Goal: Information Seeking & Learning: Learn about a topic

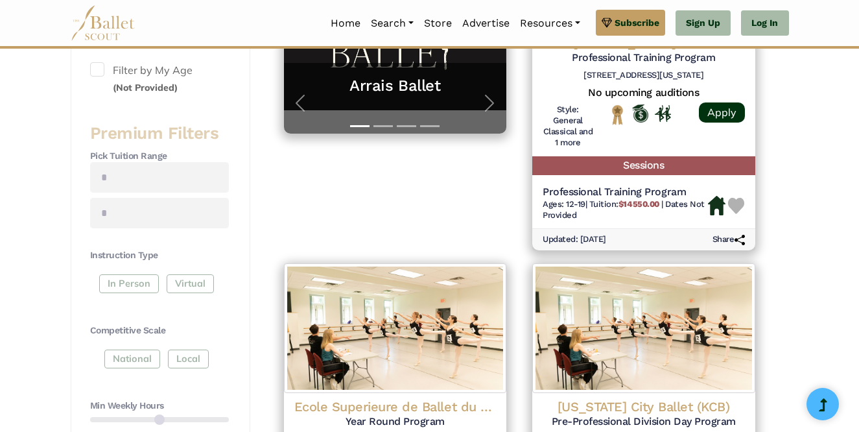
scroll to position [398, 0]
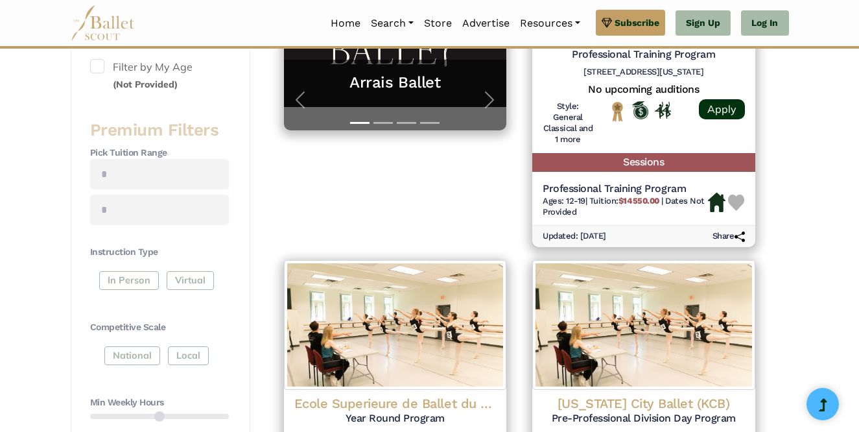
click at [145, 282] on div "In Person Virtual" at bounding box center [159, 282] width 139 height 23
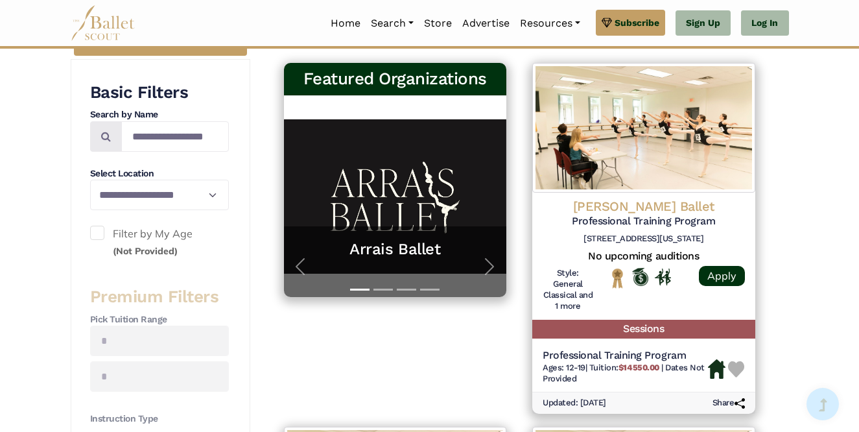
scroll to position [230, 0]
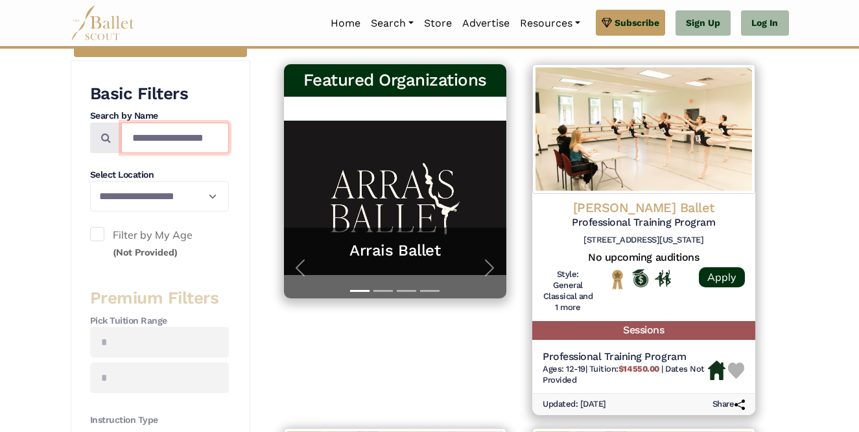
click at [165, 141] on input "Search by names..." at bounding box center [175, 138] width 108 height 30
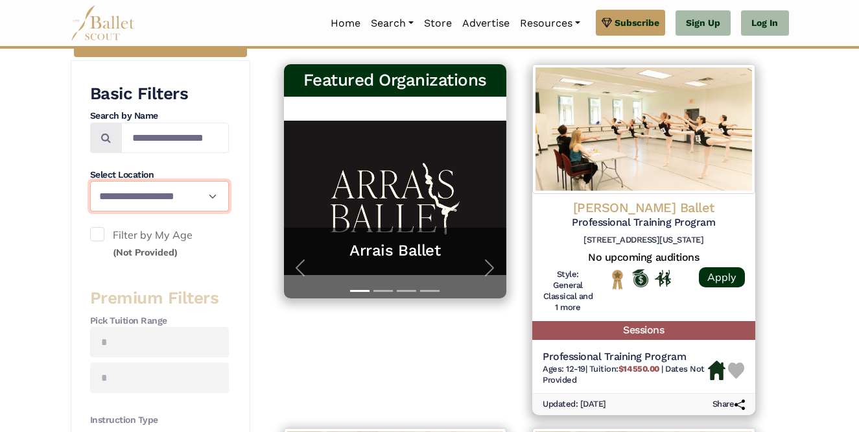
click at [169, 202] on select "**********" at bounding box center [159, 196] width 139 height 30
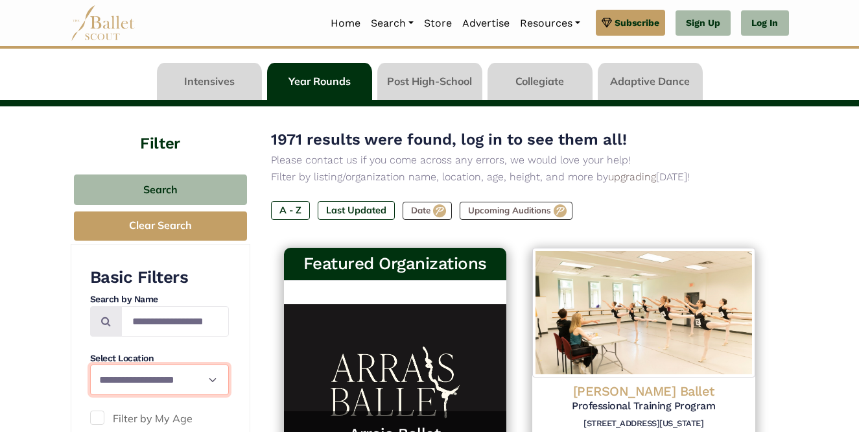
scroll to position [65, 0]
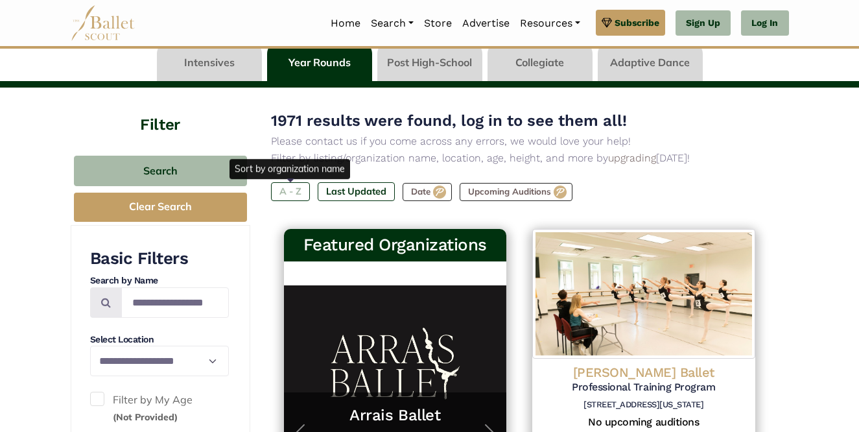
click at [303, 189] on label "A - Z" at bounding box center [290, 191] width 39 height 18
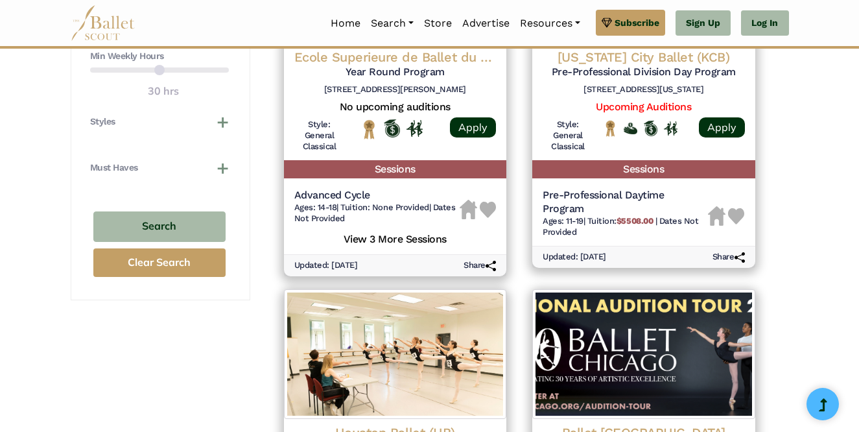
scroll to position [749, 0]
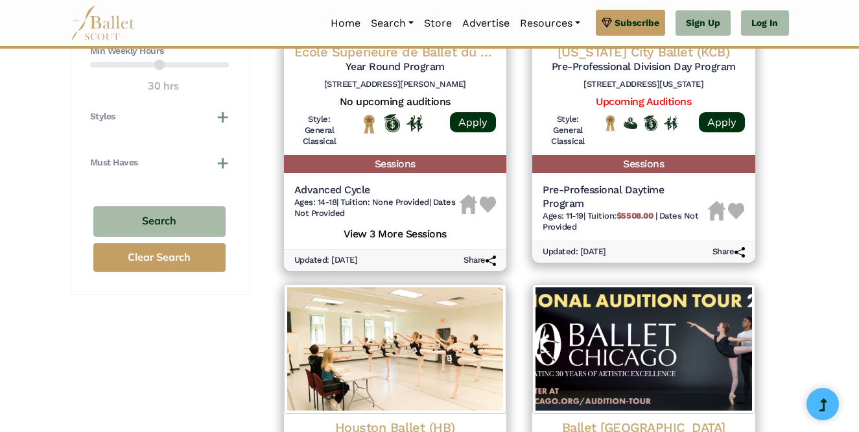
click at [217, 163] on button "Must Haves" at bounding box center [159, 162] width 139 height 13
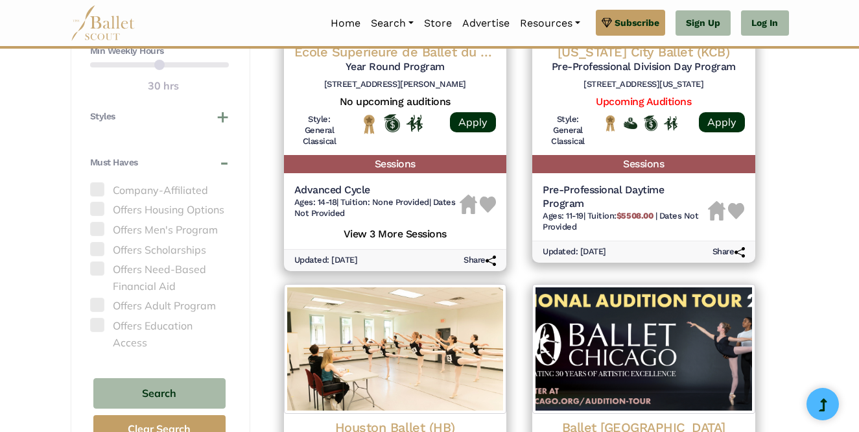
click at [94, 211] on span at bounding box center [97, 209] width 14 height 14
click at [124, 210] on label "Offers Housing Options" at bounding box center [159, 210] width 139 height 17
click at [125, 210] on label "Offers Housing Options" at bounding box center [159, 210] width 139 height 17
click at [158, 209] on label "Offers Housing Options" at bounding box center [159, 210] width 139 height 17
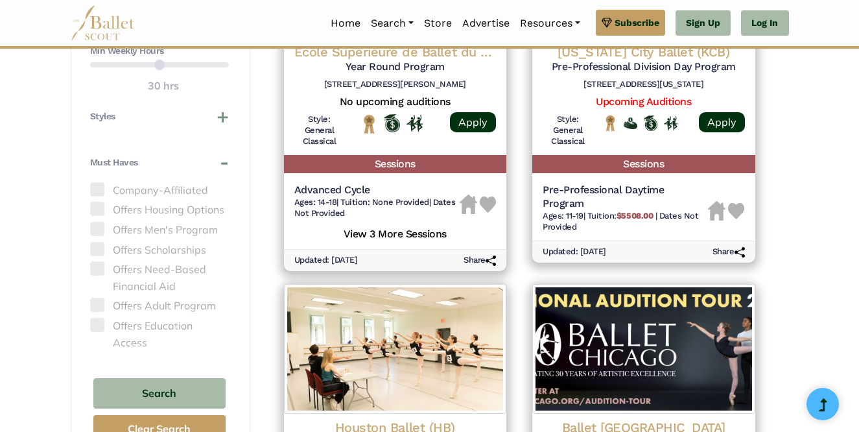
click at [158, 209] on label "Offers Housing Options" at bounding box center [159, 210] width 139 height 17
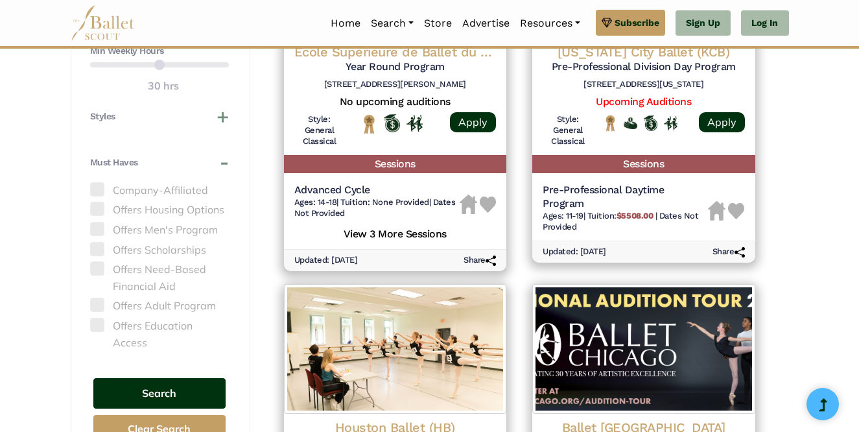
click at [148, 381] on button "Search" at bounding box center [159, 393] width 132 height 30
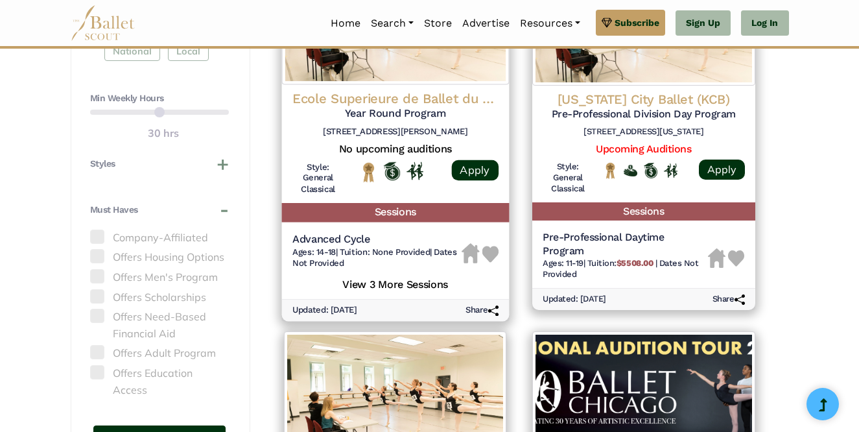
scroll to position [701, 0]
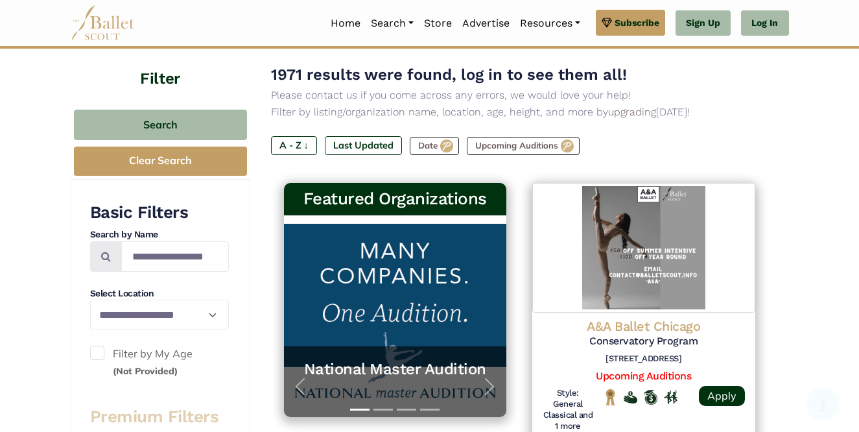
scroll to position [140, 0]
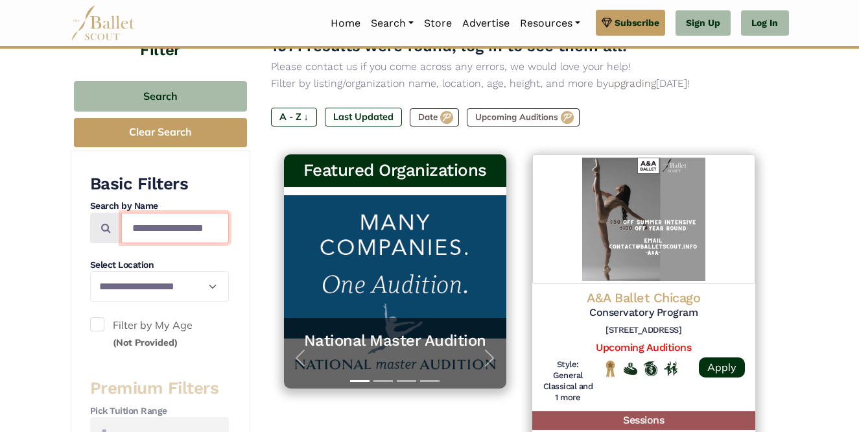
click at [188, 226] on input "Search by names..." at bounding box center [175, 228] width 108 height 30
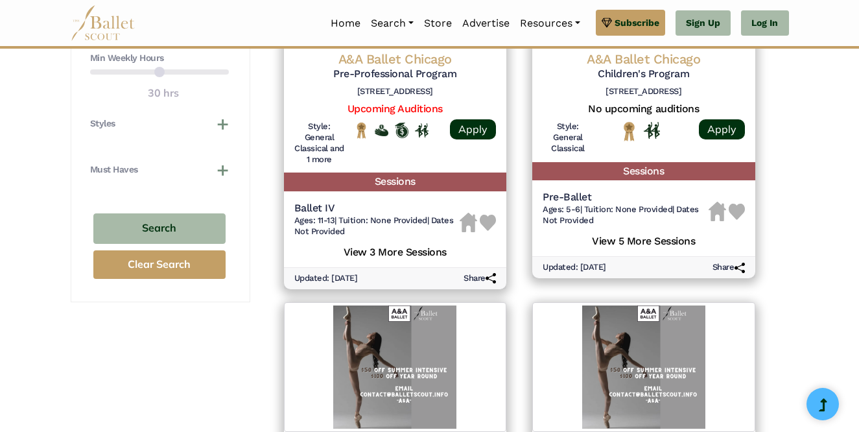
scroll to position [744, 0]
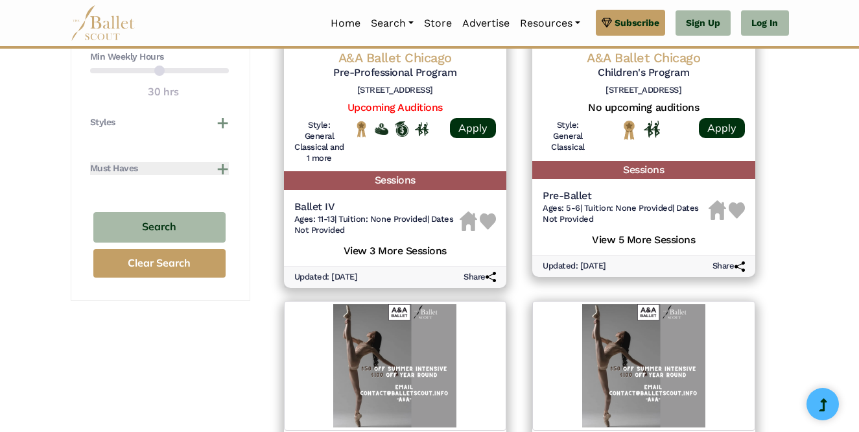
click at [217, 173] on button "Must Haves" at bounding box center [159, 168] width 139 height 13
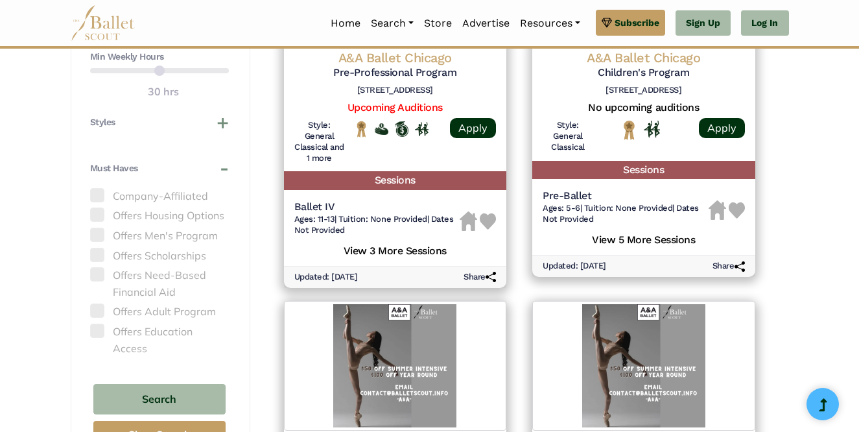
click at [100, 214] on span at bounding box center [97, 214] width 14 height 14
click at [94, 214] on span at bounding box center [97, 214] width 14 height 14
click at [127, 215] on label "Offers Housing Options" at bounding box center [159, 215] width 139 height 17
click at [102, 215] on span at bounding box center [97, 214] width 14 height 14
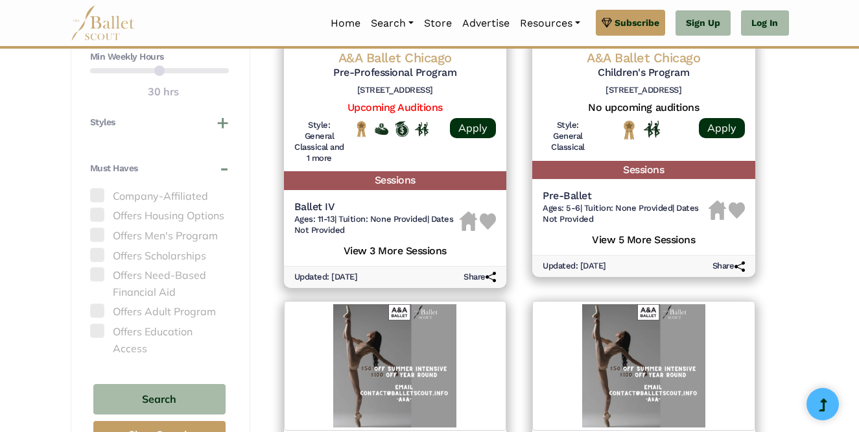
drag, startPoint x: 111, startPoint y: 214, endPoint x: 170, endPoint y: 213, distance: 59.7
click at [170, 213] on label "Offers Housing Options" at bounding box center [159, 215] width 139 height 17
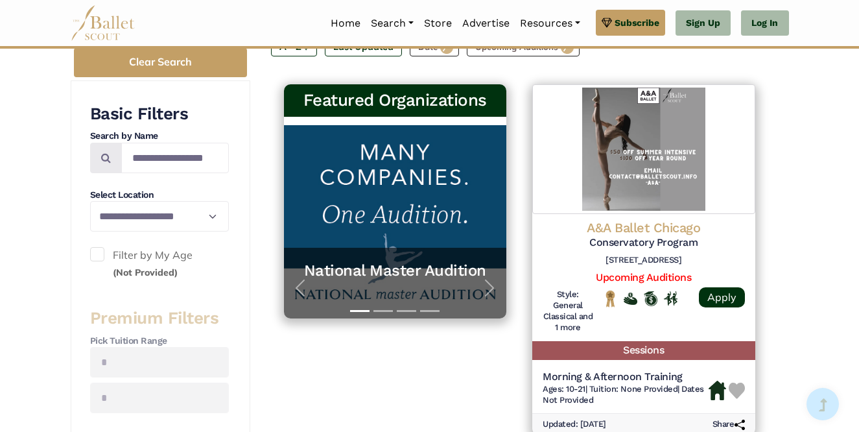
scroll to position [204, 0]
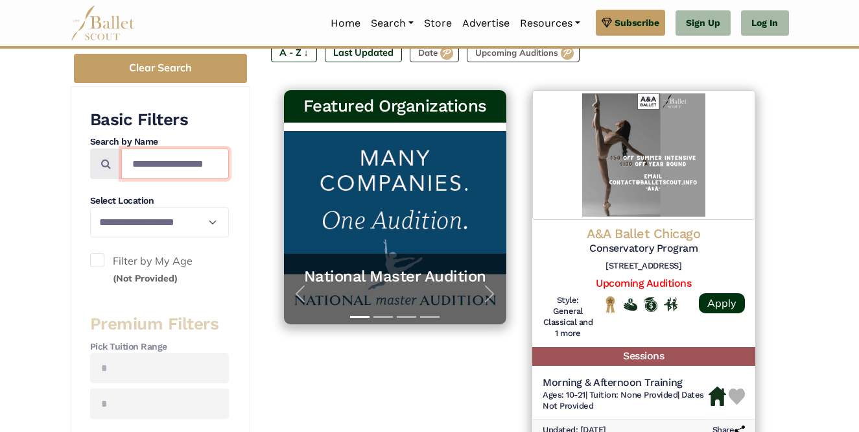
click at [190, 166] on input "Search by names..." at bounding box center [175, 163] width 108 height 30
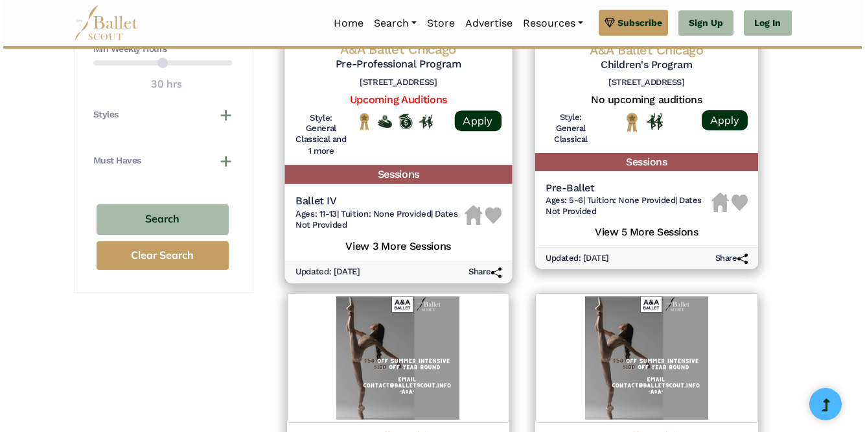
scroll to position [750, 0]
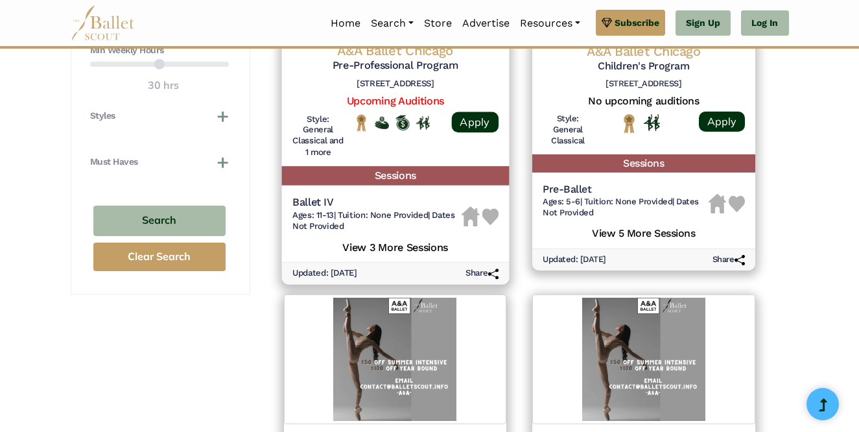
click at [487, 204] on div "Ballet IV Ages: 11-13 | Tuition: None Provided | Dates Not Provided" at bounding box center [395, 216] width 206 height 41
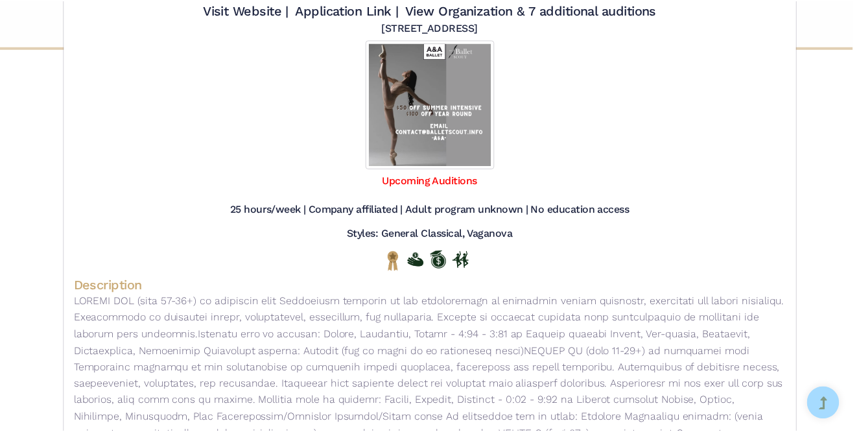
scroll to position [0, 0]
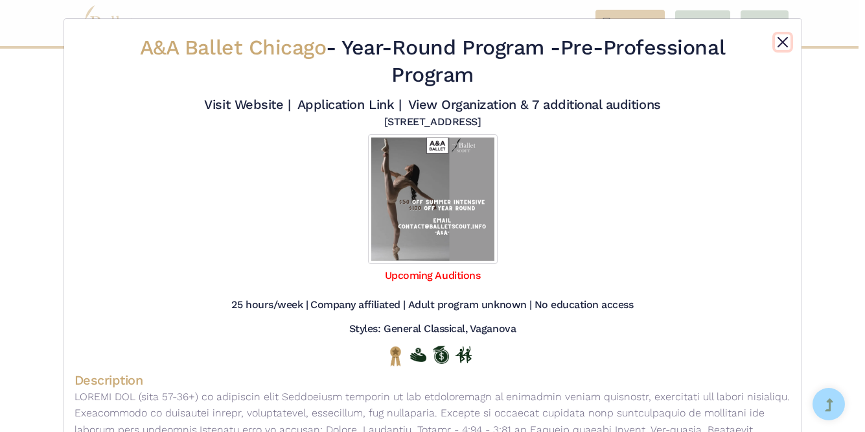
click at [780, 45] on button "Close" at bounding box center [783, 42] width 16 height 16
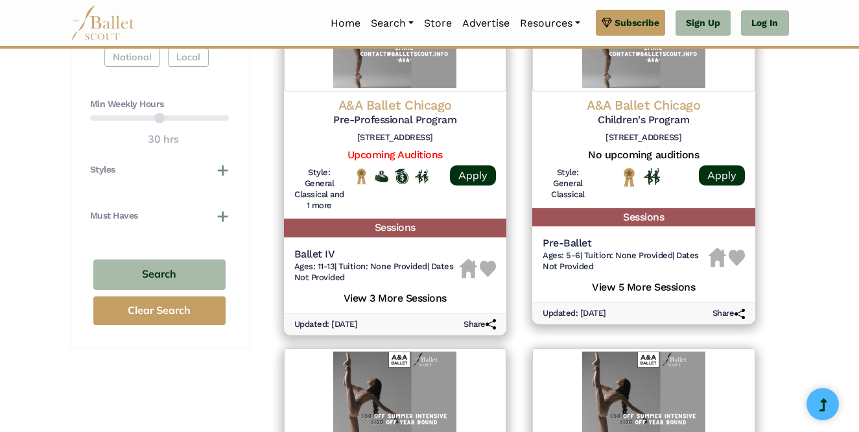
scroll to position [723, 0]
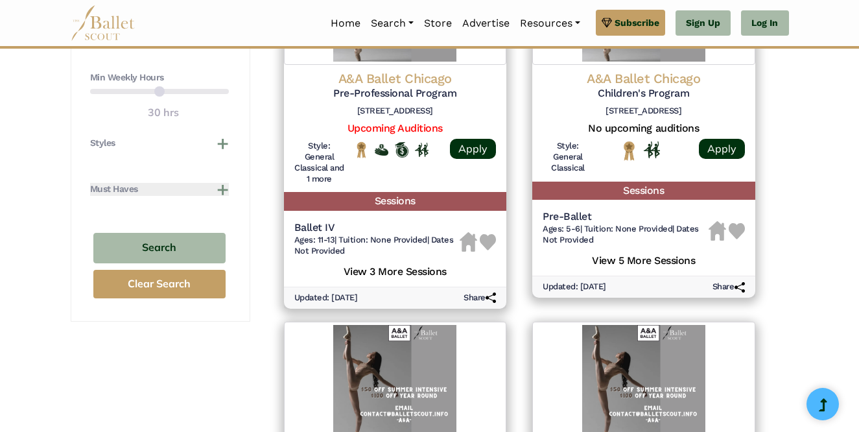
click at [205, 190] on button "Must Haves" at bounding box center [159, 189] width 139 height 13
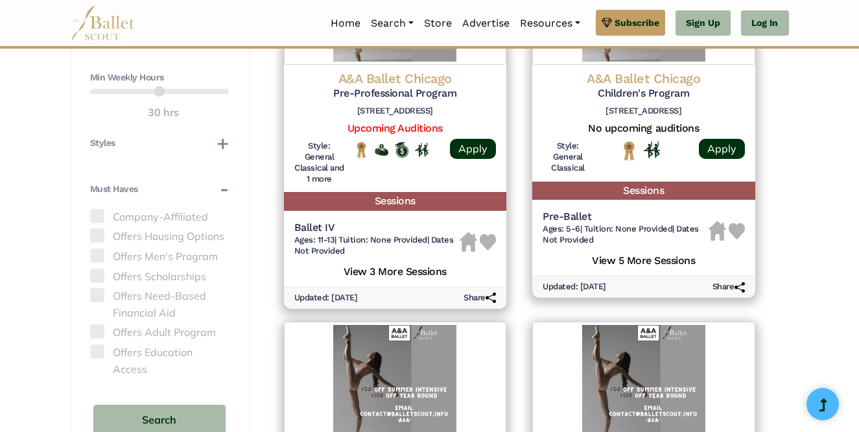
click at [98, 237] on span at bounding box center [97, 235] width 14 height 14
click at [135, 239] on label "Offers Housing Options" at bounding box center [159, 236] width 139 height 17
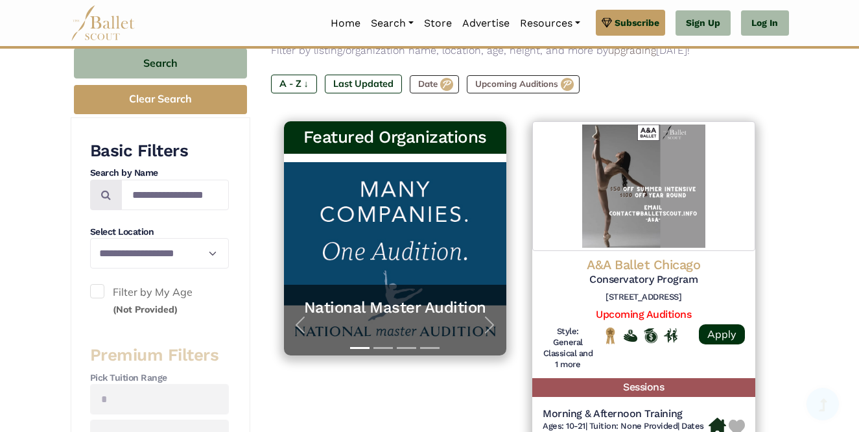
scroll to position [170, 0]
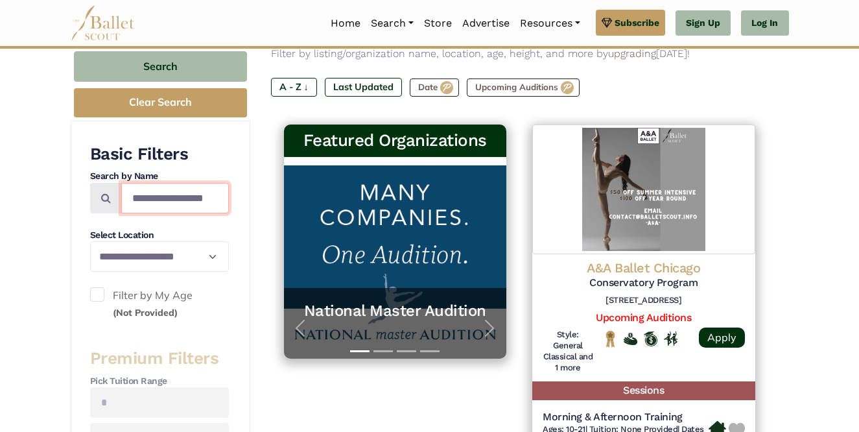
click at [161, 205] on input "Search by names..." at bounding box center [175, 198] width 108 height 30
type input "******"
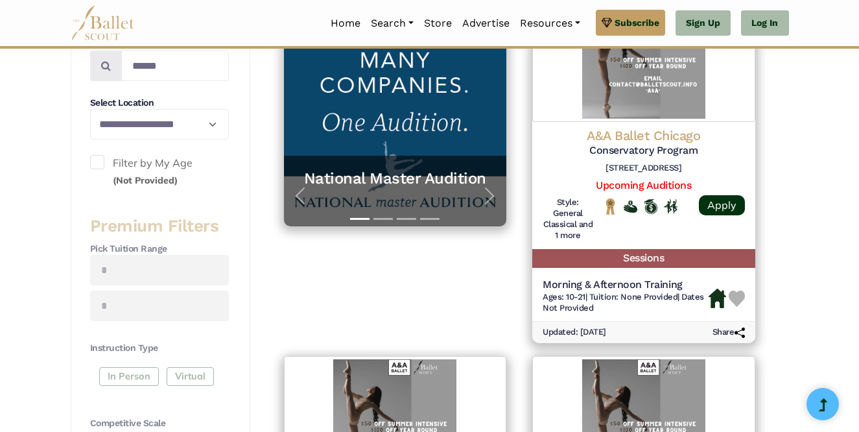
scroll to position [0, 0]
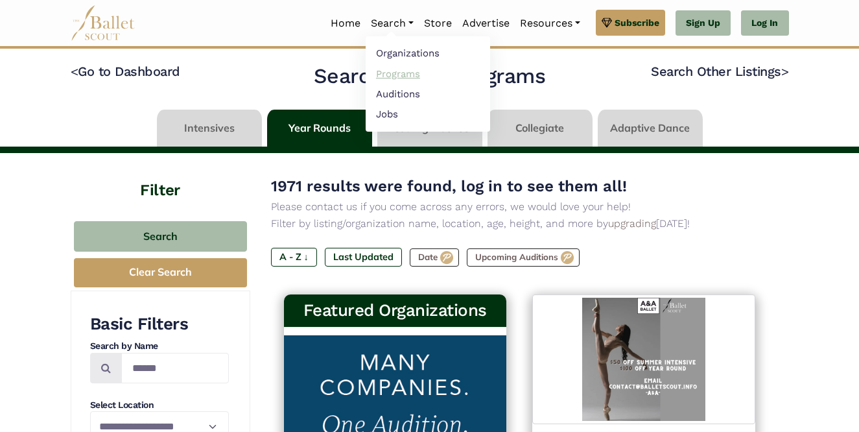
click at [386, 75] on link "Programs" at bounding box center [428, 74] width 124 height 20
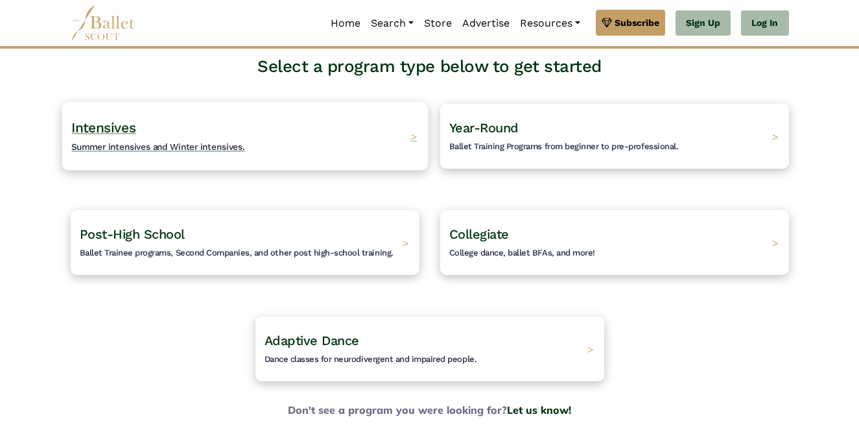
scroll to position [115, 0]
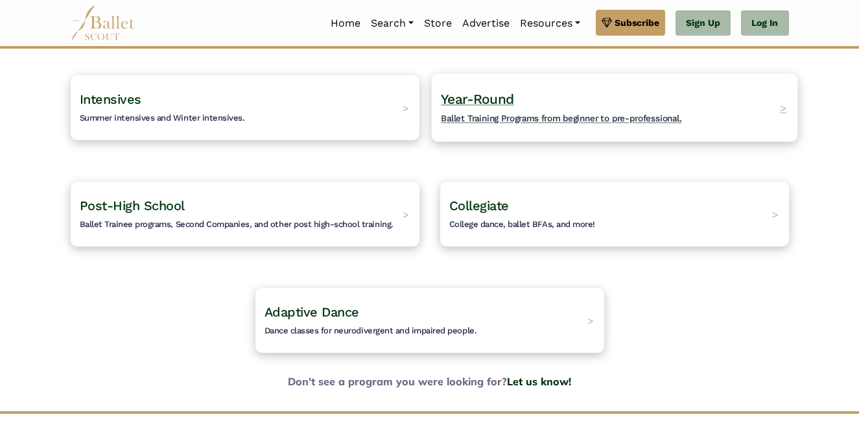
click at [514, 113] on span "Ballet Training Programs from beginner to pre-professional." at bounding box center [561, 118] width 241 height 10
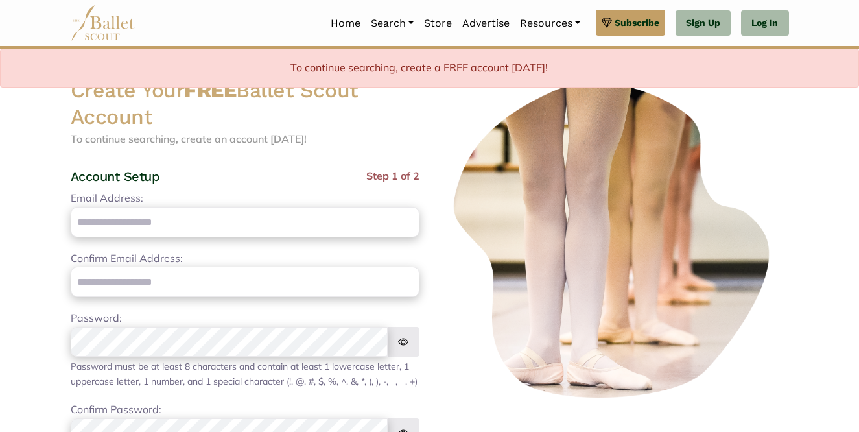
scroll to position [53, 0]
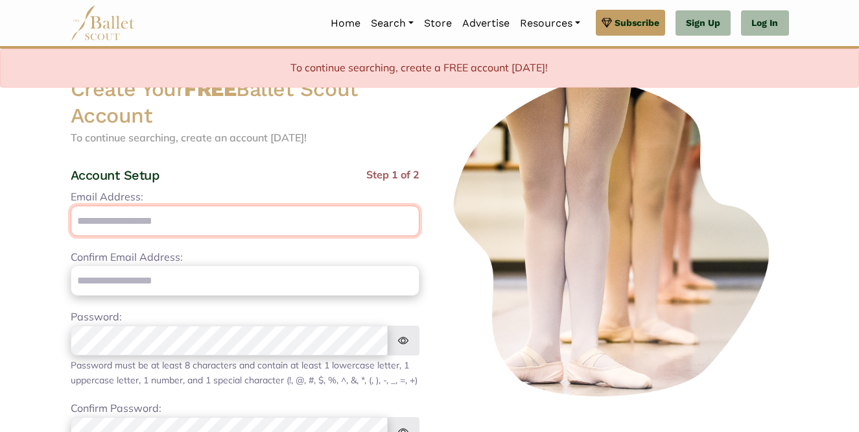
click at [362, 213] on input "Email Address:" at bounding box center [245, 220] width 349 height 30
type input "**********"
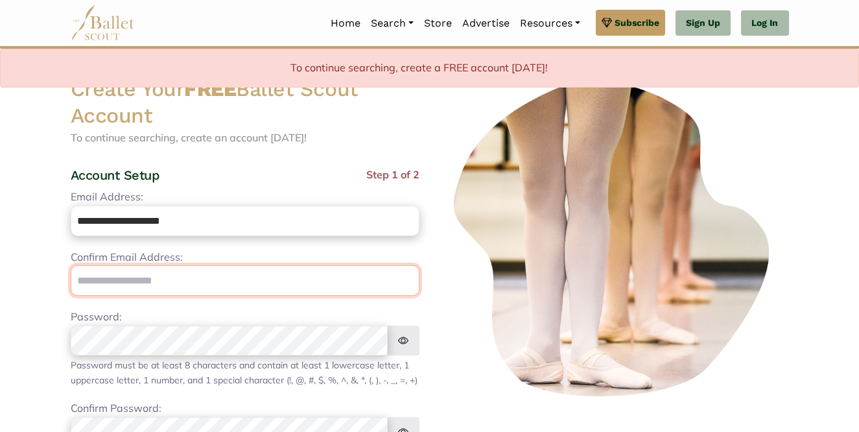
click at [298, 290] on input "email" at bounding box center [245, 280] width 349 height 30
type input "**********"
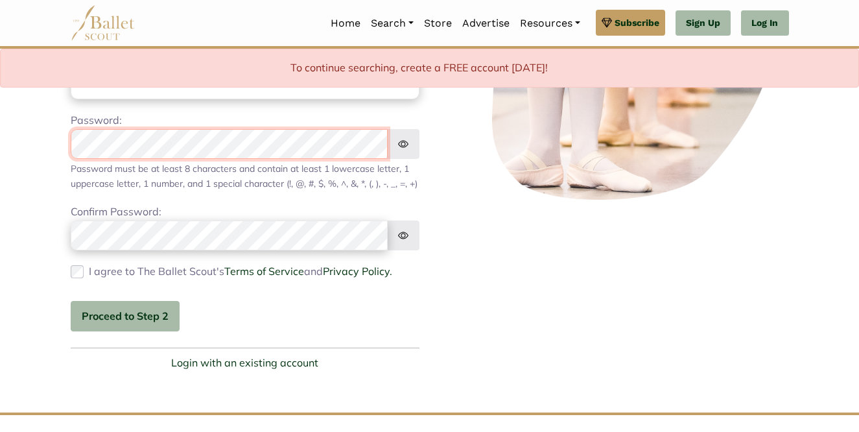
scroll to position [251, 0]
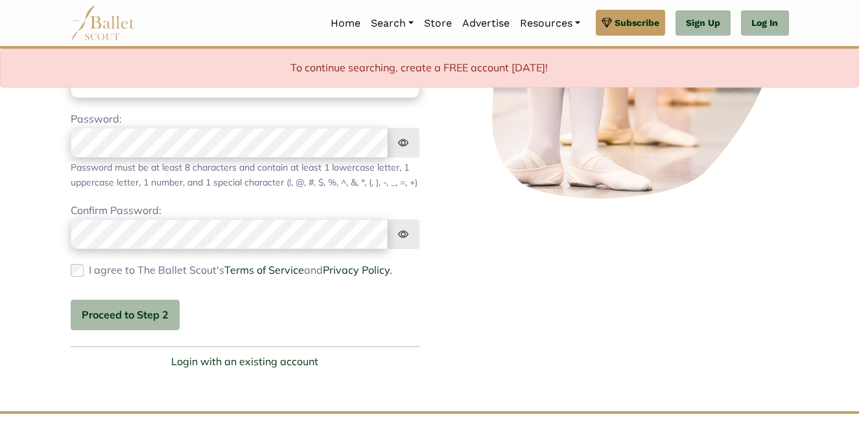
click at [410, 140] on img at bounding box center [403, 143] width 32 height 30
click at [163, 330] on button "Proceed to Step 2" at bounding box center [125, 314] width 109 height 30
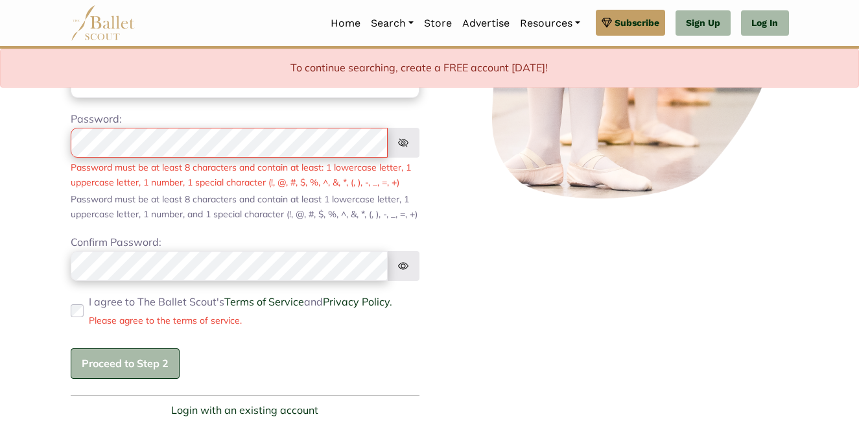
click at [150, 379] on button "Proceed to Step 2" at bounding box center [125, 363] width 109 height 30
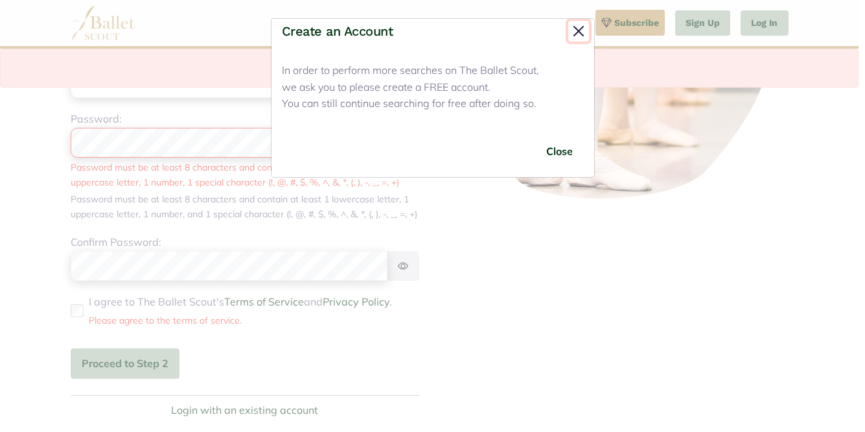
click at [578, 29] on button "Close" at bounding box center [579, 31] width 21 height 21
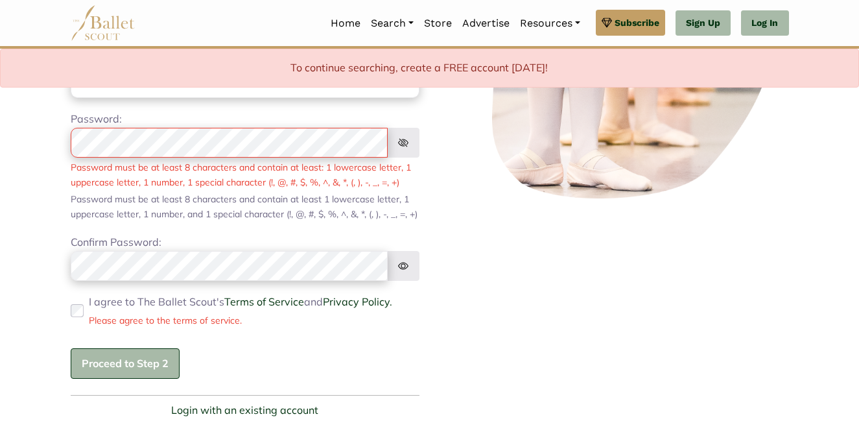
click at [145, 379] on button "Proceed to Step 2" at bounding box center [125, 363] width 109 height 30
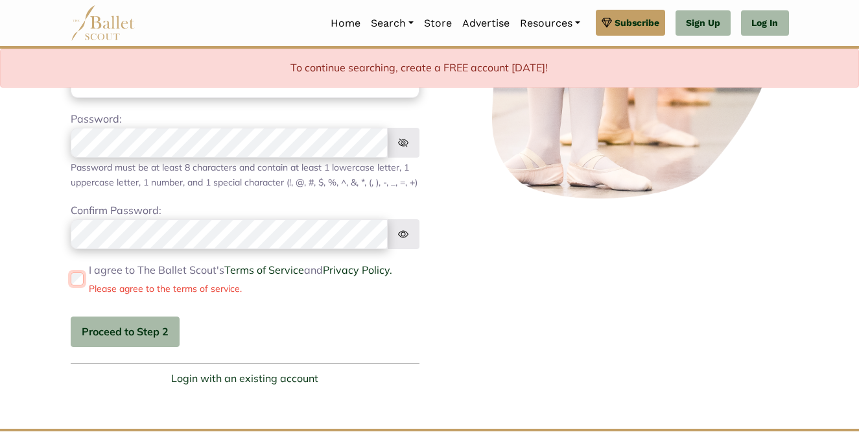
click at [83, 292] on div "I agree to The Ballet Scout's Terms of Service and Privacy Policy. Please agree…" at bounding box center [245, 279] width 349 height 34
click at [113, 336] on button "Proceed to Step 2" at bounding box center [125, 331] width 109 height 30
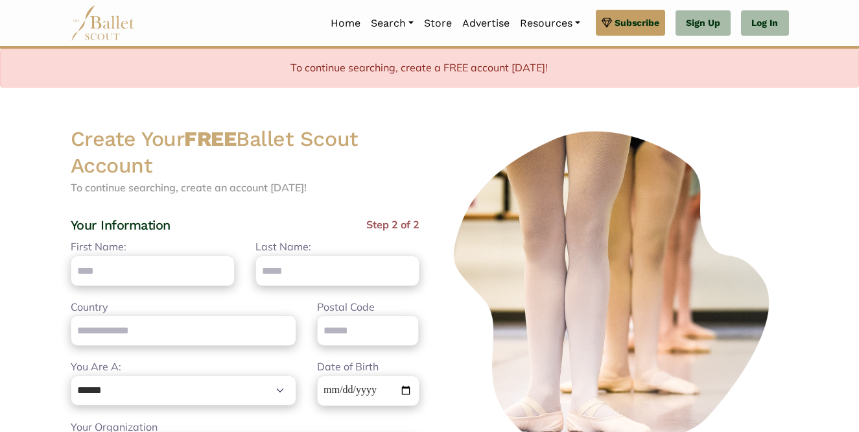
scroll to position [0, 0]
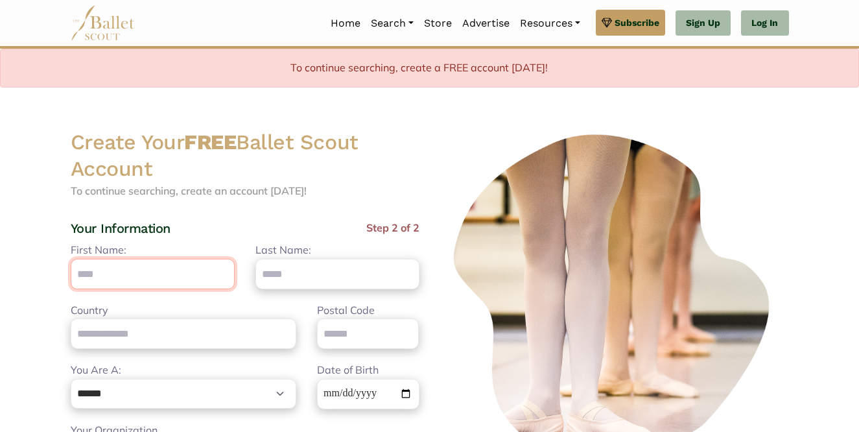
click at [136, 277] on input "First Name:" at bounding box center [153, 274] width 164 height 30
type input "******"
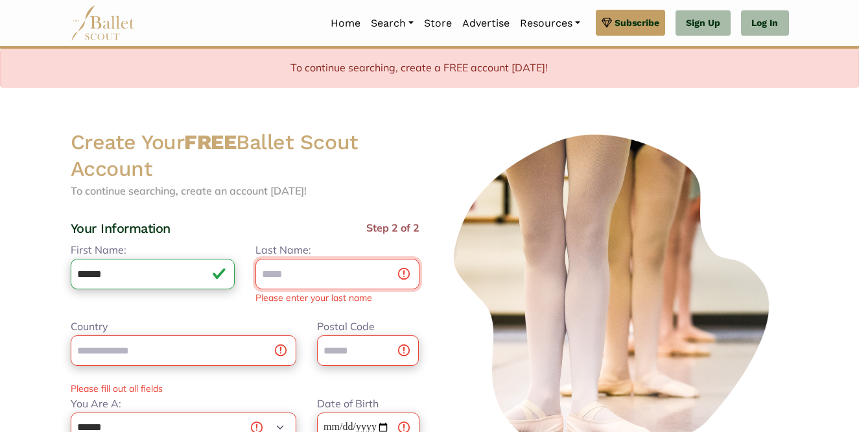
click at [321, 269] on input "Last Name:" at bounding box center [337, 274] width 164 height 30
click at [283, 272] on input "*********" at bounding box center [337, 274] width 164 height 30
click at [288, 274] on input "*********" at bounding box center [337, 274] width 164 height 30
click at [294, 274] on input "*********" at bounding box center [337, 274] width 164 height 30
type input "*********"
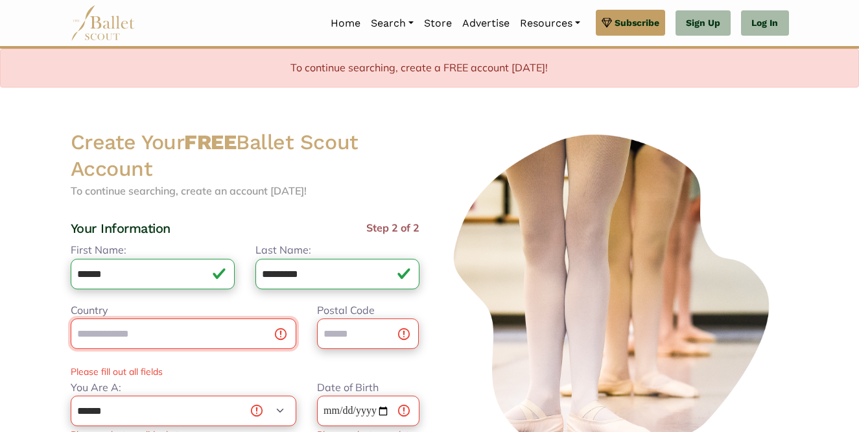
click at [252, 351] on div "Country Postal Code Please fill out all fields" at bounding box center [245, 340] width 370 height 77
type input "**********"
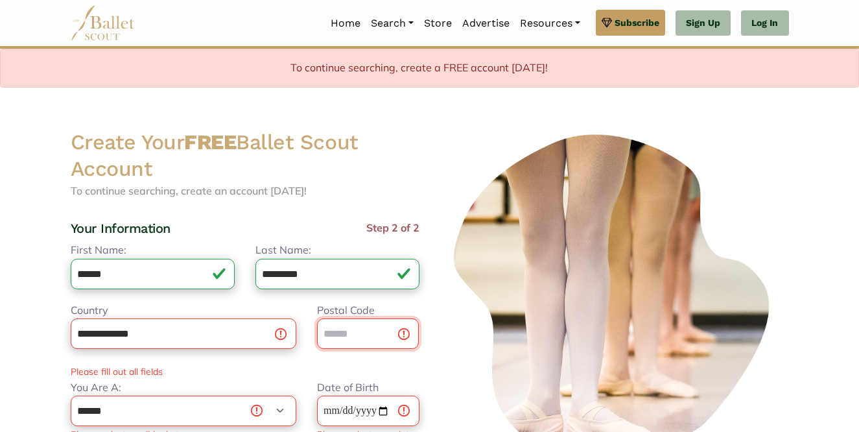
click at [370, 329] on input "Postal Code" at bounding box center [368, 333] width 102 height 30
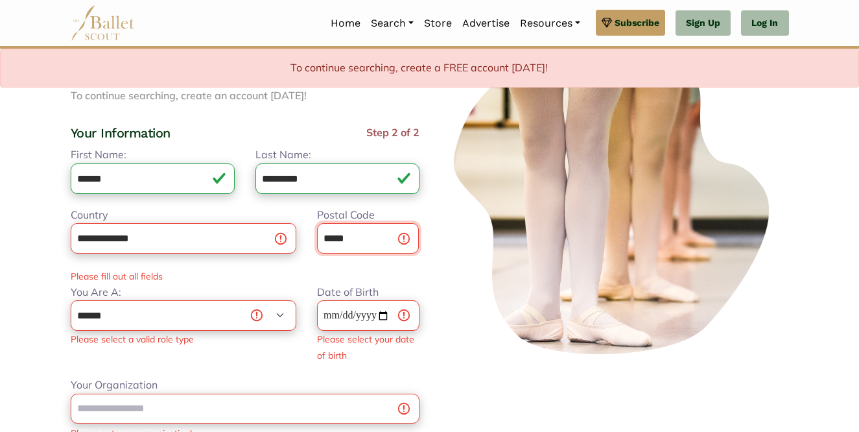
scroll to position [228, 0]
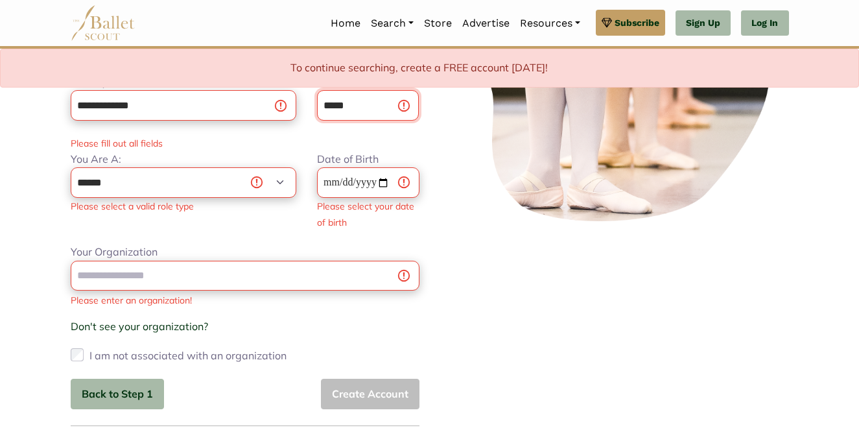
type input "*****"
click at [236, 181] on select "**********" at bounding box center [184, 182] width 226 height 30
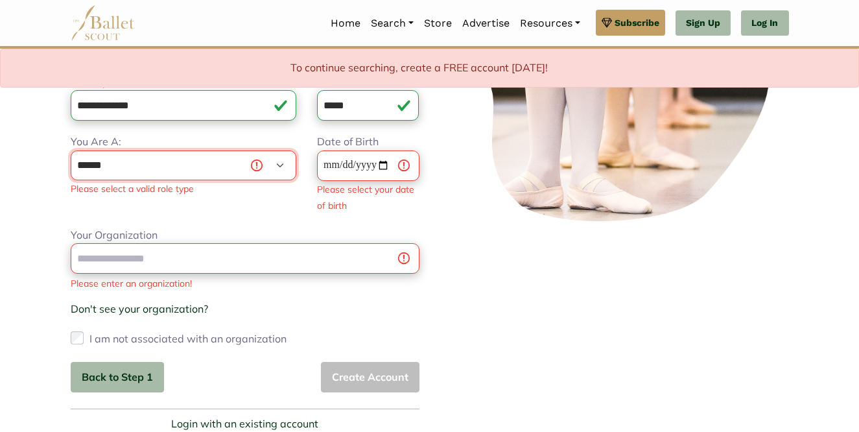
select select "*"
click at [71, 150] on select "**********" at bounding box center [184, 165] width 226 height 30
click at [362, 165] on input "Date of Birth" at bounding box center [368, 165] width 102 height 30
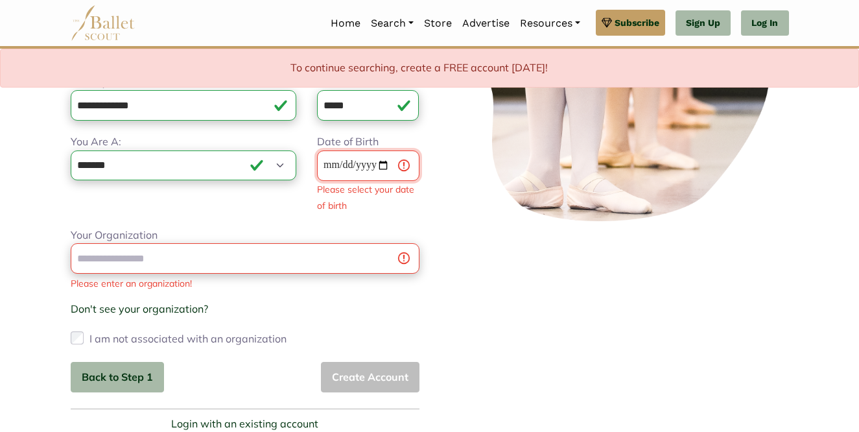
click at [350, 170] on input "Date of Birth" at bounding box center [368, 165] width 102 height 30
click at [381, 165] on input "Date of Birth" at bounding box center [368, 165] width 102 height 30
type input "**********"
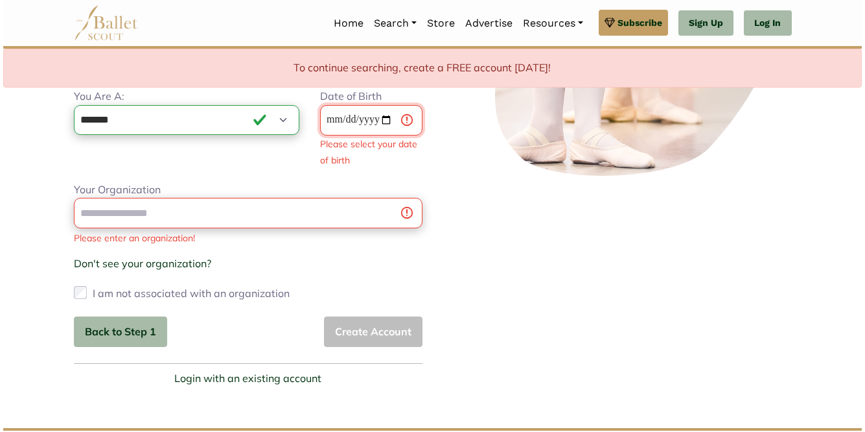
scroll to position [284, 0]
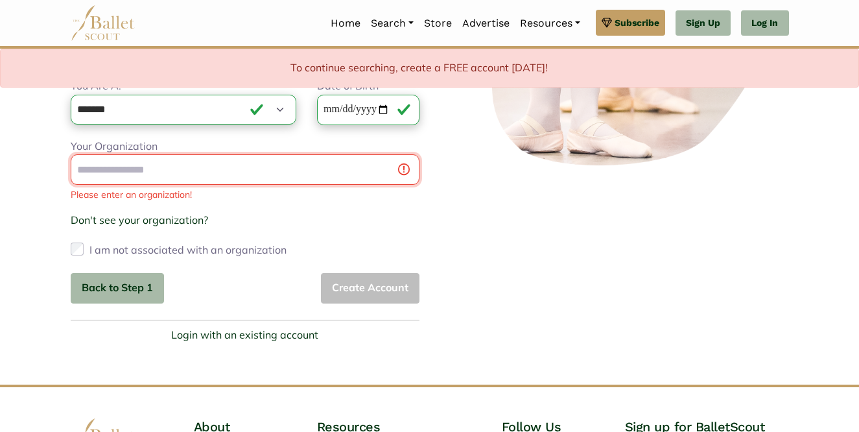
click at [360, 200] on div "Your Organization Please enter an organization! Don't see your organization? × …" at bounding box center [245, 199] width 349 height 122
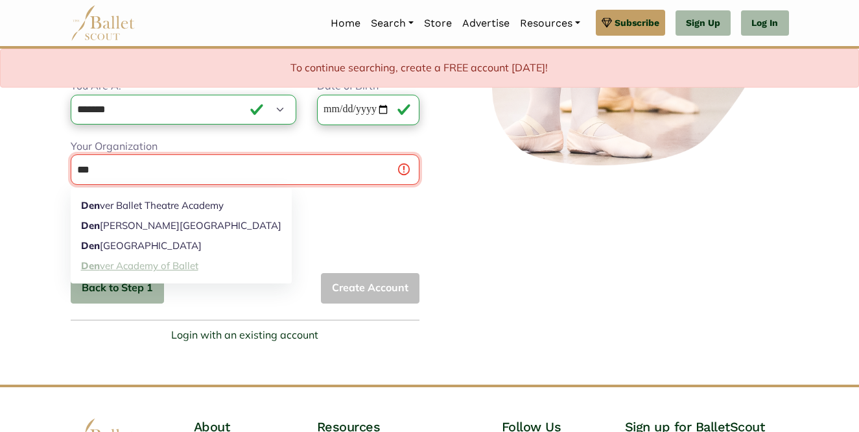
click at [162, 268] on link "Den ver Academy of Ballet" at bounding box center [181, 266] width 221 height 20
type input "**********"
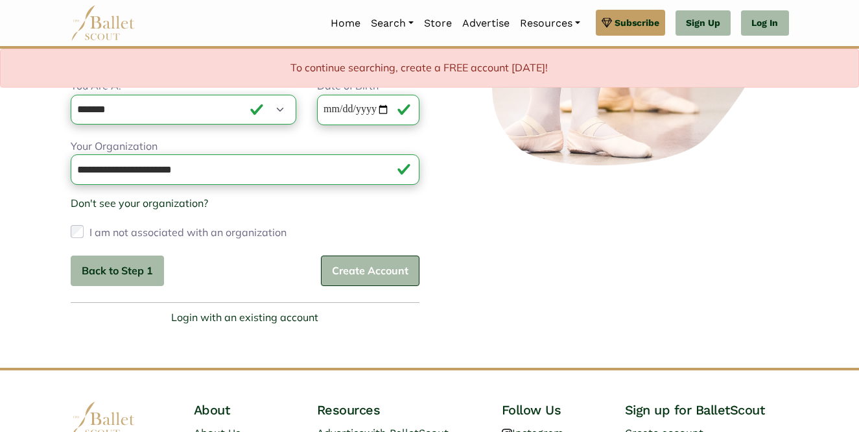
click at [341, 270] on button "Create Account" at bounding box center [370, 270] width 99 height 30
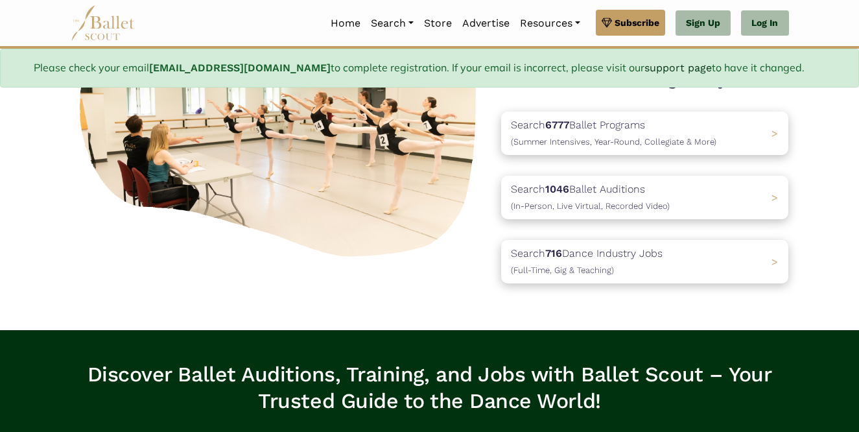
scroll to position [174, 0]
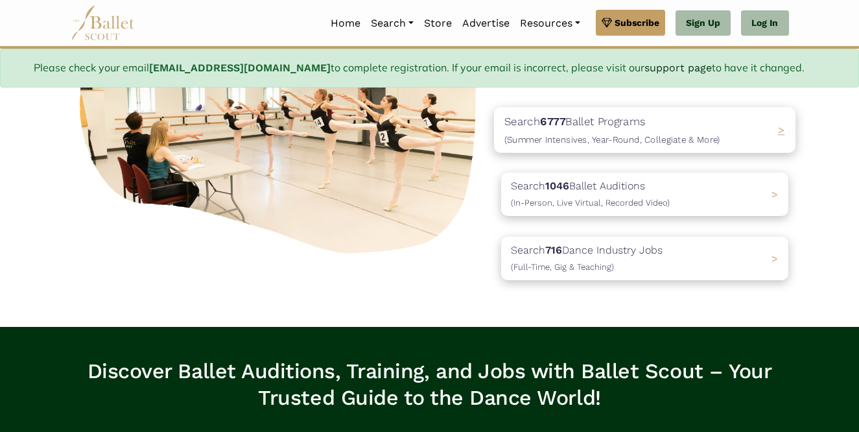
click at [525, 126] on p "Search 6777 Ballet Programs (Summer Intensives, Year-Round, Collegiate & More)" at bounding box center [612, 129] width 216 height 35
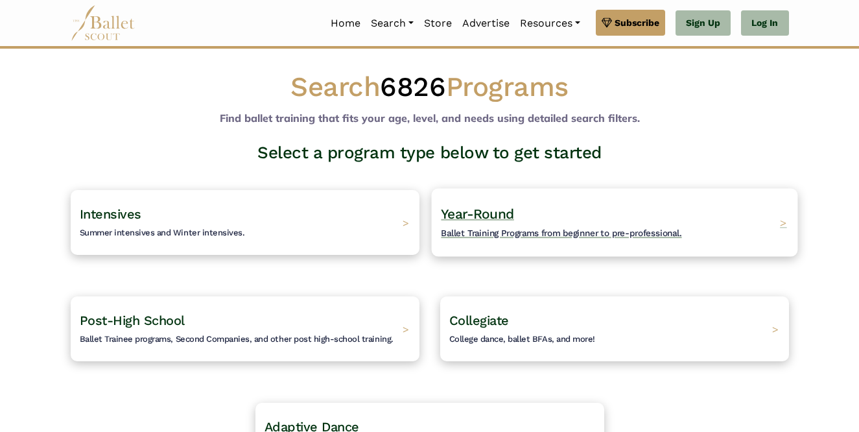
click at [471, 236] on span "Ballet Training Programs from beginner to pre-professional." at bounding box center [561, 233] width 241 height 10
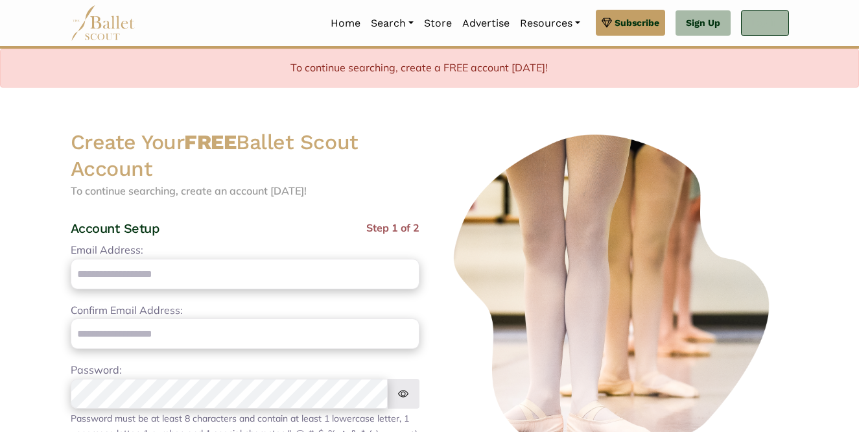
click at [755, 15] on link "Log In" at bounding box center [764, 23] width 47 height 26
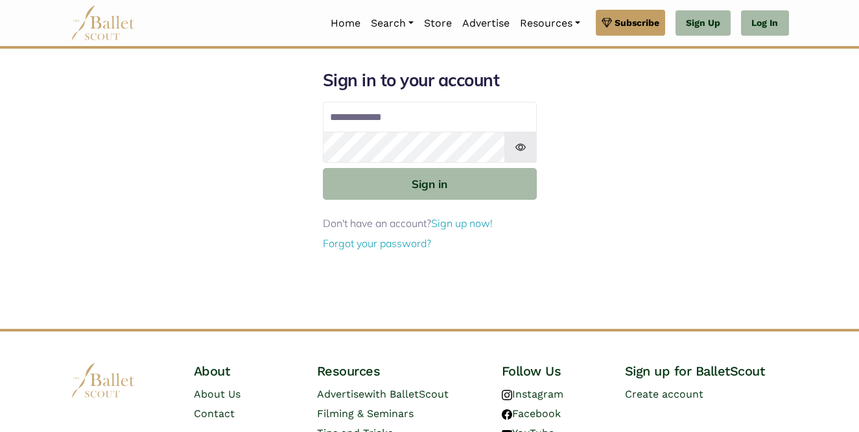
click at [492, 106] on input "Email address" at bounding box center [430, 117] width 214 height 31
type input "**********"
click at [323, 168] on button "Sign in" at bounding box center [430, 184] width 214 height 32
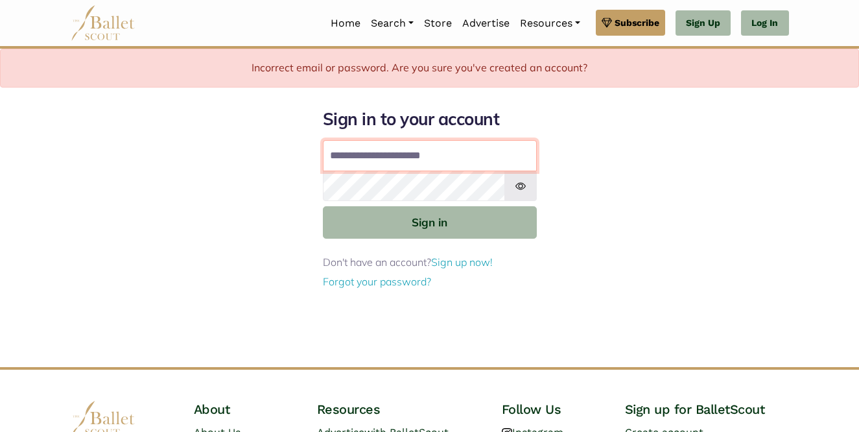
click at [410, 153] on input "**********" at bounding box center [430, 155] width 214 height 31
type input "**********"
click at [323, 206] on button "Sign in" at bounding box center [430, 222] width 214 height 32
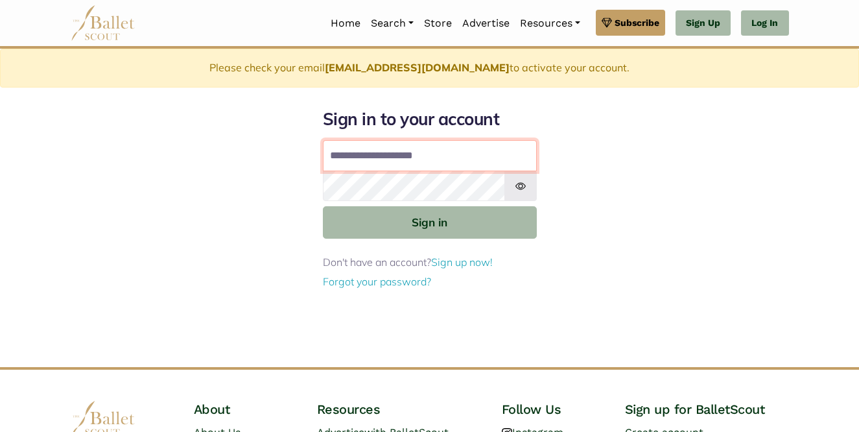
click at [454, 158] on input "**********" at bounding box center [430, 155] width 214 height 31
click at [323, 206] on button "Sign in" at bounding box center [430, 222] width 214 height 32
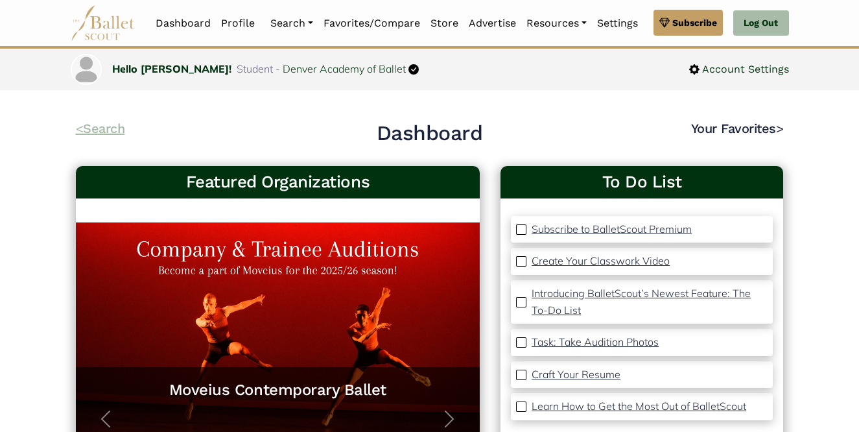
click at [101, 133] on link "< Search" at bounding box center [100, 129] width 49 height 16
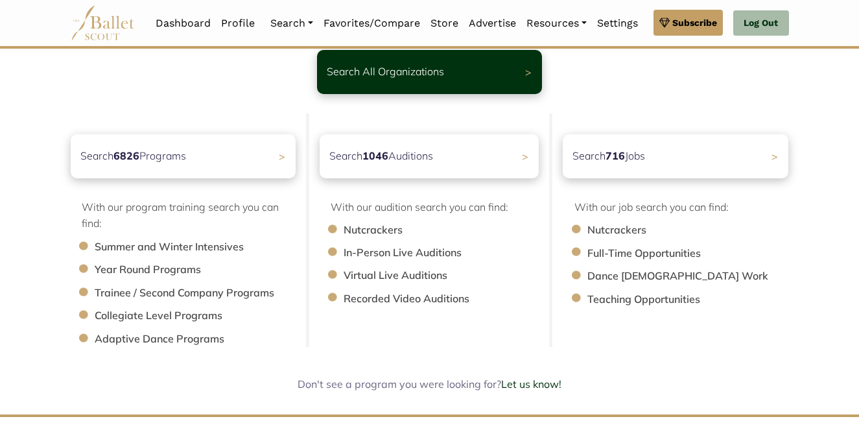
scroll to position [96, 0]
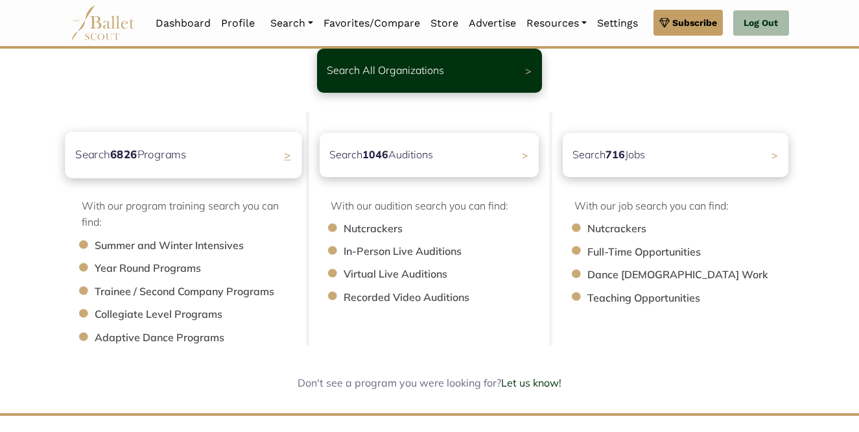
click at [244, 155] on div "Search 6826 Programs >" at bounding box center [183, 155] width 237 height 46
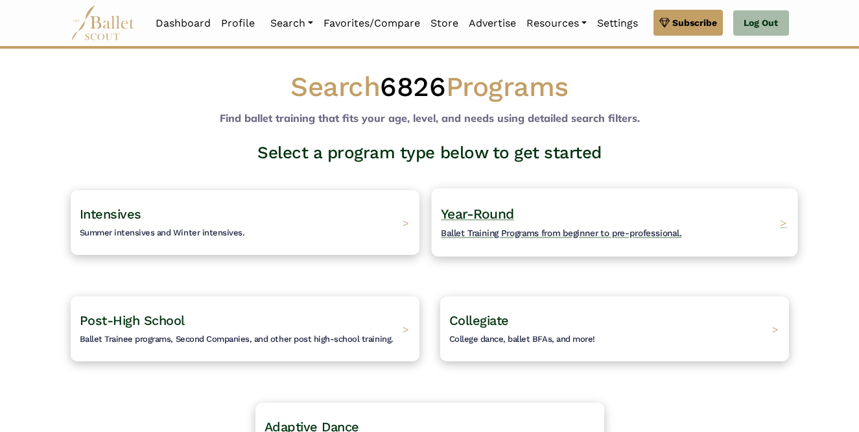
click at [487, 236] on span "Ballet Training Programs from beginner to pre-professional." at bounding box center [561, 233] width 241 height 10
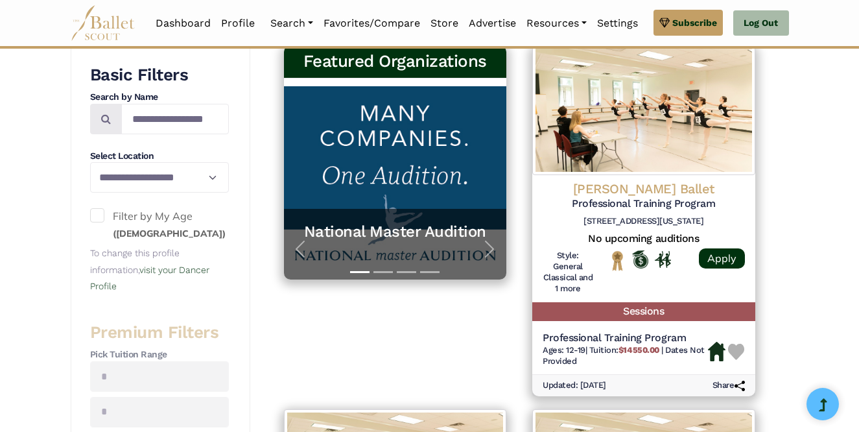
scroll to position [242, 0]
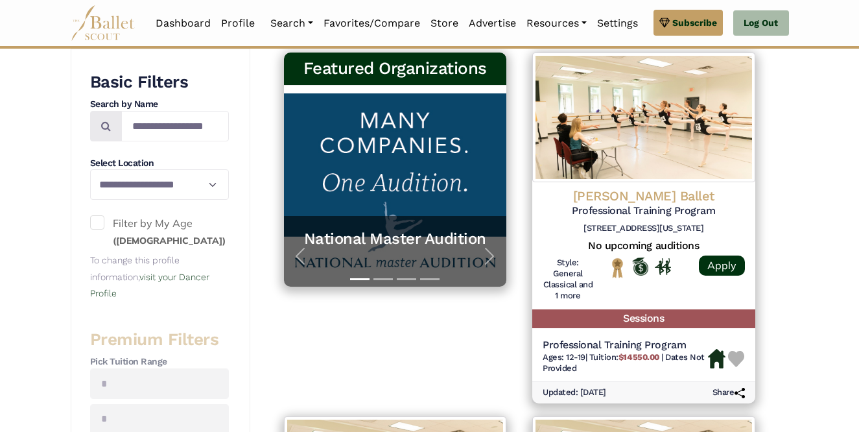
click at [100, 227] on span at bounding box center [97, 222] width 14 height 14
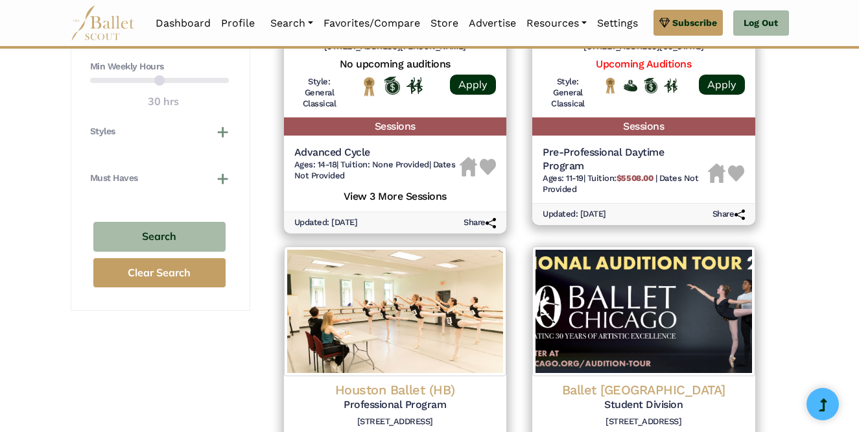
scroll to position [809, 0]
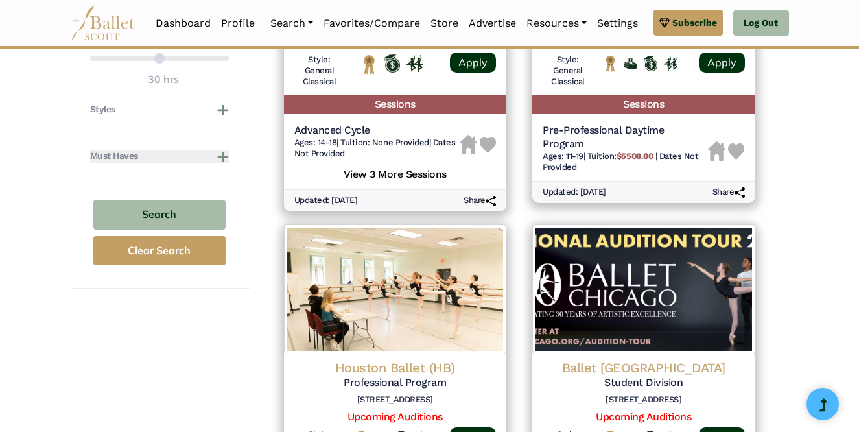
click at [217, 158] on button "Must Haves" at bounding box center [159, 156] width 139 height 13
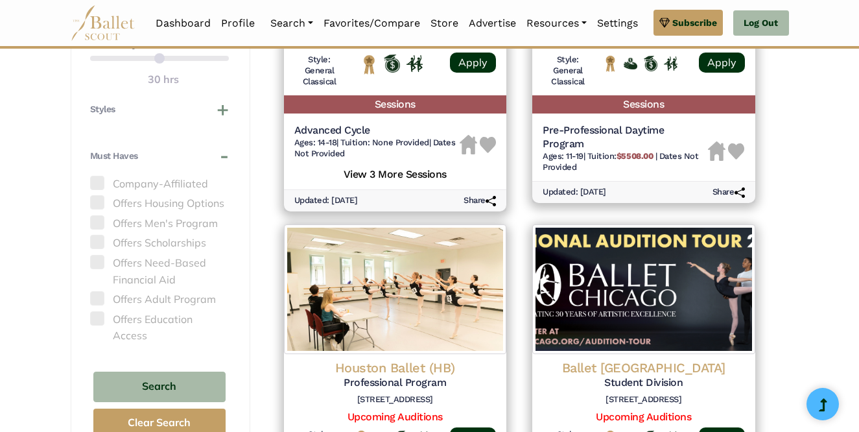
click at [98, 200] on span at bounding box center [97, 202] width 14 height 14
click at [99, 206] on span at bounding box center [97, 202] width 14 height 14
click at [226, 111] on button "Styles" at bounding box center [159, 109] width 139 height 13
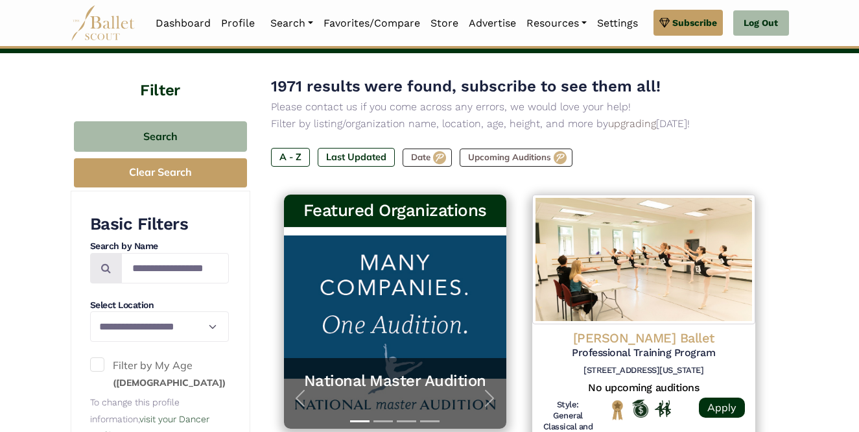
scroll to position [95, 0]
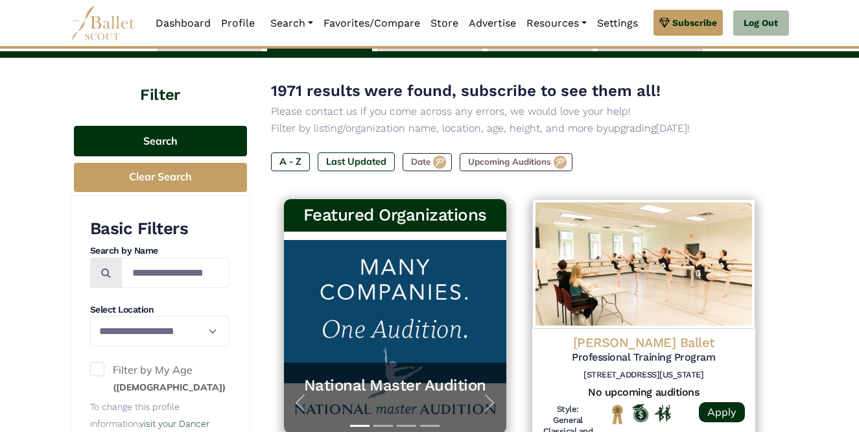
click at [175, 148] on button "Search" at bounding box center [160, 141] width 173 height 30
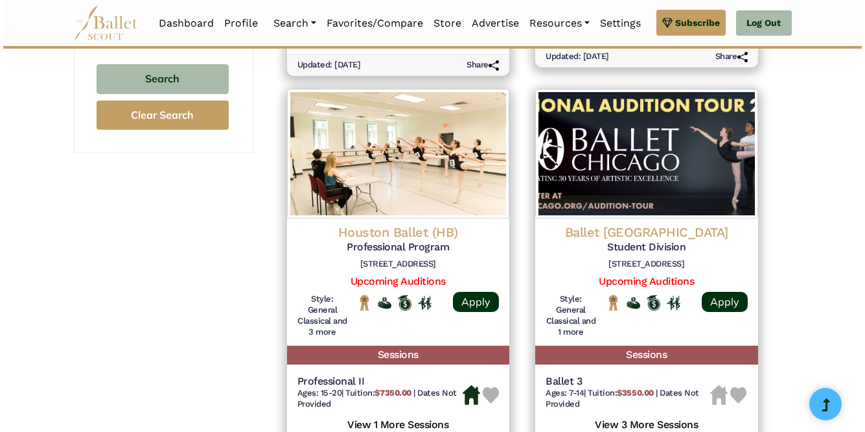
scroll to position [950, 0]
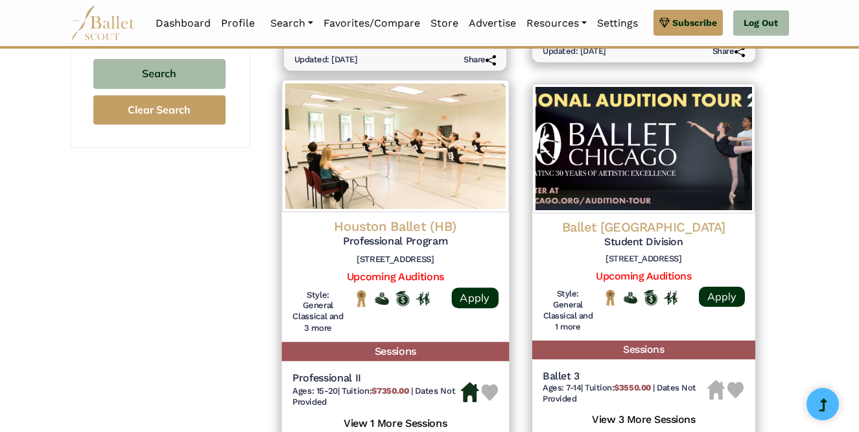
click at [406, 174] on img at bounding box center [394, 146] width 227 height 132
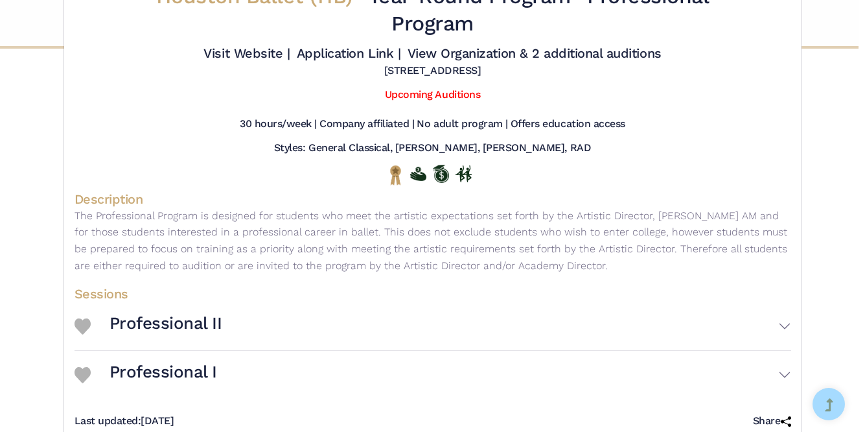
scroll to position [81, 0]
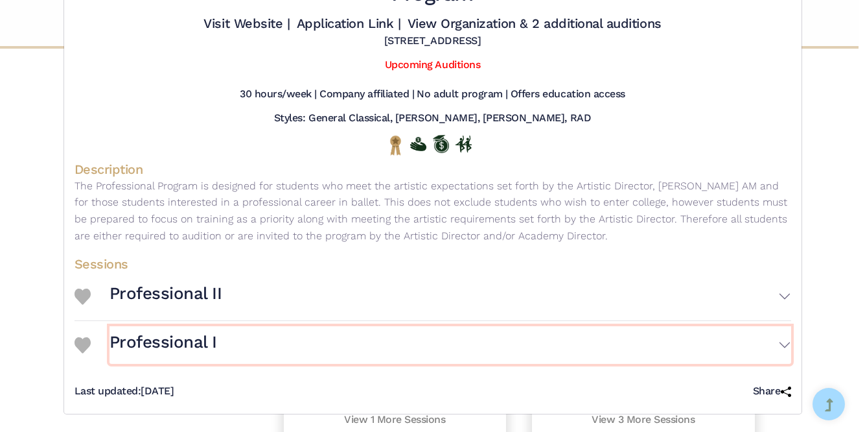
click at [409, 356] on button "Professional I" at bounding box center [451, 345] width 682 height 38
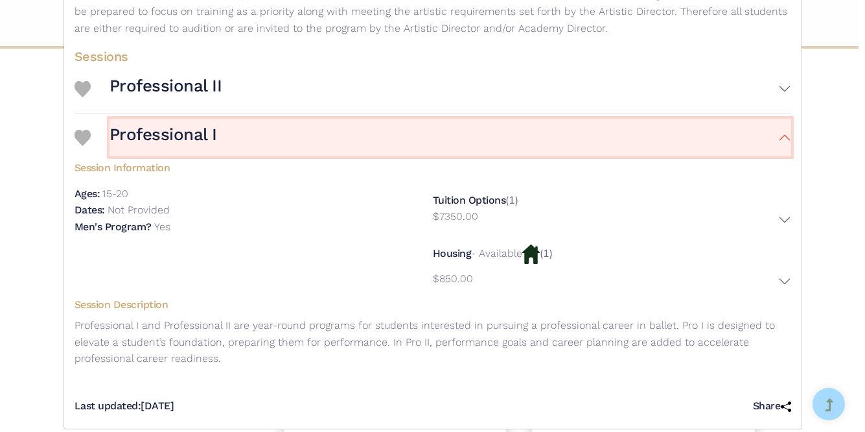
scroll to position [291, 0]
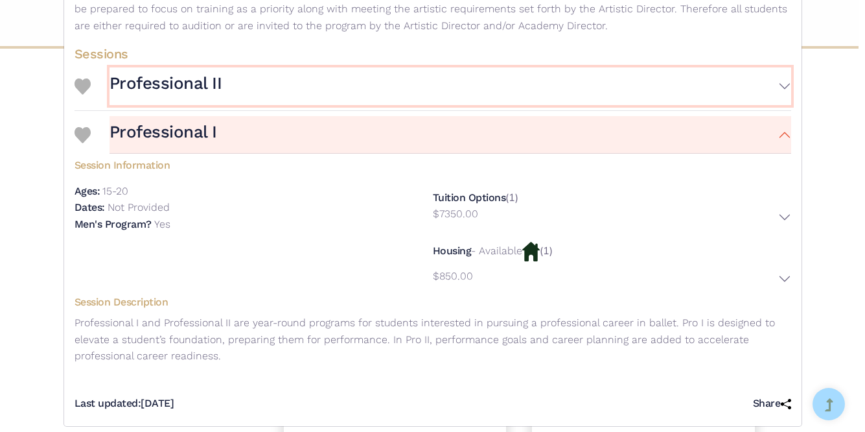
click at [521, 92] on button "Professional II" at bounding box center [451, 86] width 682 height 38
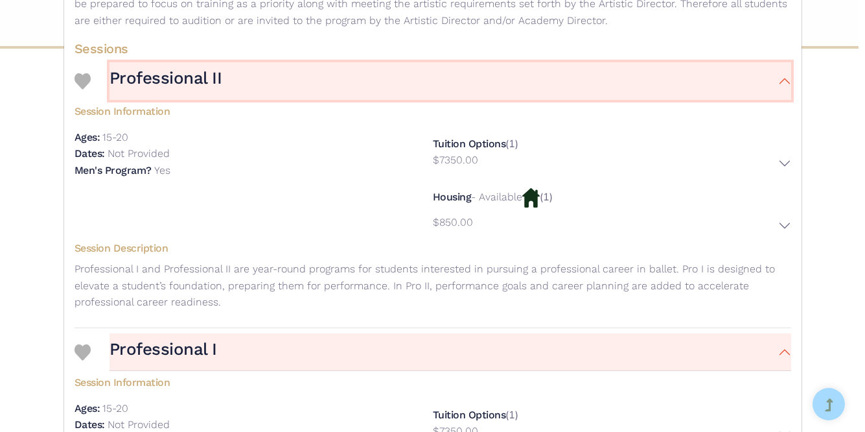
scroll to position [305, 0]
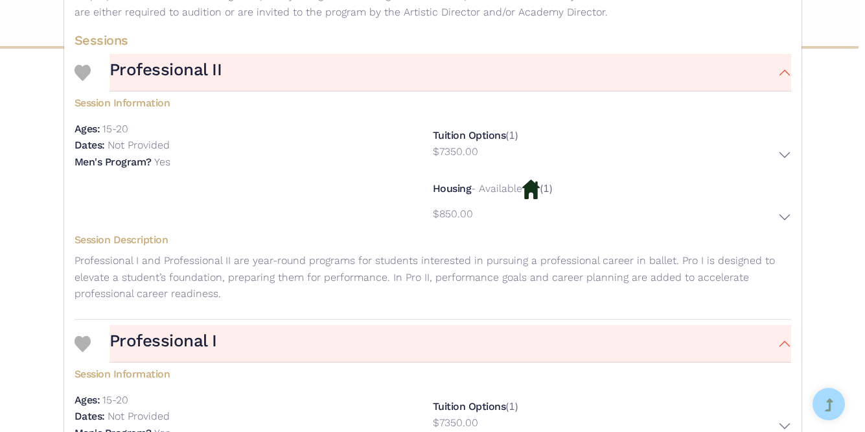
click at [528, 198] on div "Housing - Available (1) $850.00 Location: Houston Ballet Center for Dance Descr…" at bounding box center [612, 201] width 358 height 56
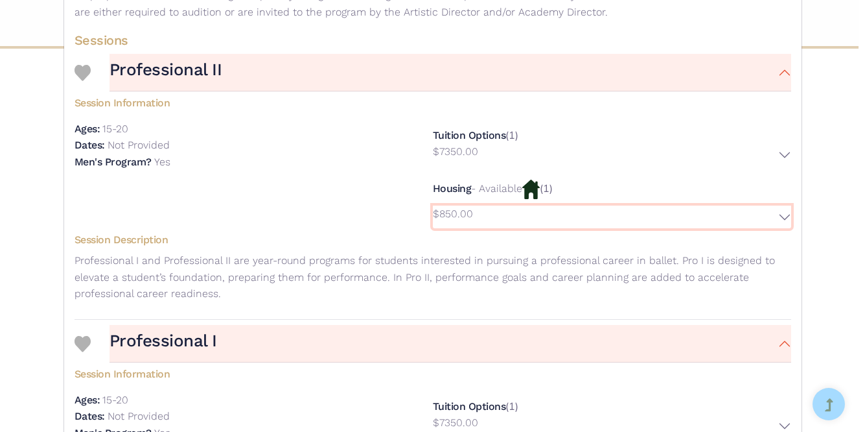
click at [777, 215] on button "$850.00" at bounding box center [612, 216] width 358 height 23
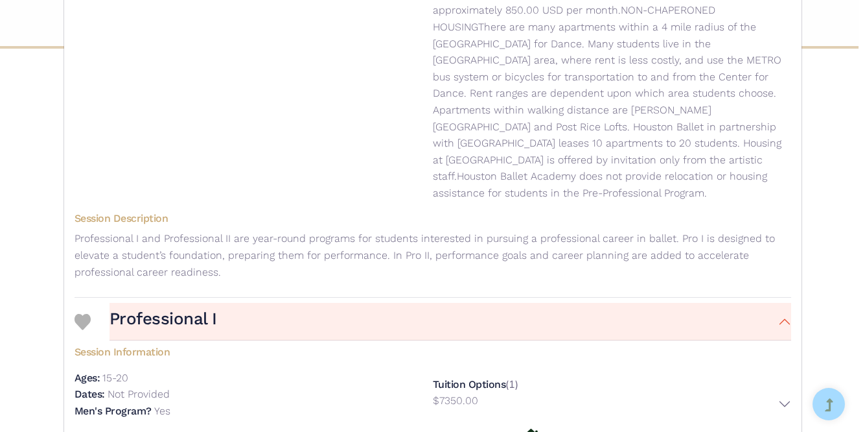
scroll to position [620, 0]
click div "Ages: 15-20 Dates: Not Provided Men's Program?"
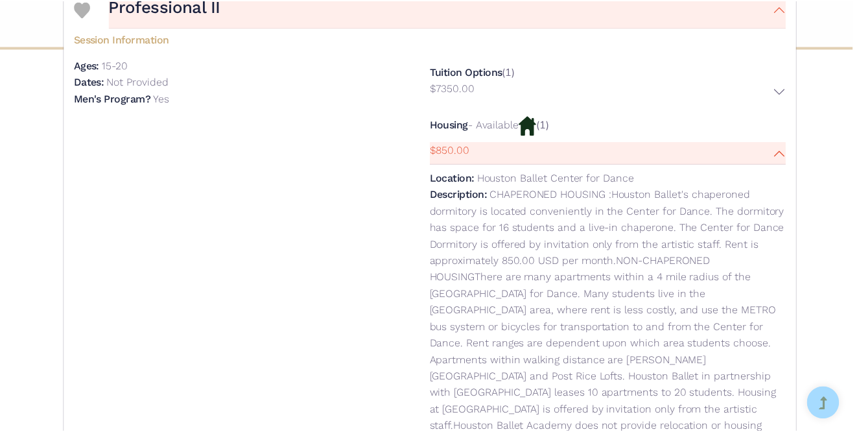
scroll to position [0, 0]
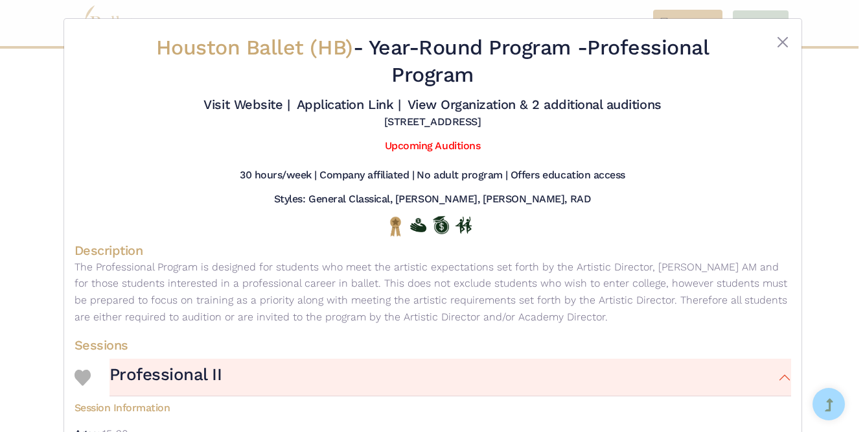
click div
click button "Close"
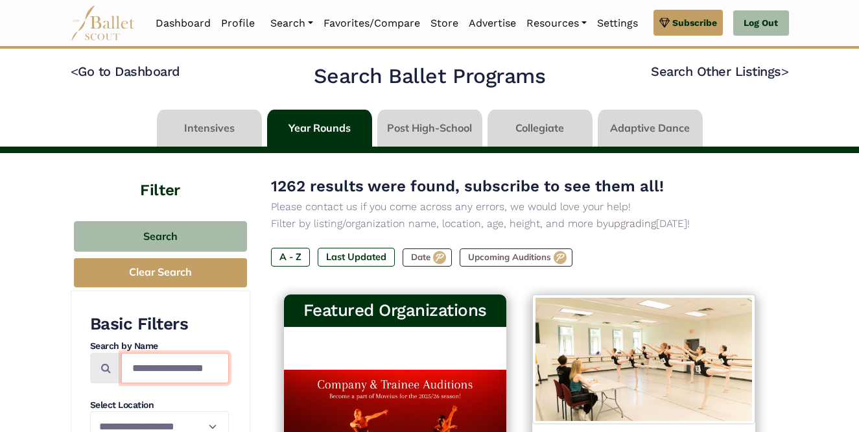
click input "Search by names..."
type input "**********"
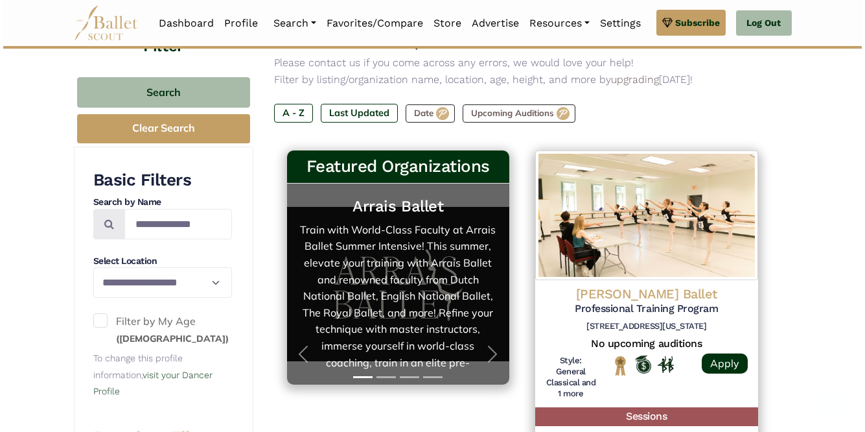
scroll to position [147, 0]
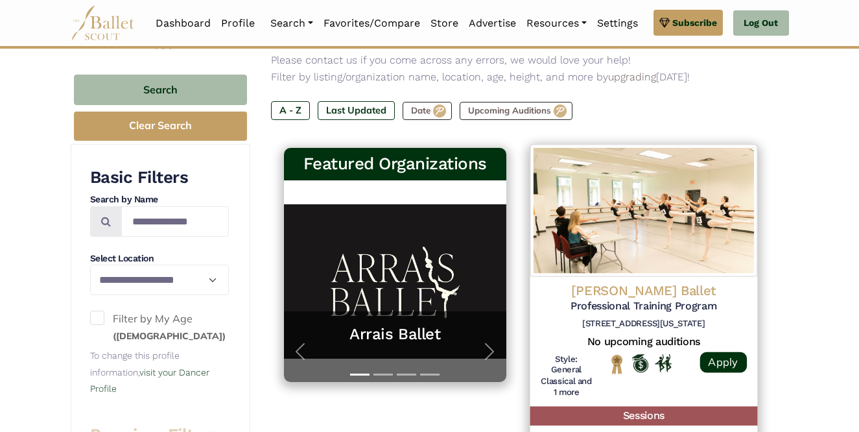
click at [631, 249] on img at bounding box center [643, 210] width 227 height 132
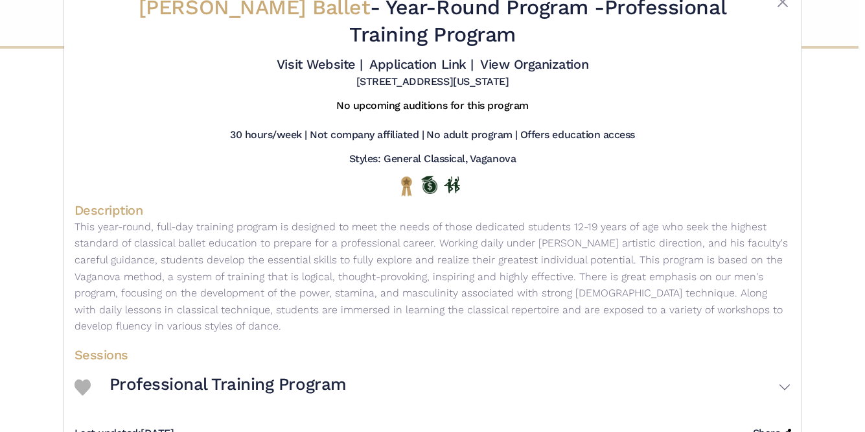
scroll to position [82, 0]
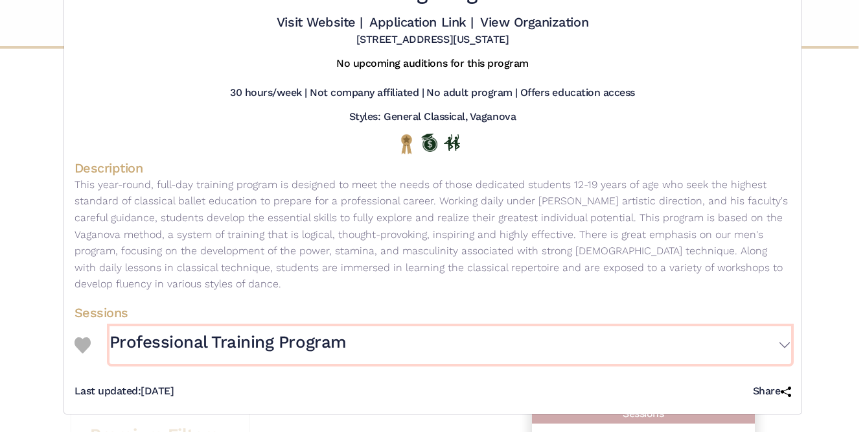
click at [783, 347] on button "Professional Training Program" at bounding box center [451, 345] width 682 height 38
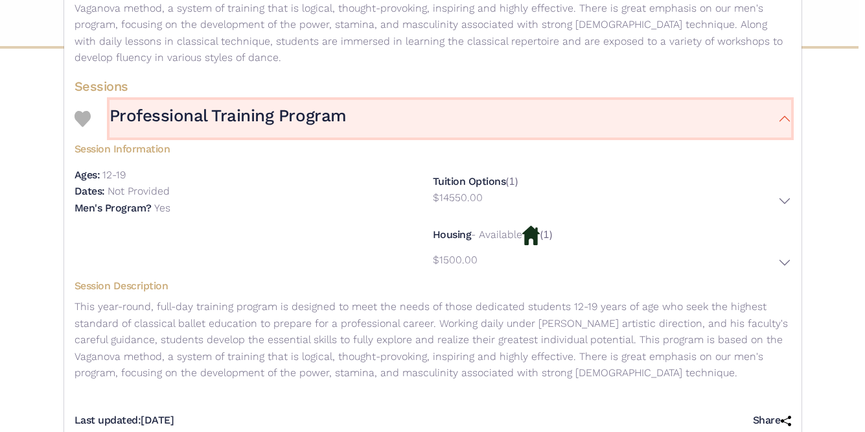
scroll to position [338, 0]
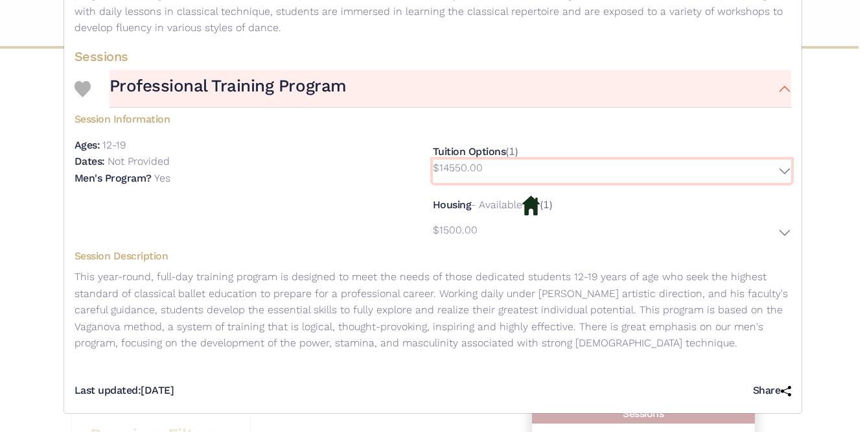
drag, startPoint x: 476, startPoint y: 165, endPoint x: 425, endPoint y: 163, distance: 51.9
click at [425, 163] on div "Session Information Ages: 12-19 Dates: Not Provided $14550.00" at bounding box center [433, 176] width 717 height 137
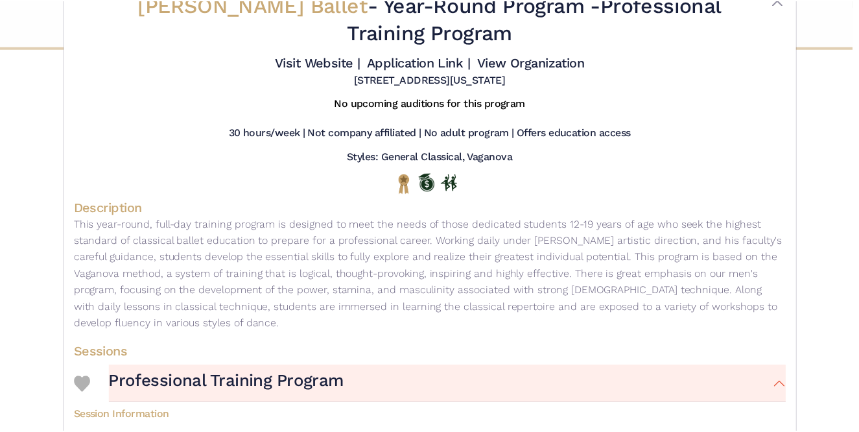
scroll to position [0, 0]
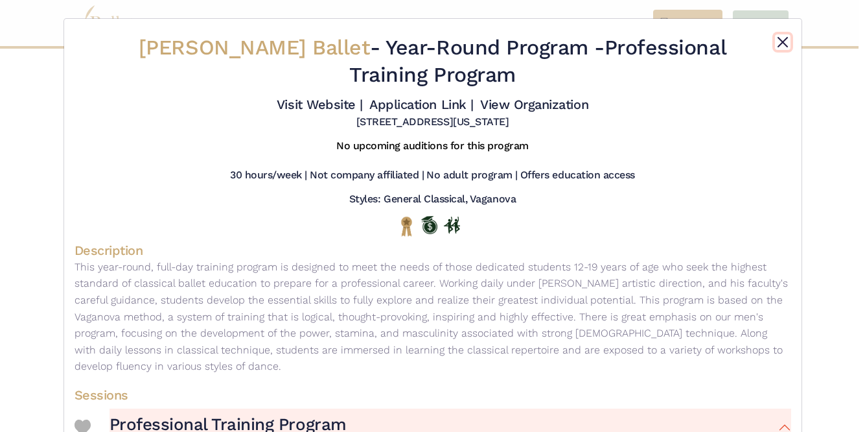
click at [782, 47] on button "Close" at bounding box center [783, 42] width 16 height 16
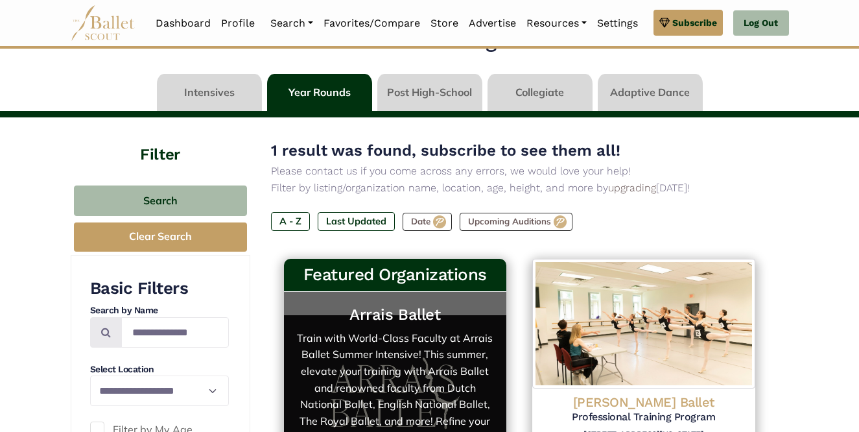
scroll to position [20, 0]
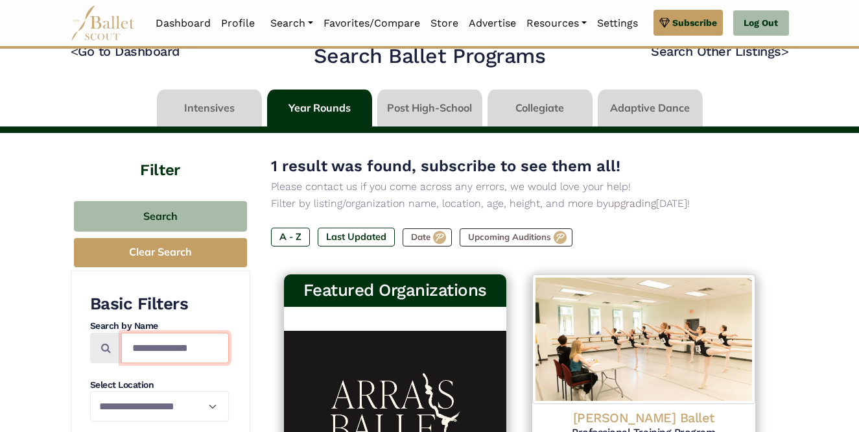
click at [194, 351] on input "**********" at bounding box center [175, 348] width 108 height 30
type input "*"
type input "********"
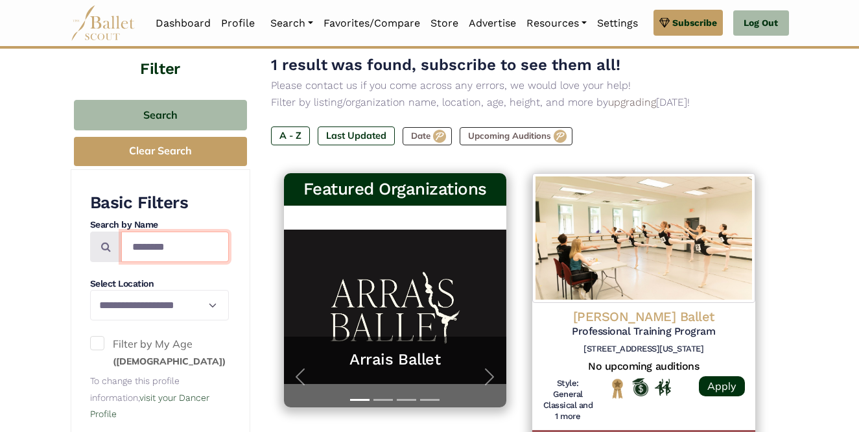
scroll to position [142, 0]
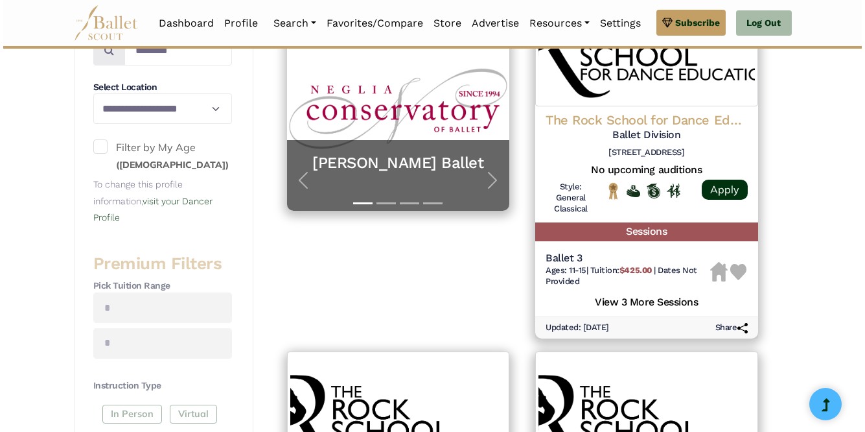
scroll to position [318, 0]
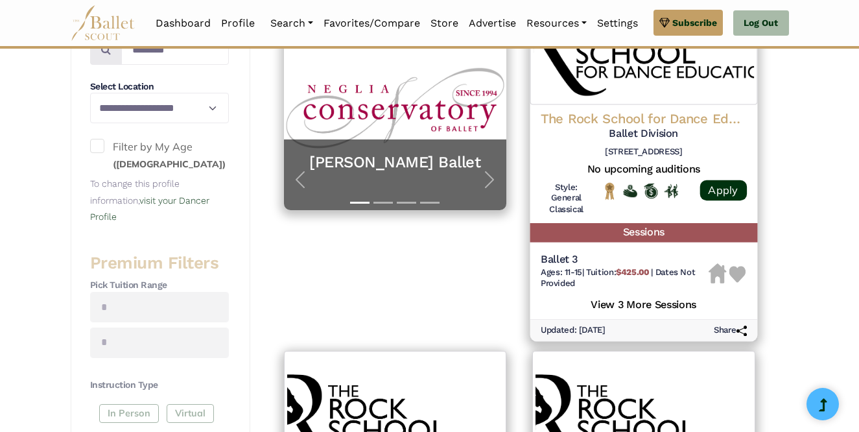
click at [639, 100] on img at bounding box center [643, 38] width 227 height 132
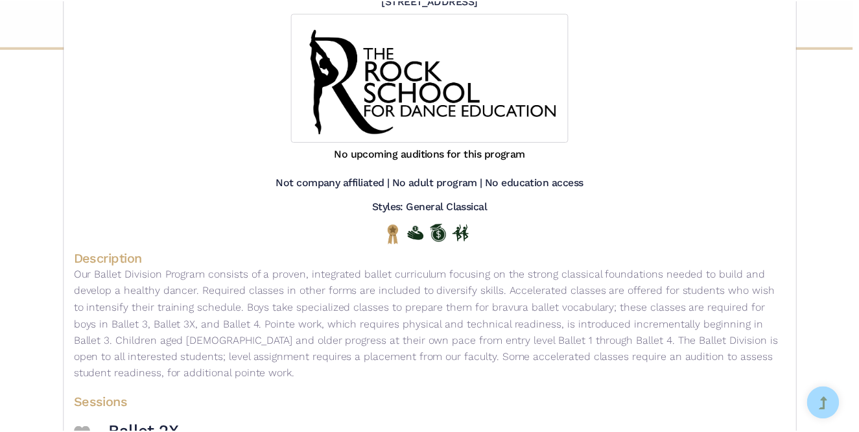
scroll to position [13, 0]
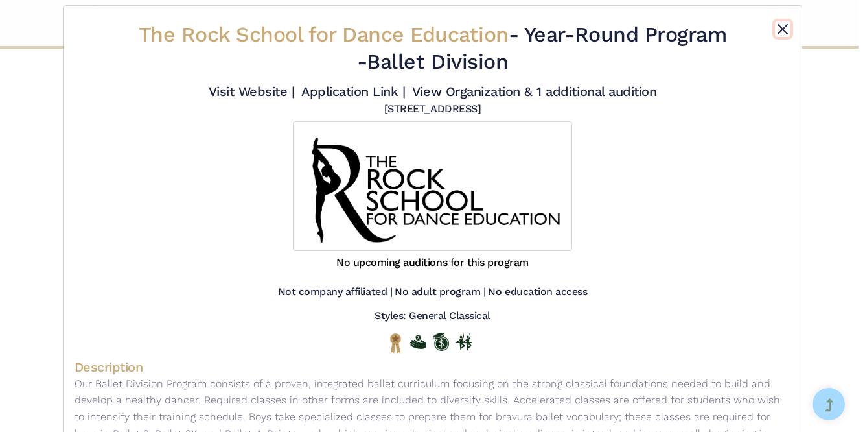
click at [781, 30] on button "Close" at bounding box center [783, 29] width 16 height 16
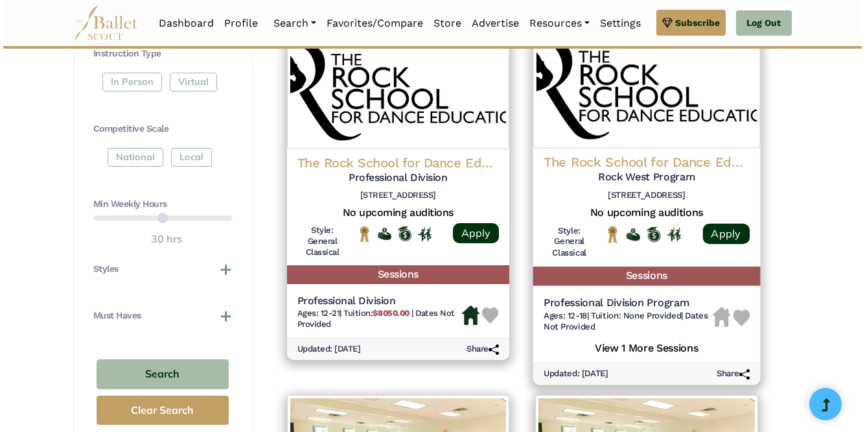
scroll to position [648, 0]
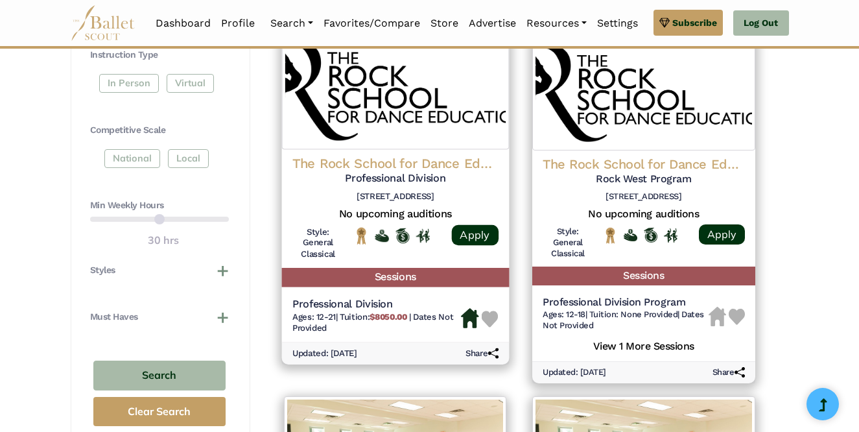
click at [458, 324] on h6 "Ages: 12-21 | Tuition: $8050.00 | Dates Not Provided" at bounding box center [376, 322] width 169 height 22
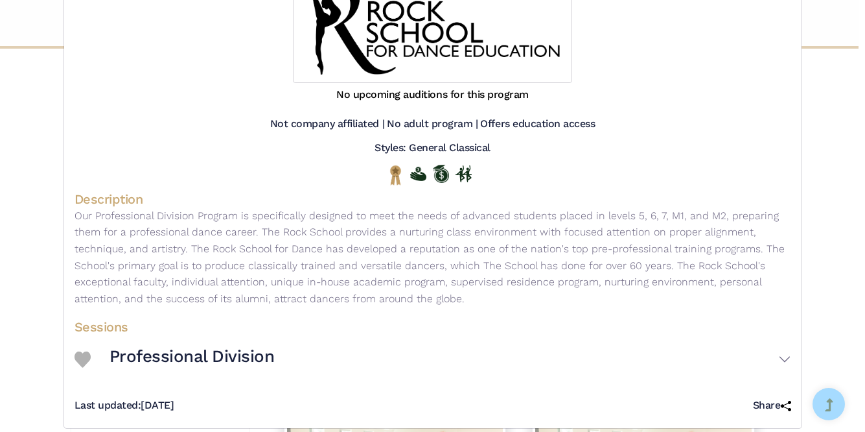
scroll to position [196, 0]
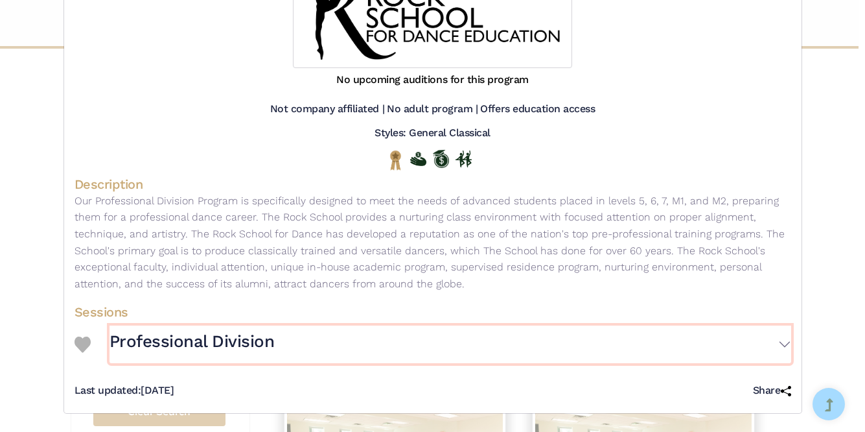
click at [471, 355] on button "Professional Division" at bounding box center [451, 344] width 682 height 38
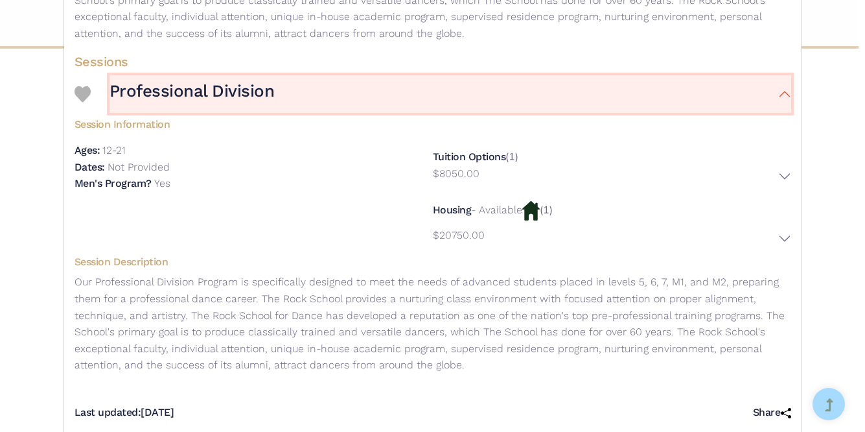
scroll to position [468, 0]
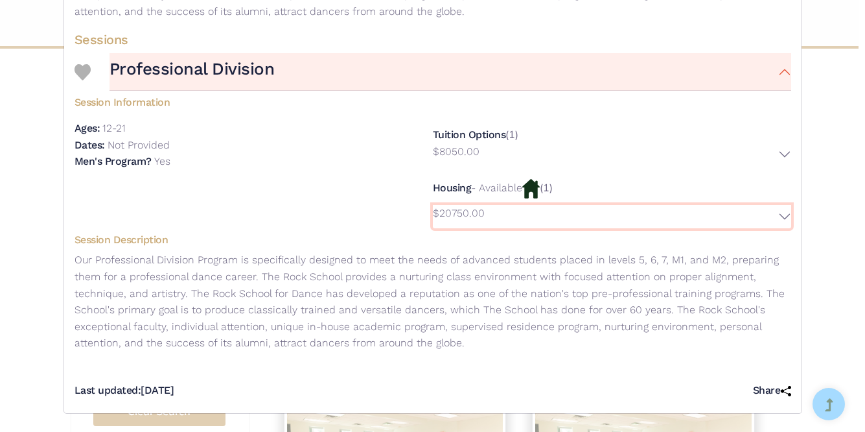
drag, startPoint x: 482, startPoint y: 215, endPoint x: 445, endPoint y: 214, distance: 37.6
click at [445, 214] on button "$20750.00" at bounding box center [612, 216] width 358 height 23
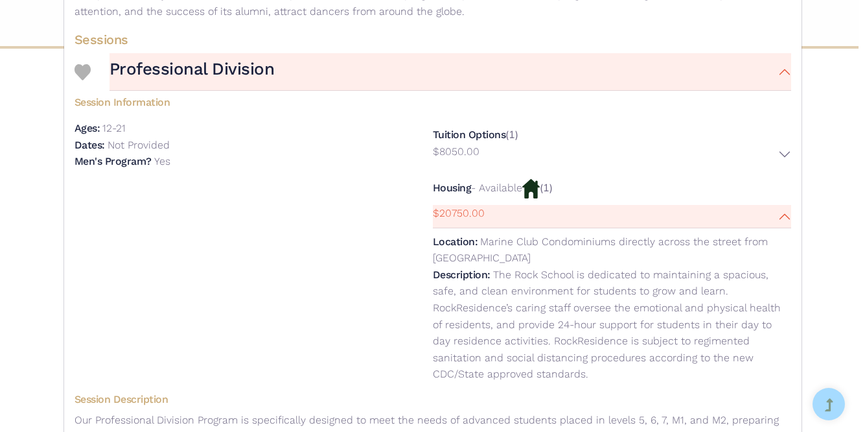
click at [64, 134] on div "The Rock School for Dance Education - Year-Round Program - Professional Divisio…" at bounding box center [433, 62] width 738 height 1022
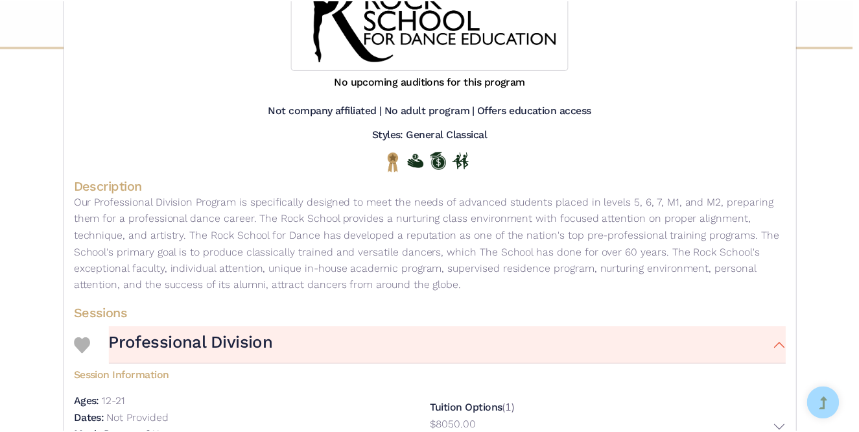
scroll to position [0, 0]
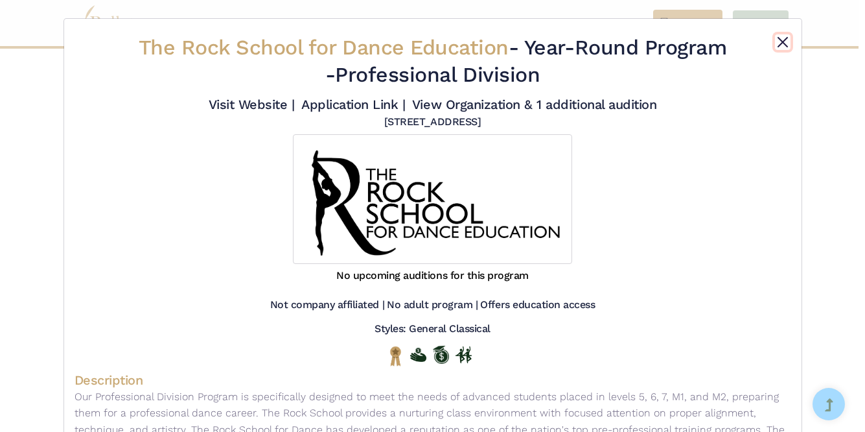
click at [783, 45] on button "Close" at bounding box center [783, 42] width 16 height 16
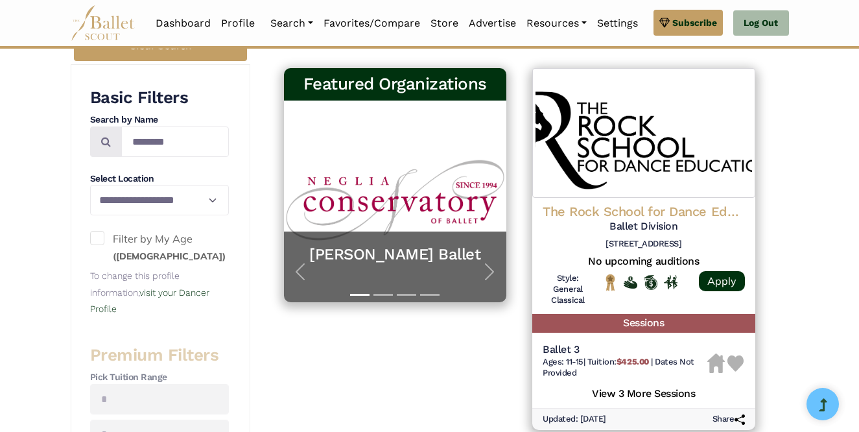
scroll to position [206, 0]
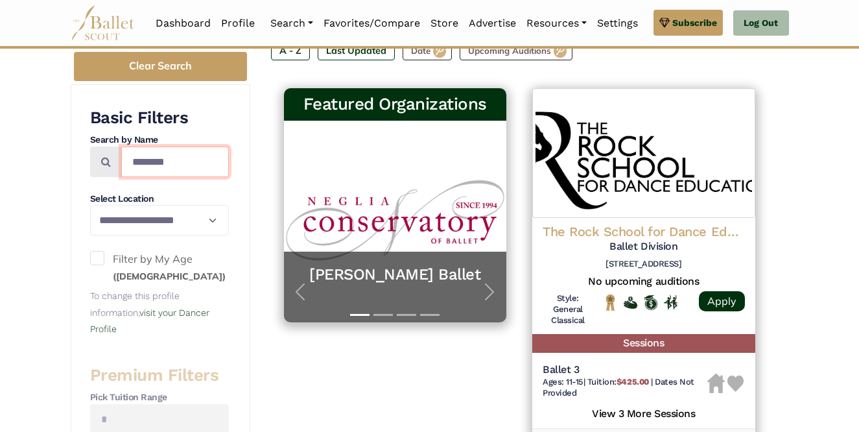
click at [158, 166] on input "********" at bounding box center [175, 162] width 108 height 30
type input "**********"
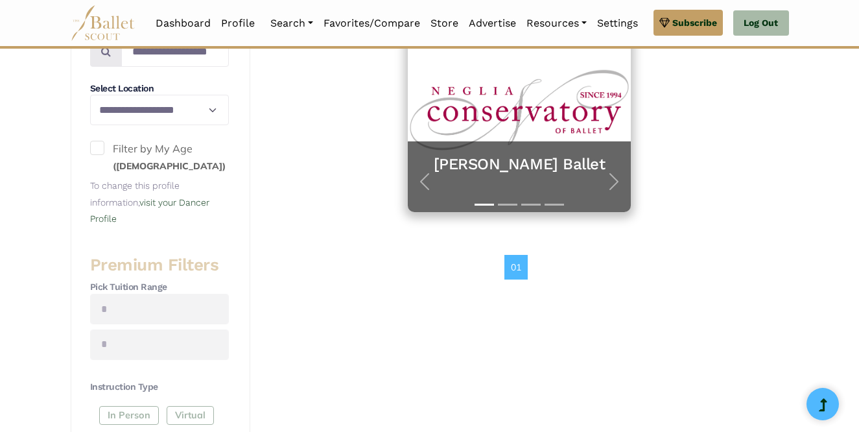
scroll to position [319, 0]
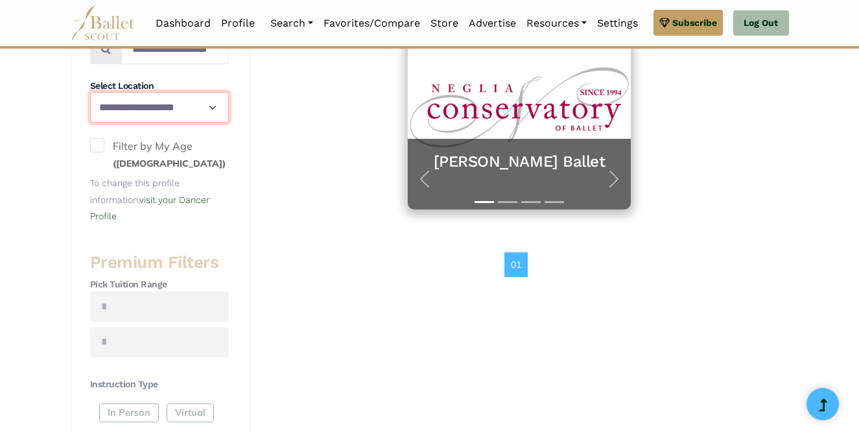
click at [182, 106] on select "**********" at bounding box center [159, 107] width 139 height 30
click at [167, 108] on select "**********" at bounding box center [159, 107] width 139 height 30
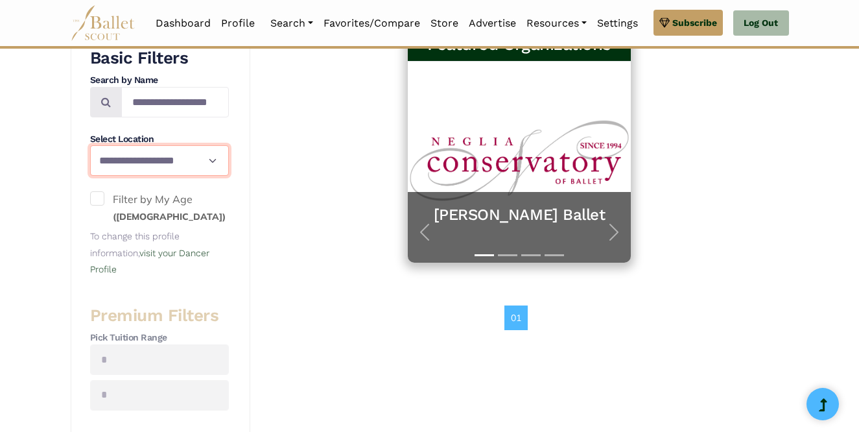
scroll to position [257, 0]
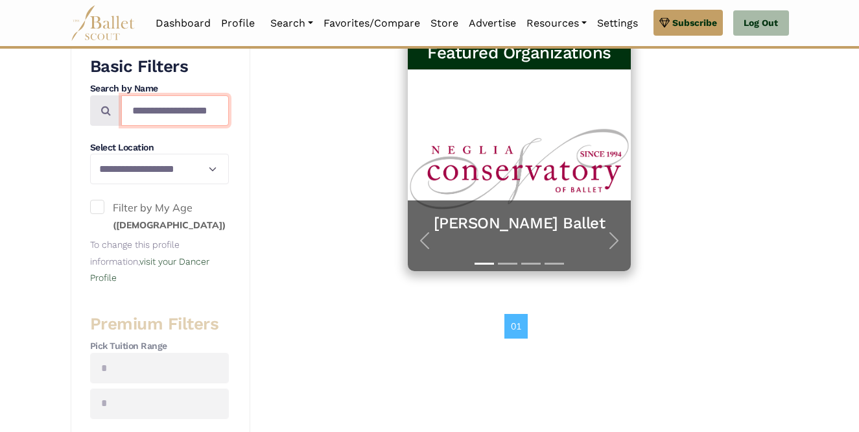
click at [207, 112] on input "**********" at bounding box center [175, 110] width 108 height 30
type input "********"
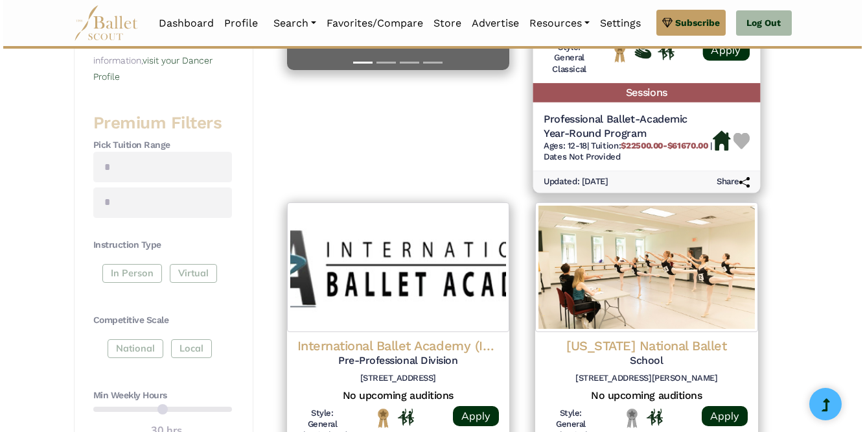
scroll to position [356, 0]
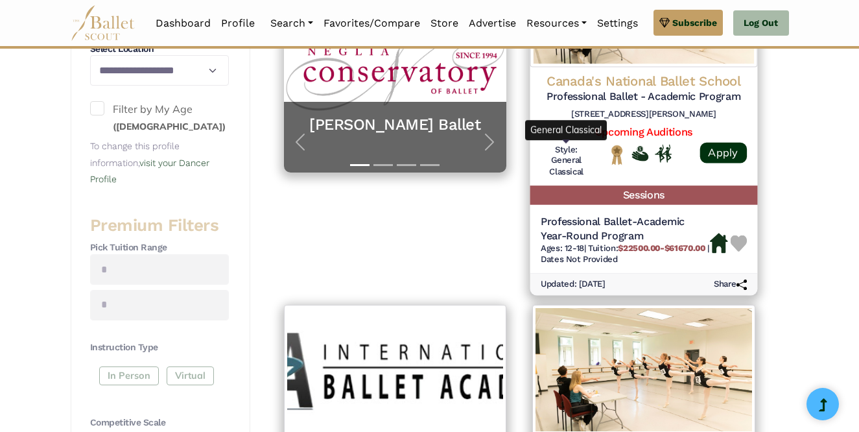
click at [572, 158] on h6 "Style: General Classical" at bounding box center [566, 161] width 51 height 34
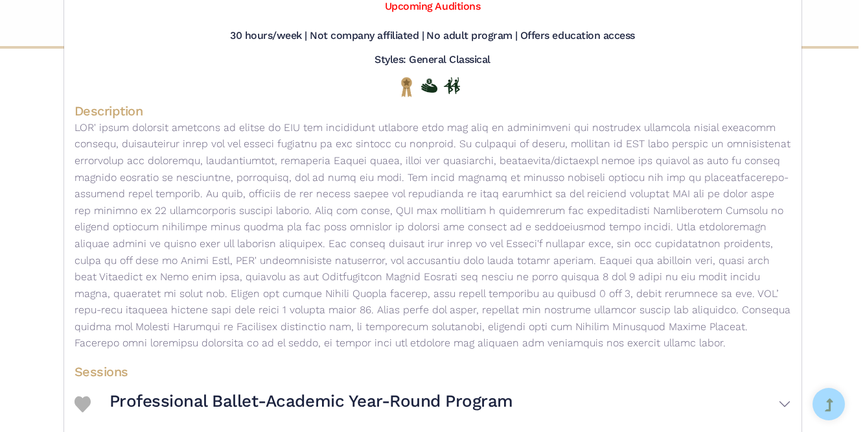
scroll to position [215, 0]
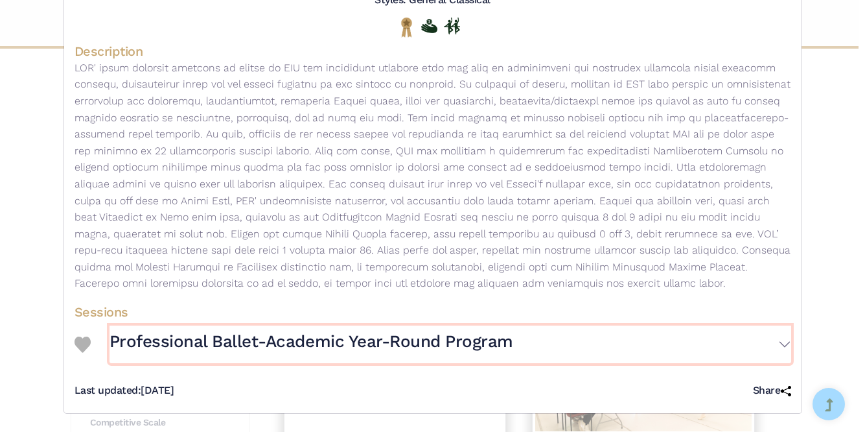
click at [433, 345] on h3 "Professional Ballet-Academic Year-Round Program" at bounding box center [312, 342] width 404 height 22
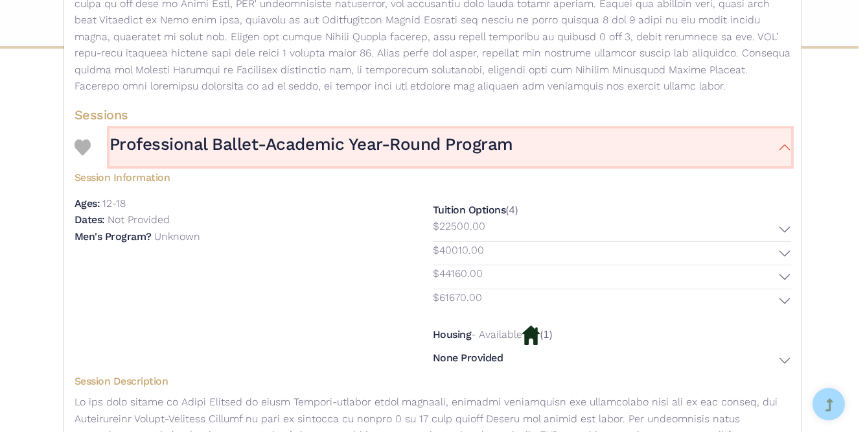
scroll to position [399, 0]
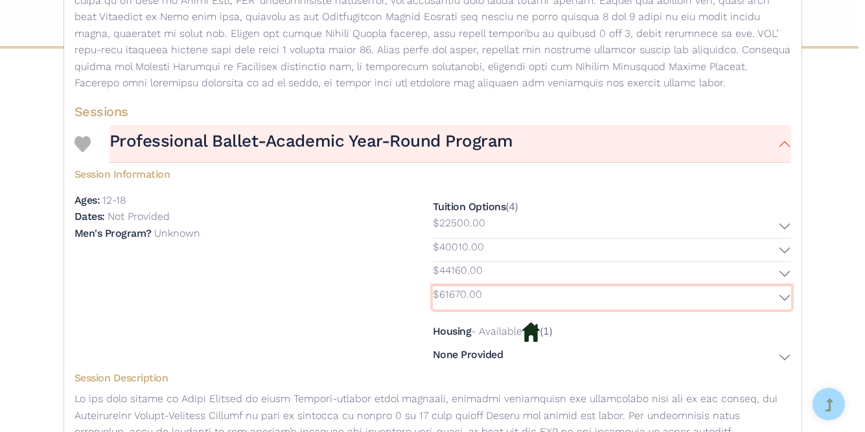
click at [528, 302] on button "$61670.00" at bounding box center [612, 297] width 358 height 23
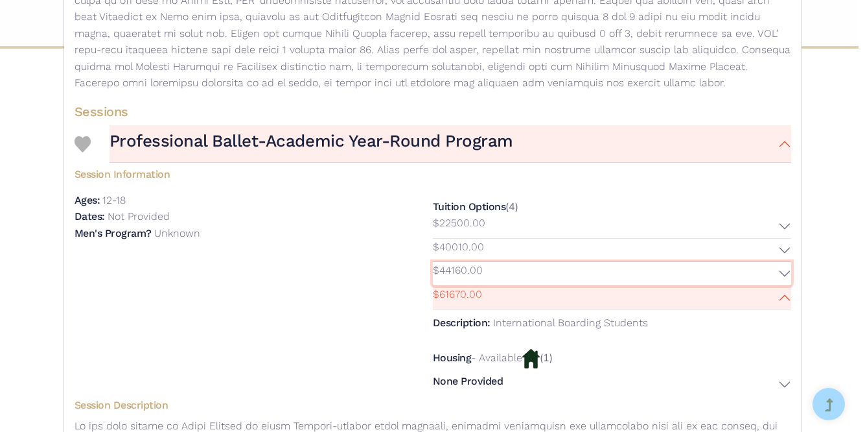
click at [524, 285] on button "$44160.00" at bounding box center [612, 273] width 358 height 23
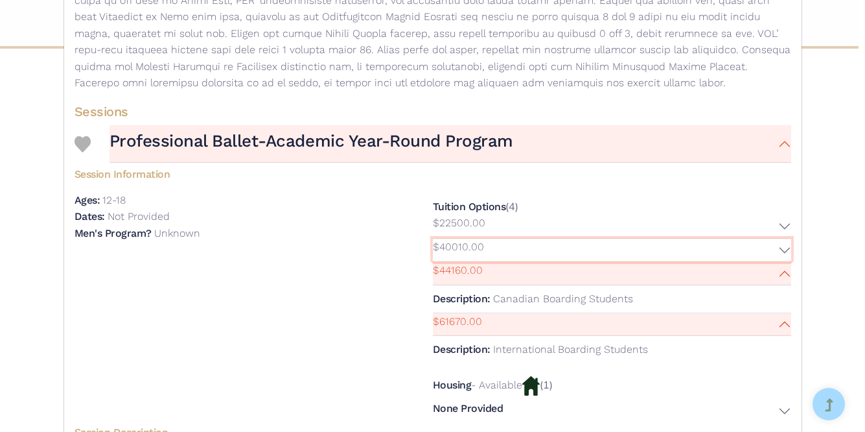
click at [509, 262] on button "$40010.00" at bounding box center [612, 250] width 358 height 23
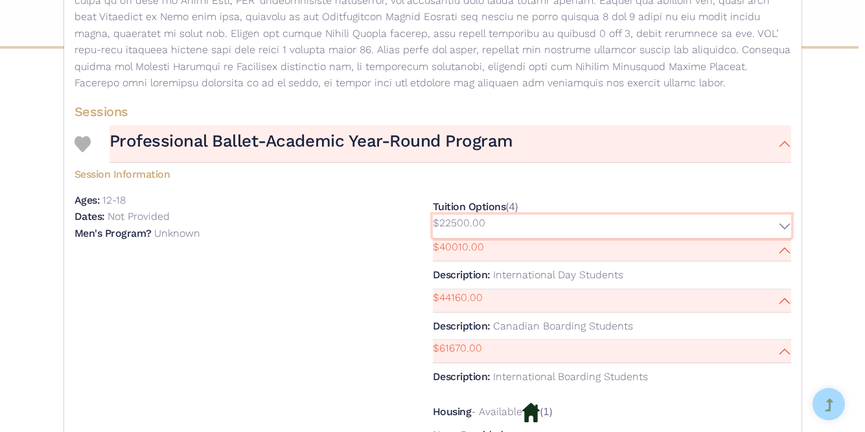
click at [498, 238] on button "$22500.00" at bounding box center [612, 226] width 358 height 23
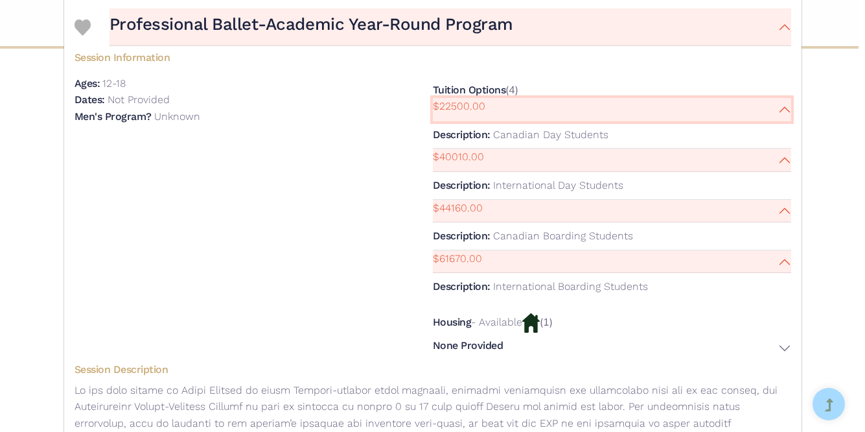
scroll to position [546, 0]
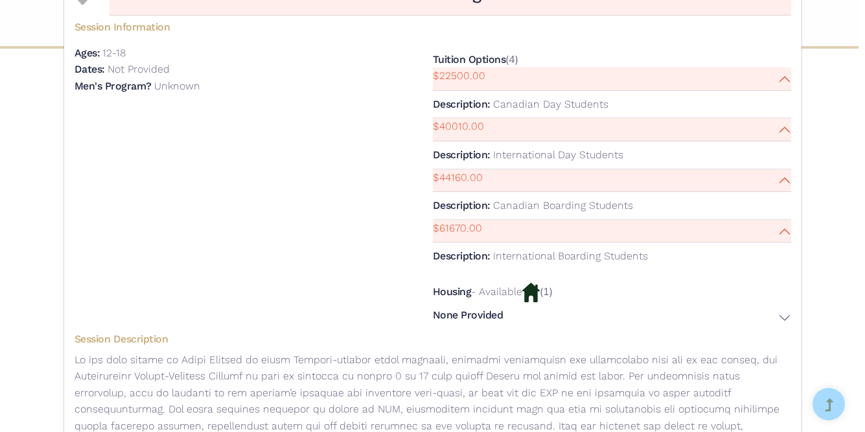
click at [512, 298] on p "- Available" at bounding box center [496, 291] width 51 height 12
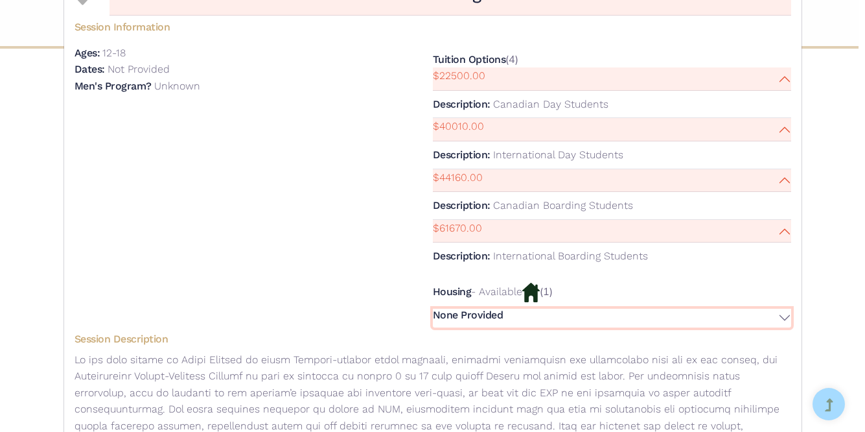
click at [513, 327] on button "None Provided" at bounding box center [612, 318] width 358 height 19
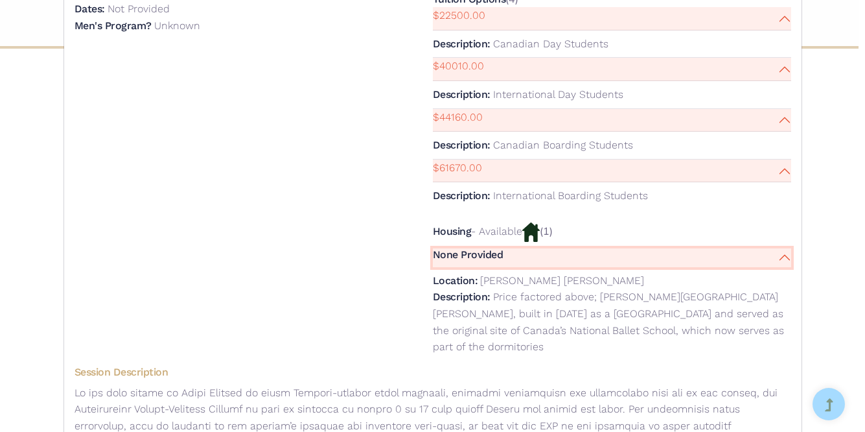
scroll to position [650, 0]
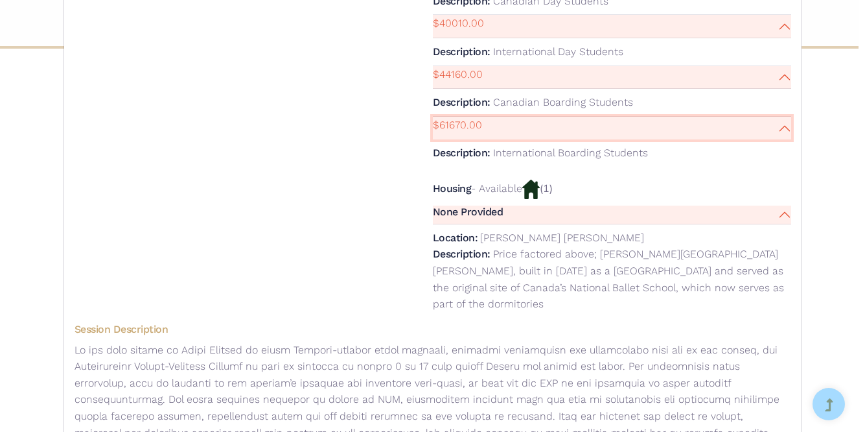
drag, startPoint x: 474, startPoint y: 135, endPoint x: 412, endPoint y: 139, distance: 62.4
click at [412, 139] on div "Session Information Ages: 12-18 Dates: Not Provided $22500.00" at bounding box center [433, 114] width 717 height 405
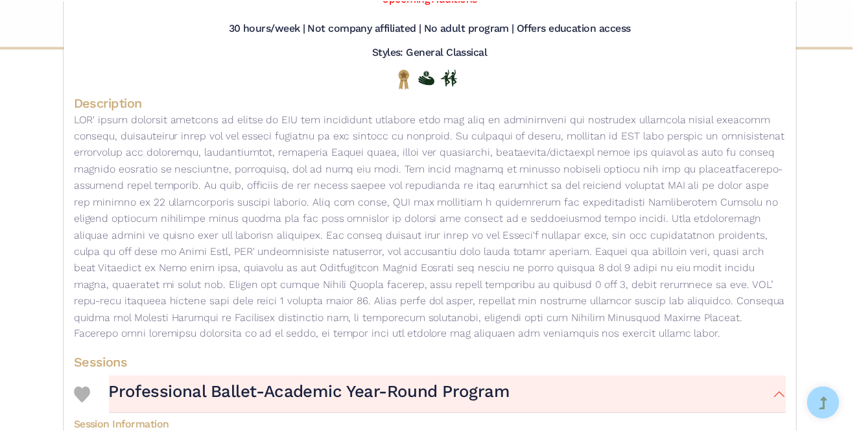
scroll to position [0, 0]
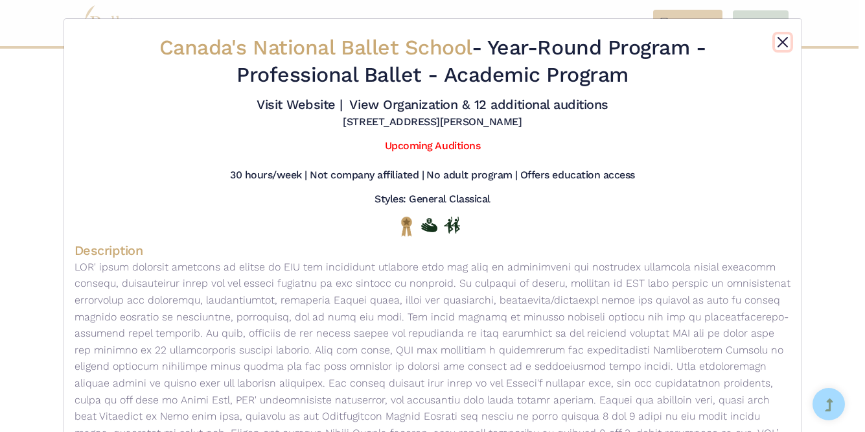
click at [784, 44] on button "Close" at bounding box center [783, 42] width 16 height 16
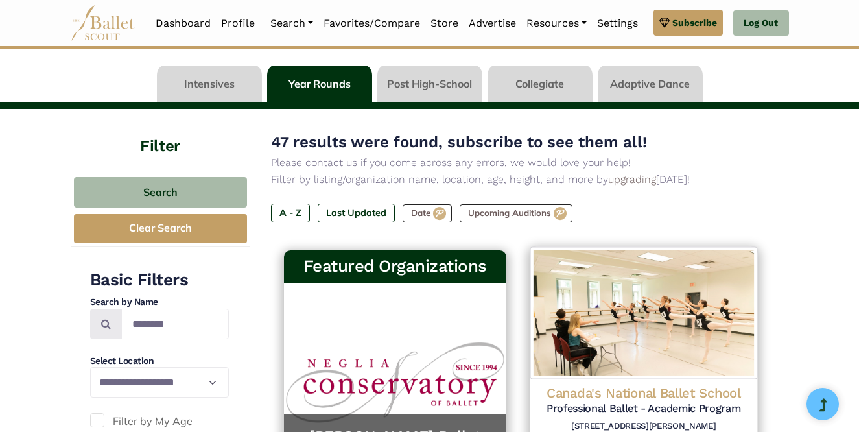
scroll to position [8, 0]
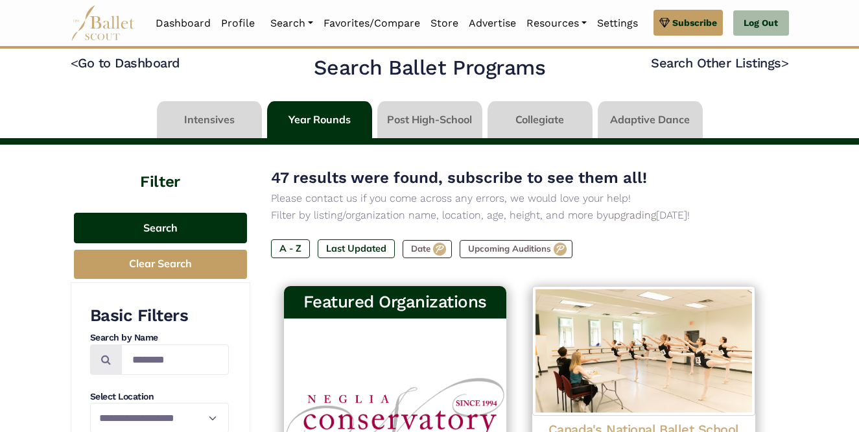
click at [106, 232] on button "Search" at bounding box center [160, 228] width 173 height 30
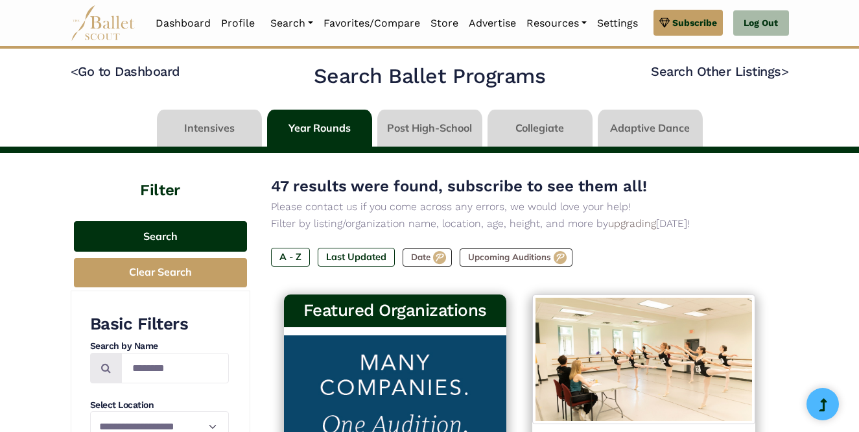
click at [181, 229] on button "Search" at bounding box center [160, 236] width 173 height 30
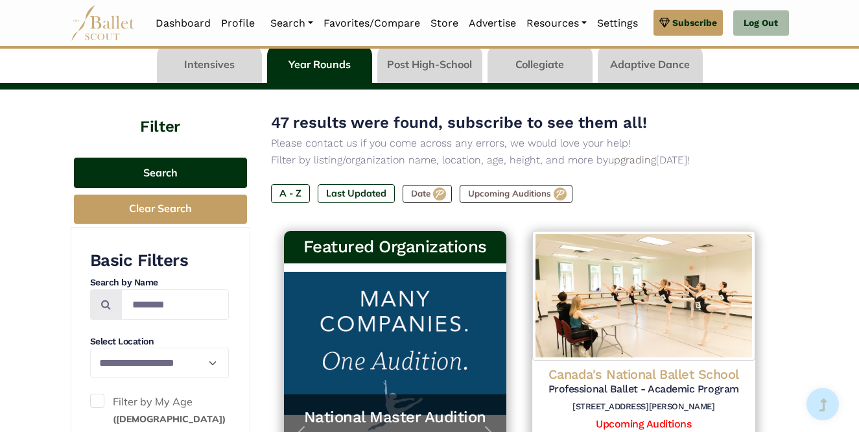
scroll to position [79, 0]
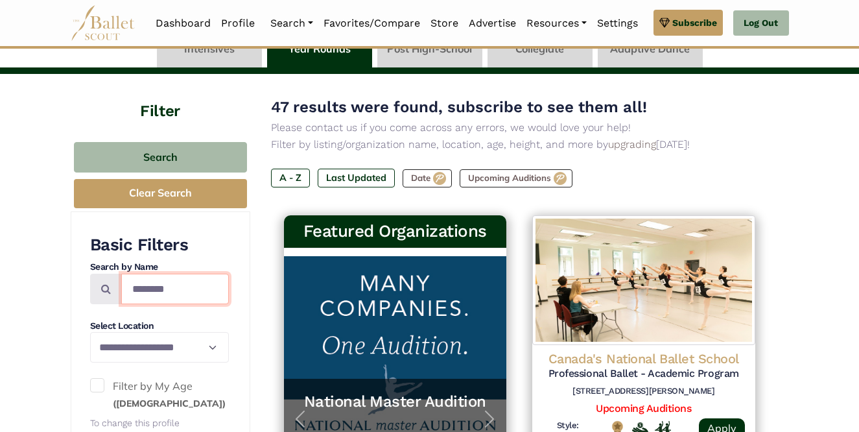
click at [154, 283] on input "********" at bounding box center [175, 289] width 108 height 30
click at [154, 281] on input "********" at bounding box center [175, 289] width 108 height 30
click at [156, 282] on input "********" at bounding box center [175, 289] width 108 height 30
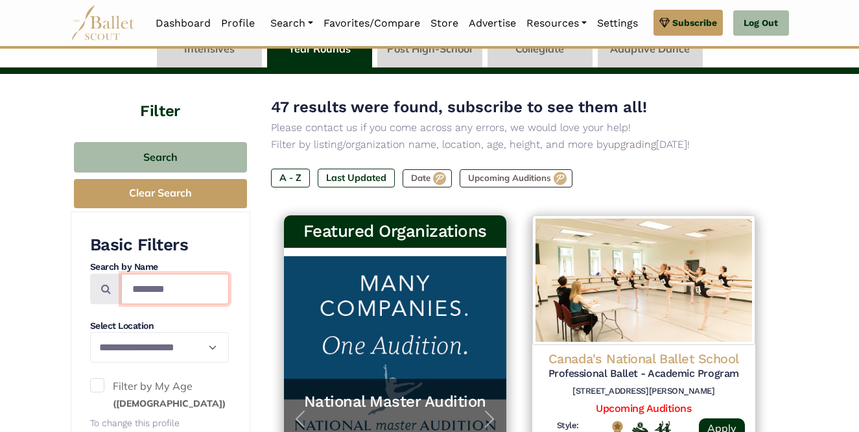
click at [154, 282] on input "********" at bounding box center [175, 289] width 108 height 30
click at [153, 282] on input "********" at bounding box center [175, 289] width 108 height 30
click at [152, 282] on input "********" at bounding box center [175, 289] width 108 height 30
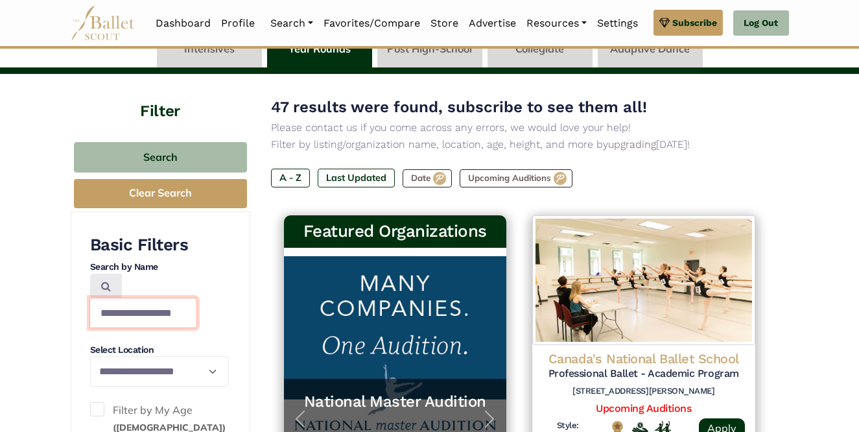
type input "**********"
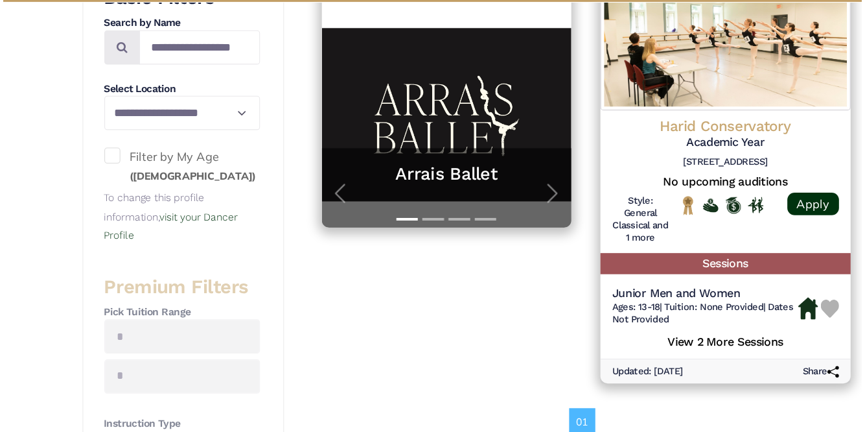
scroll to position [294, 0]
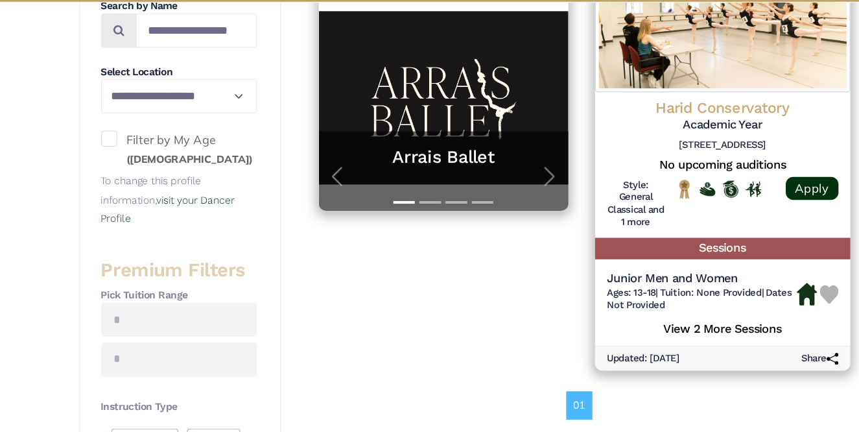
click at [631, 112] on img at bounding box center [643, 63] width 227 height 132
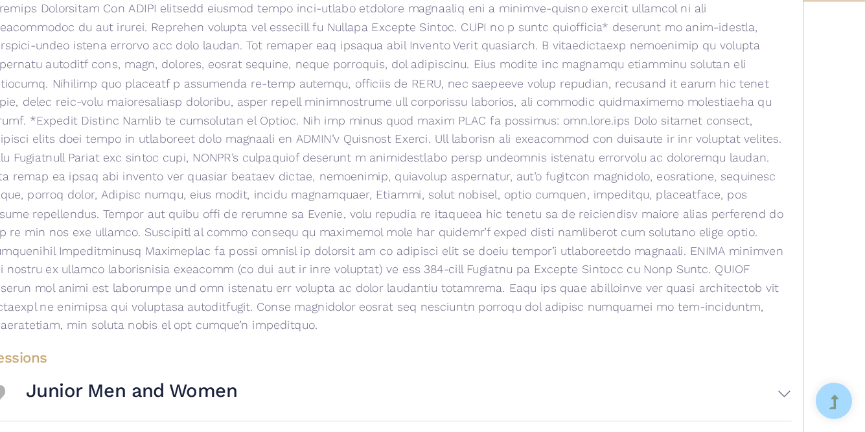
scroll to position [189, 0]
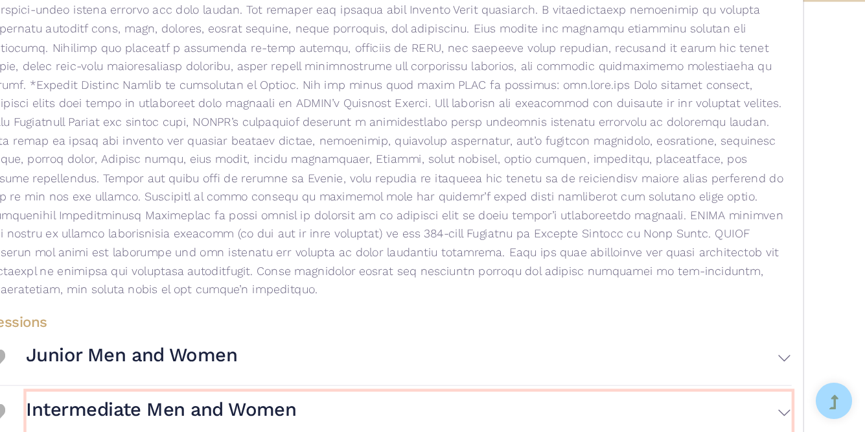
click at [644, 395] on button "Intermediate Men and Women" at bounding box center [451, 414] width 682 height 38
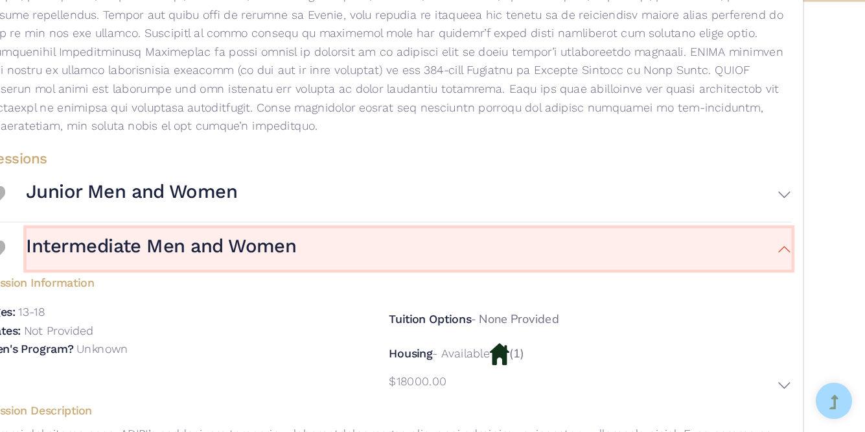
scroll to position [364, 0]
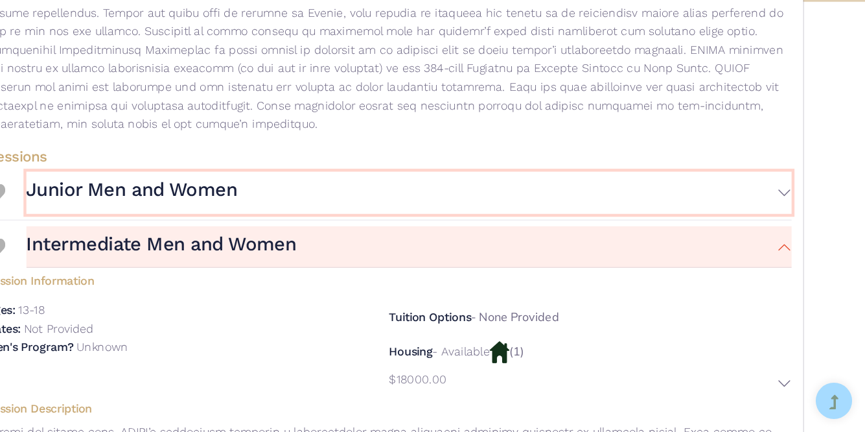
click at [617, 212] on button "Junior Men and Women" at bounding box center [451, 219] width 682 height 38
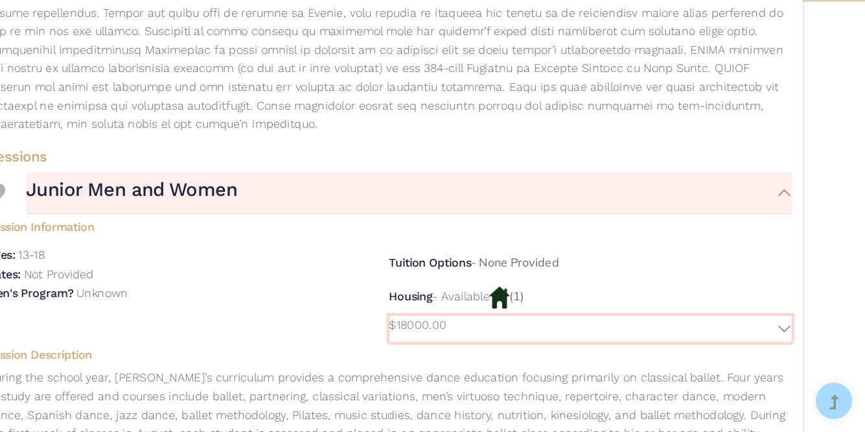
click at [469, 328] on p "$18000.00" at bounding box center [458, 336] width 51 height 17
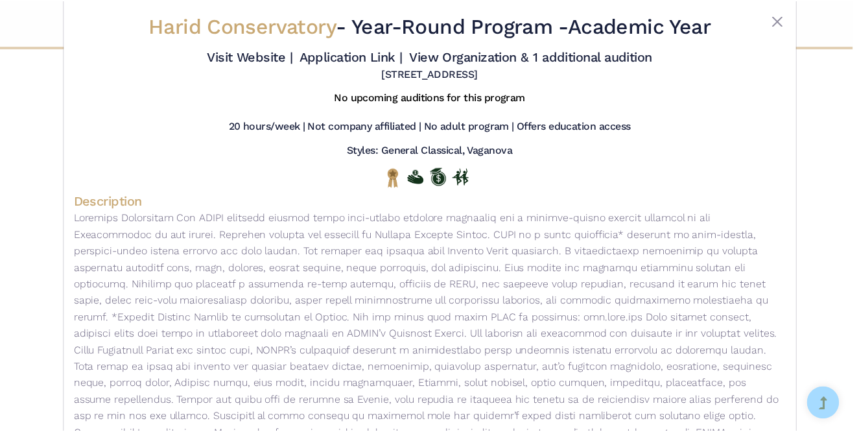
scroll to position [0, 0]
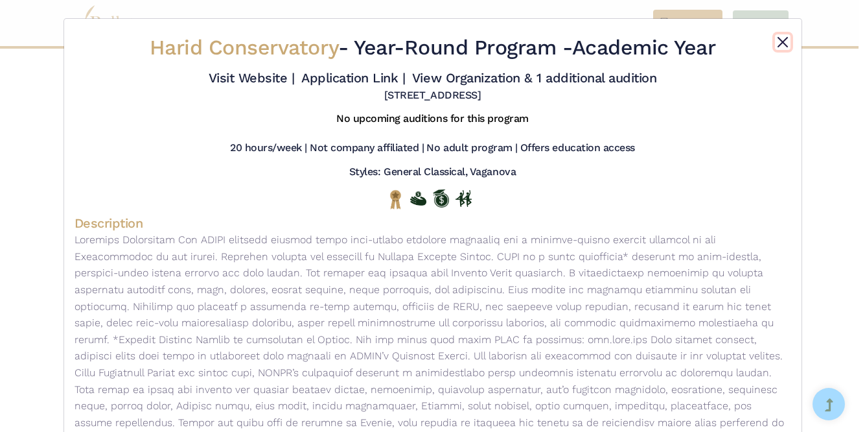
click at [784, 43] on button "Close" at bounding box center [783, 42] width 16 height 16
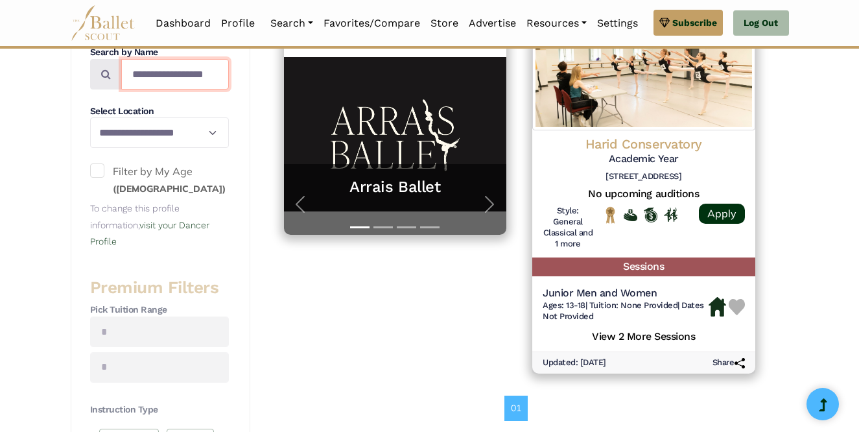
click at [159, 80] on input "**********" at bounding box center [175, 74] width 108 height 30
type input "**********"
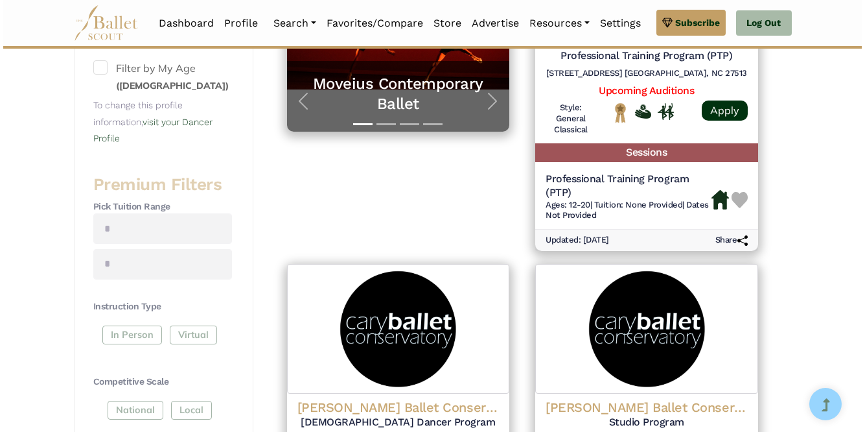
scroll to position [431, 0]
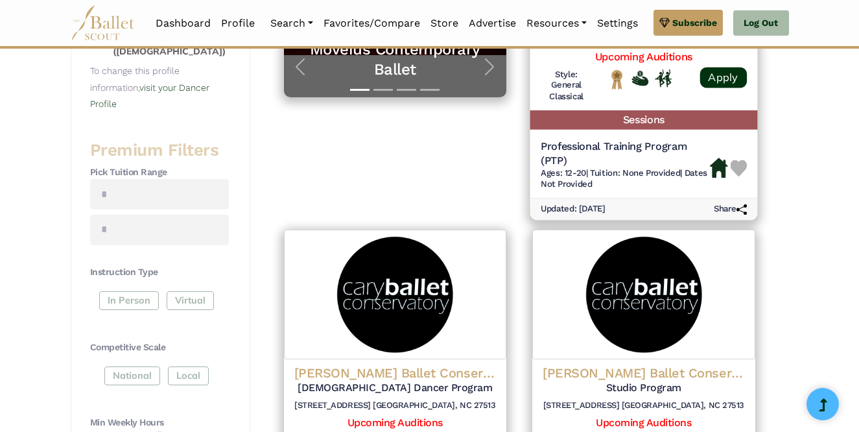
click at [626, 134] on div "Cary Ballet Conservatory Professional Training Program (PTP) 920 High House Rd.…" at bounding box center [643, 95] width 227 height 206
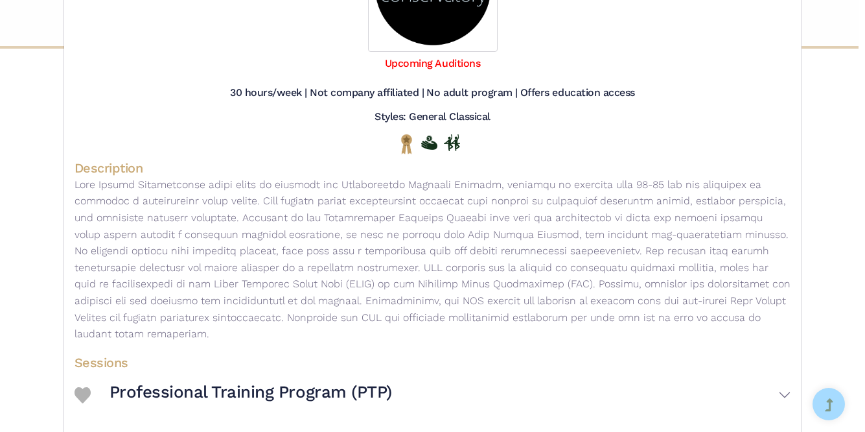
scroll to position [245, 0]
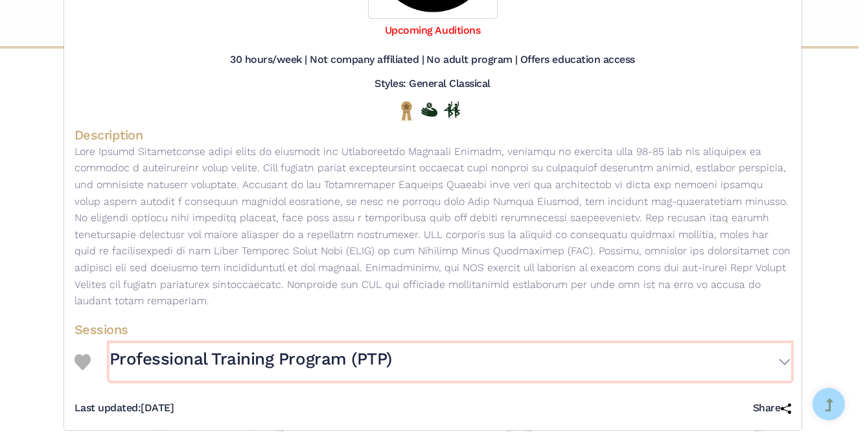
click at [666, 344] on button "Professional Training Program (PTP)" at bounding box center [451, 362] width 682 height 38
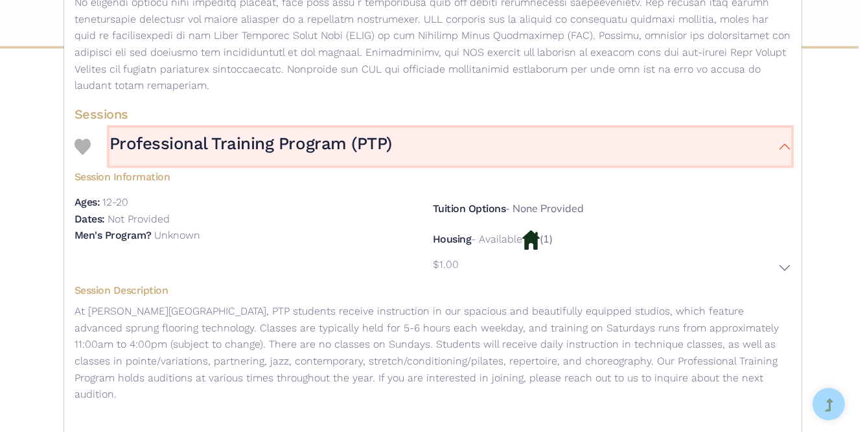
scroll to position [464, 0]
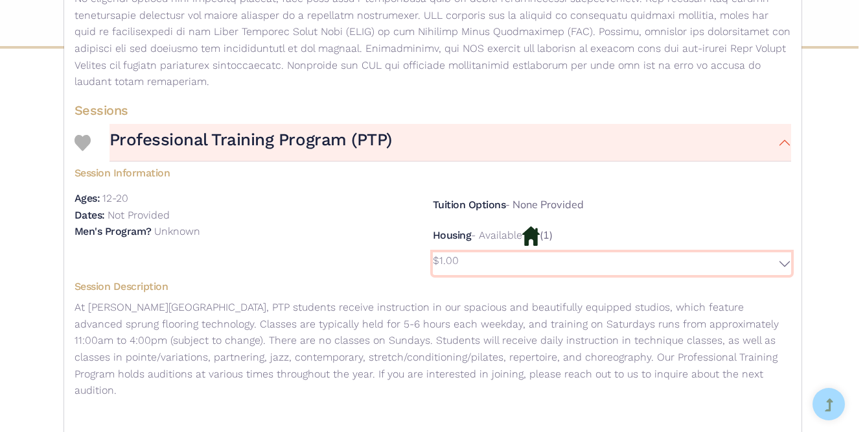
click at [606, 252] on button "$1.00" at bounding box center [612, 263] width 358 height 23
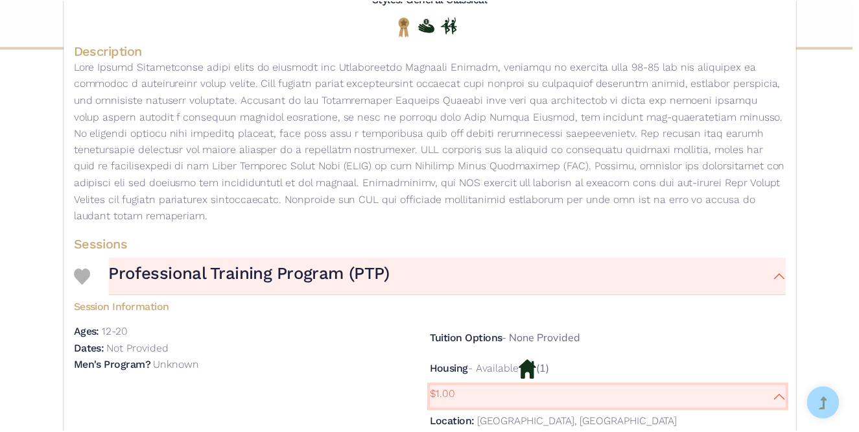
scroll to position [0, 0]
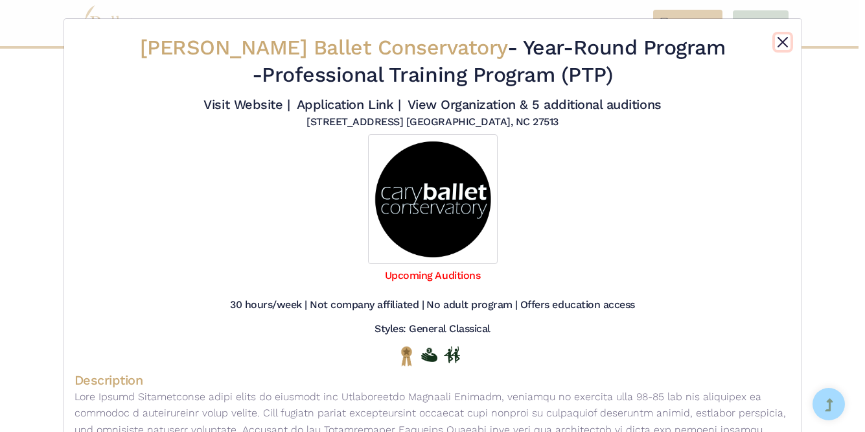
click at [775, 43] on button "Close" at bounding box center [783, 42] width 16 height 16
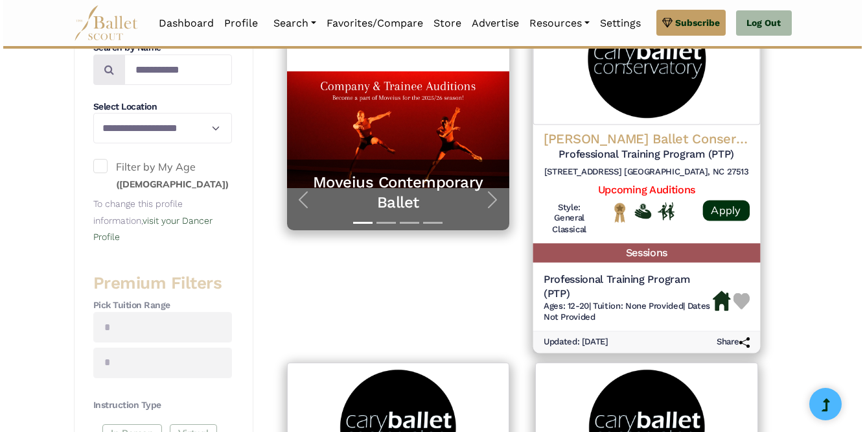
scroll to position [294, 0]
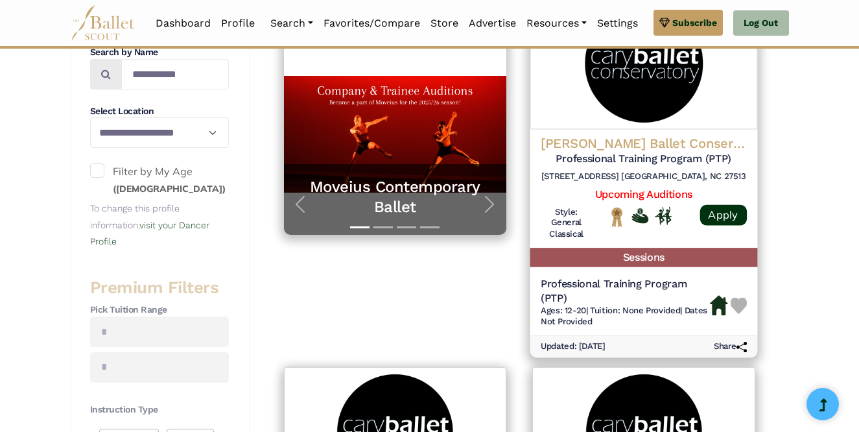
click at [653, 93] on img at bounding box center [643, 63] width 227 height 132
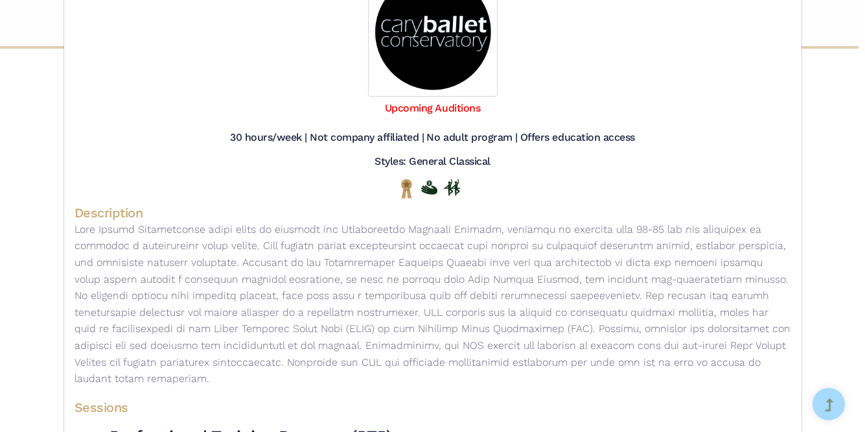
scroll to position [245, 0]
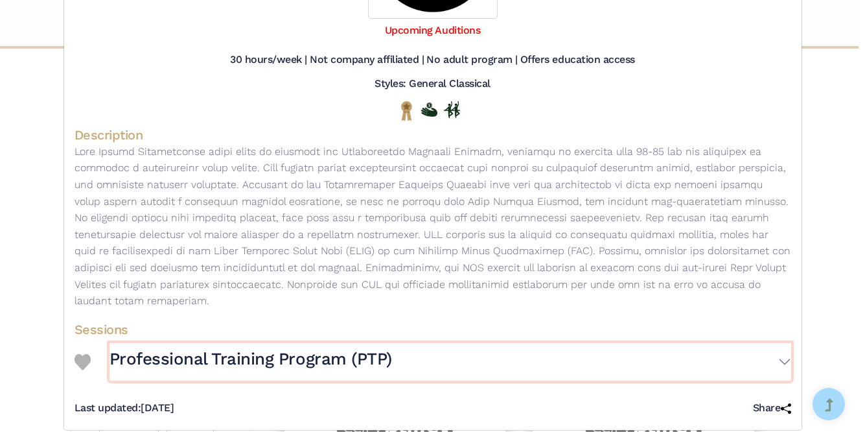
click at [773, 348] on button "Professional Training Program (PTP)" at bounding box center [451, 362] width 682 height 38
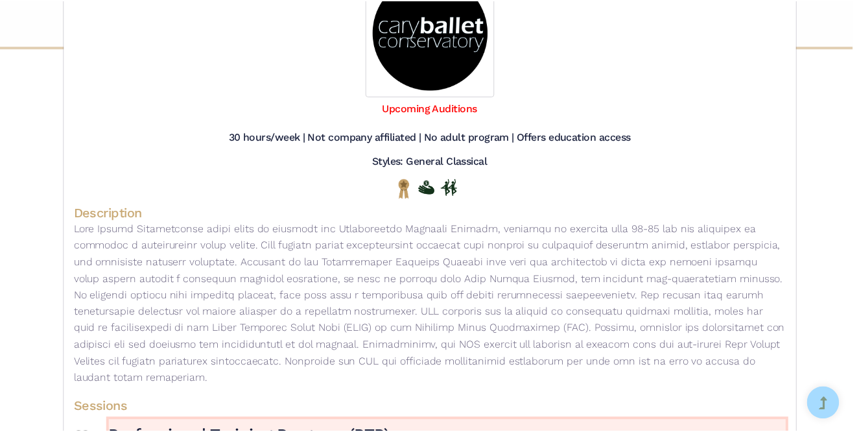
scroll to position [0, 0]
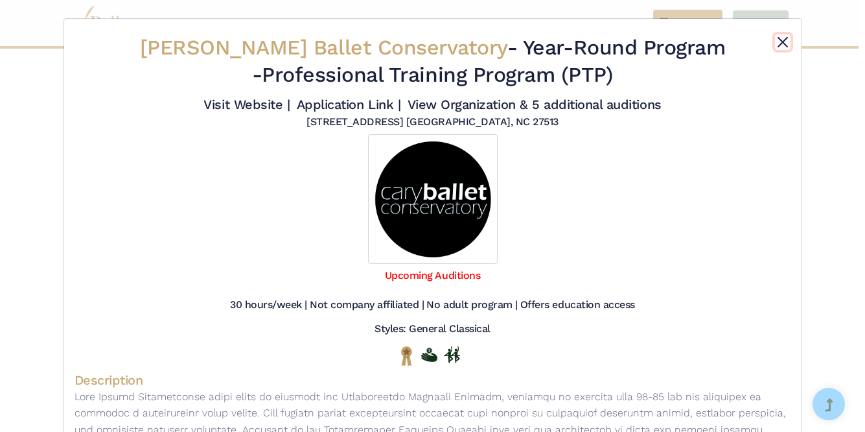
click at [778, 48] on button "Close" at bounding box center [783, 42] width 16 height 16
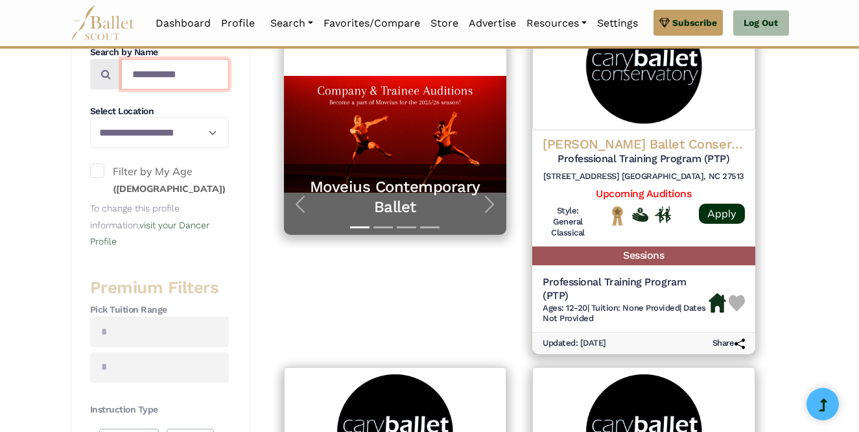
click at [180, 74] on input "**********" at bounding box center [175, 74] width 108 height 30
click at [179, 73] on input "**********" at bounding box center [175, 74] width 108 height 30
click at [179, 71] on input "**********" at bounding box center [175, 74] width 108 height 30
click at [179, 69] on input "**********" at bounding box center [175, 74] width 108 height 30
drag, startPoint x: 179, startPoint y: 69, endPoint x: 178, endPoint y: 59, distance: 9.7
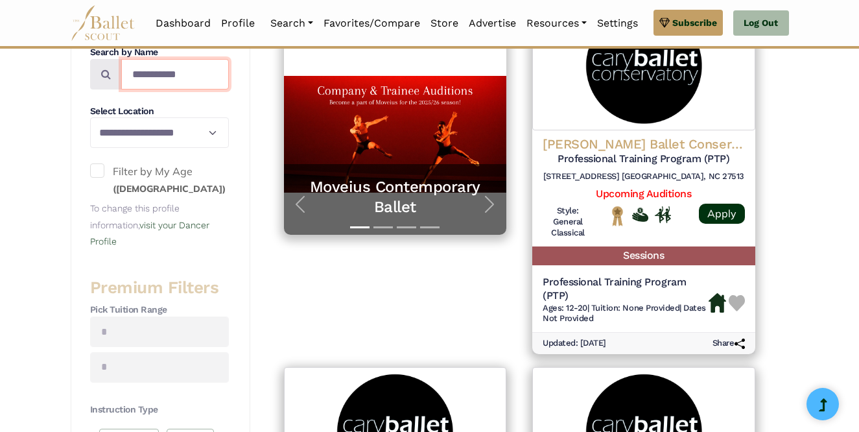
click at [179, 69] on input "**********" at bounding box center [175, 74] width 108 height 30
type input "*"
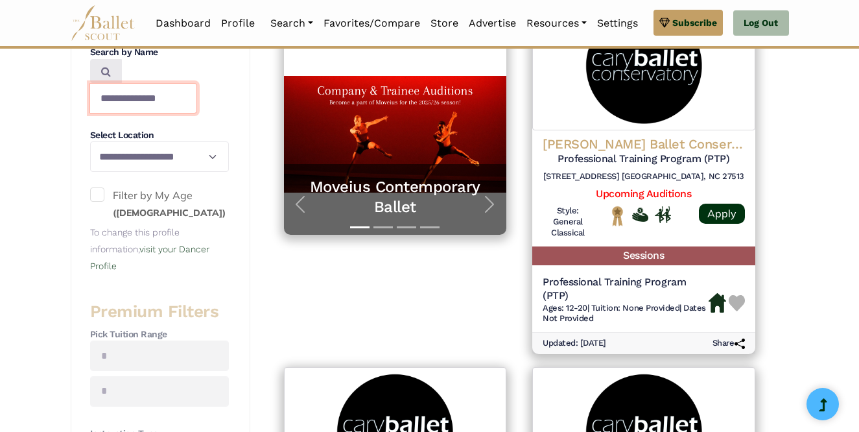
type input "**********"
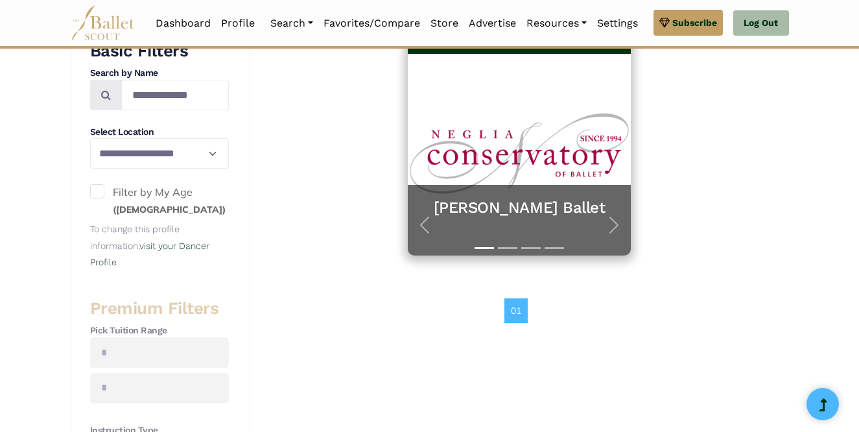
scroll to position [263, 0]
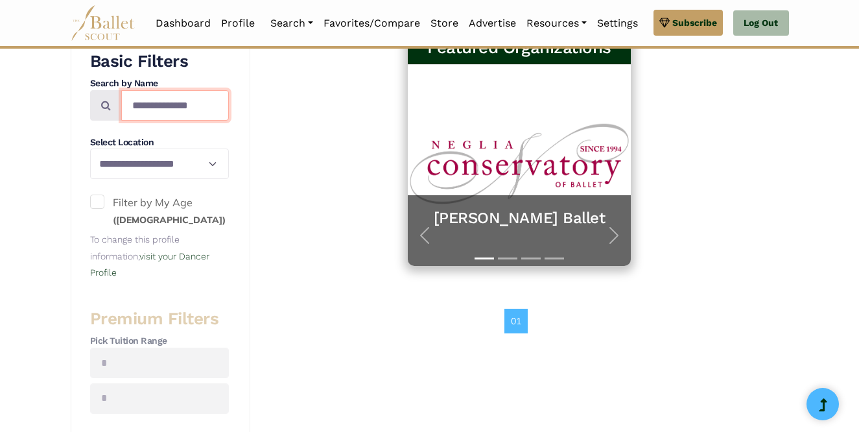
click at [165, 108] on input "**********" at bounding box center [175, 105] width 108 height 30
type input "**"
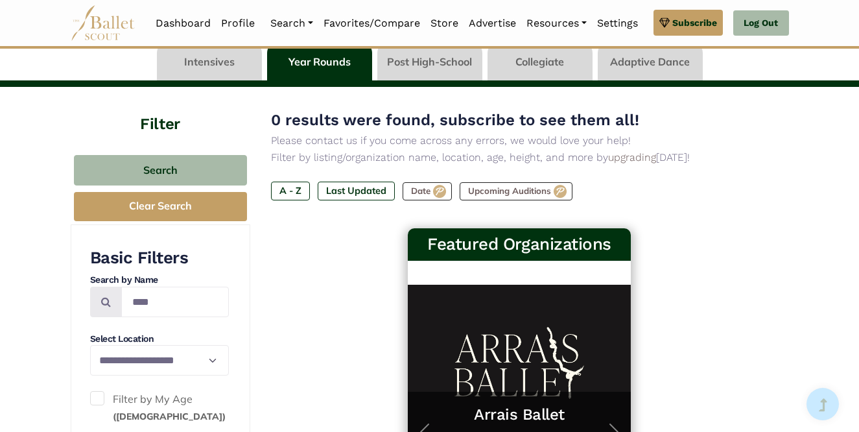
scroll to position [107, 0]
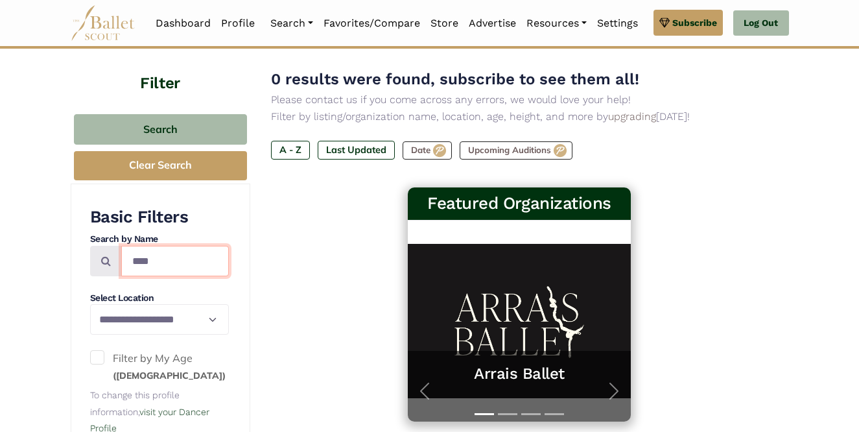
click at [152, 259] on input "***" at bounding box center [175, 261] width 108 height 30
type input "**"
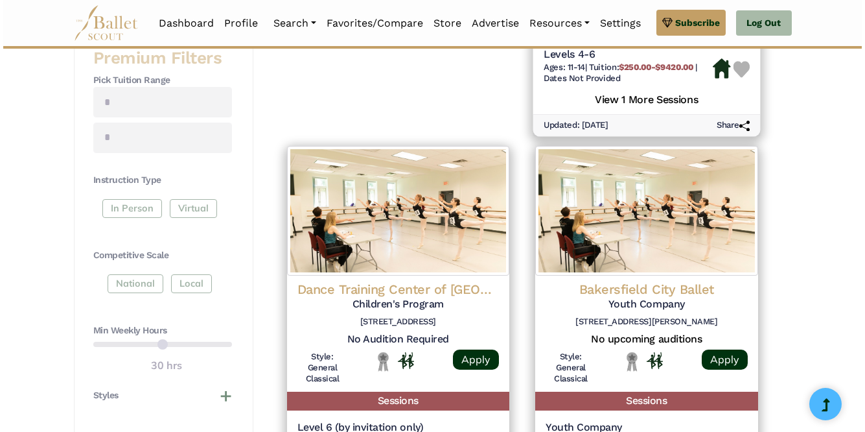
scroll to position [322, 0]
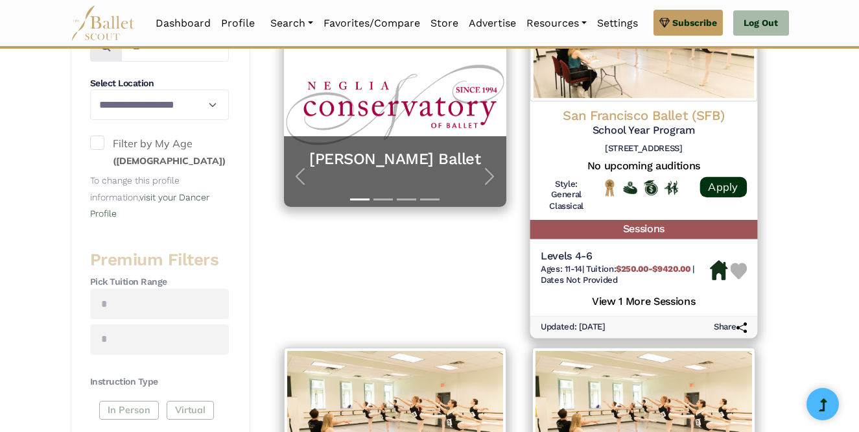
click at [626, 152] on h6 "[STREET_ADDRESS]" at bounding box center [644, 148] width 206 height 11
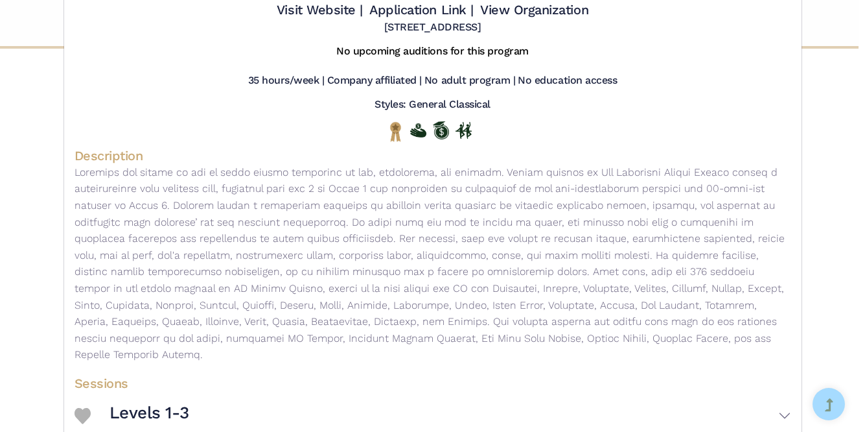
scroll to position [246, 0]
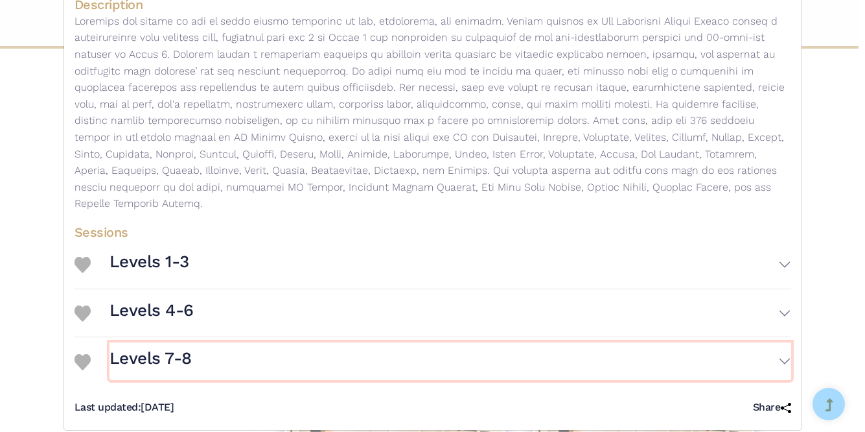
click at [503, 348] on button "Levels 7-8" at bounding box center [451, 361] width 682 height 38
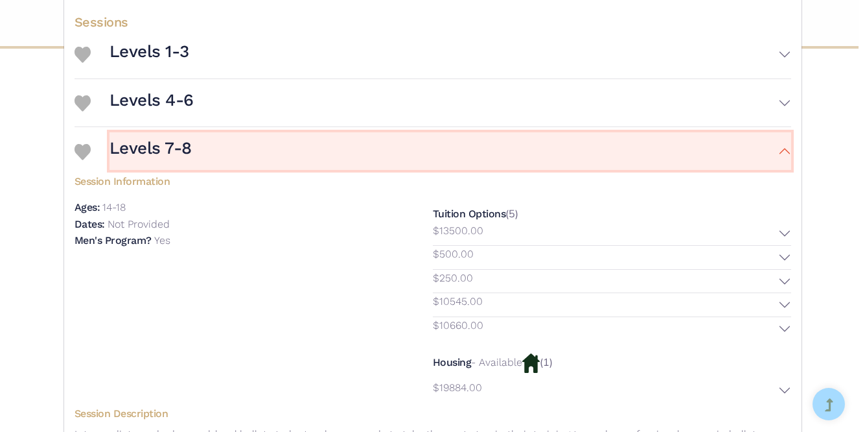
scroll to position [458, 0]
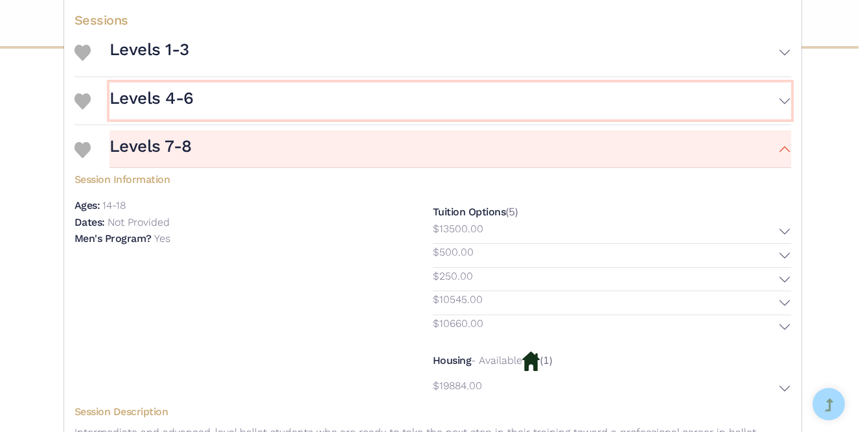
click at [521, 99] on button "Levels 4-6" at bounding box center [451, 101] width 682 height 38
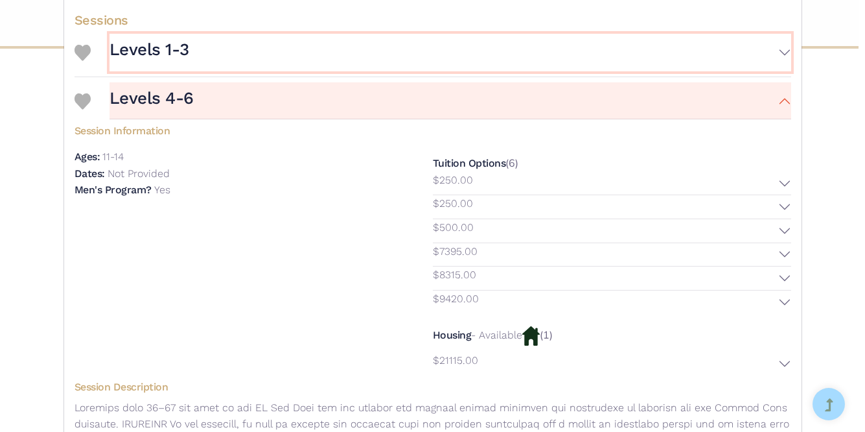
click at [511, 48] on button "Levels 1-3" at bounding box center [451, 53] width 682 height 38
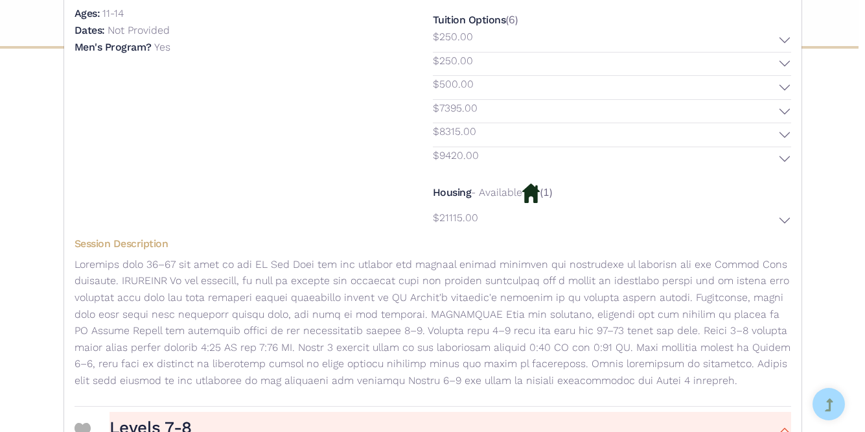
scroll to position [883, 0]
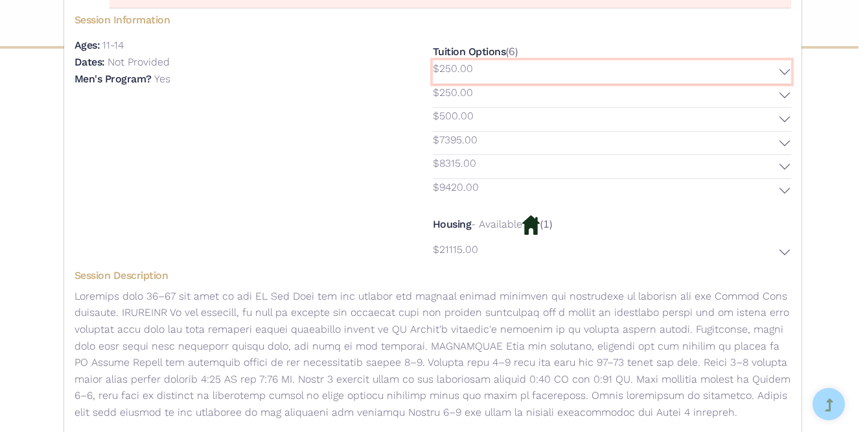
click at [552, 60] on button "$250.00" at bounding box center [612, 71] width 358 height 23
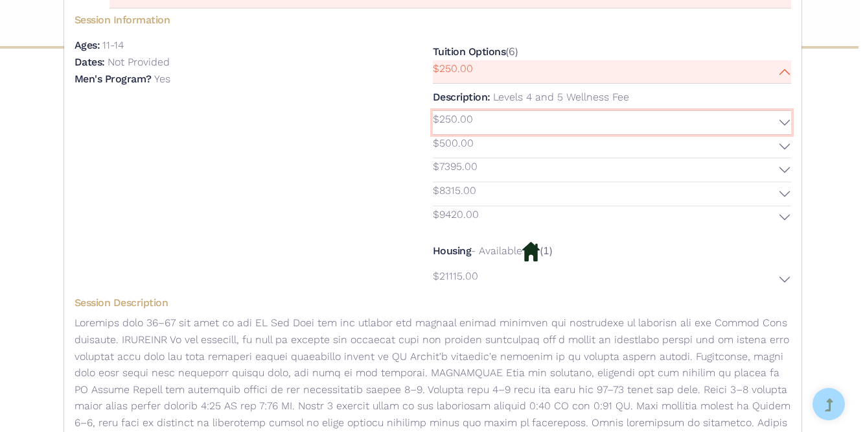
click at [553, 111] on button "$250.00" at bounding box center [612, 122] width 358 height 23
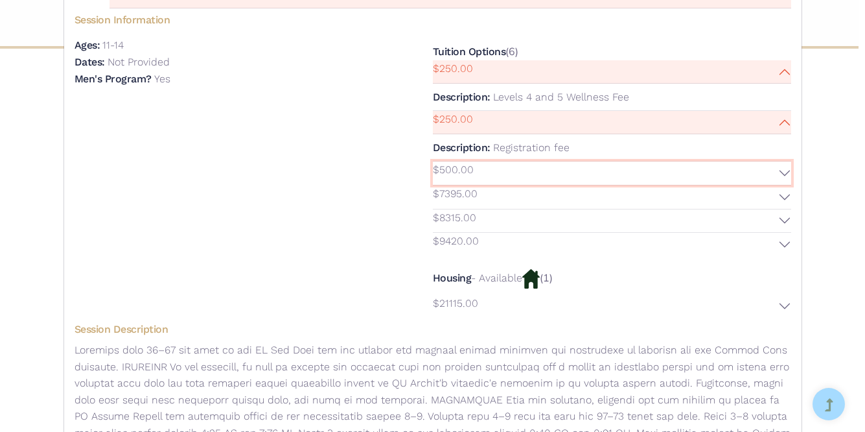
click at [559, 161] on button "$500.00" at bounding box center [612, 172] width 358 height 23
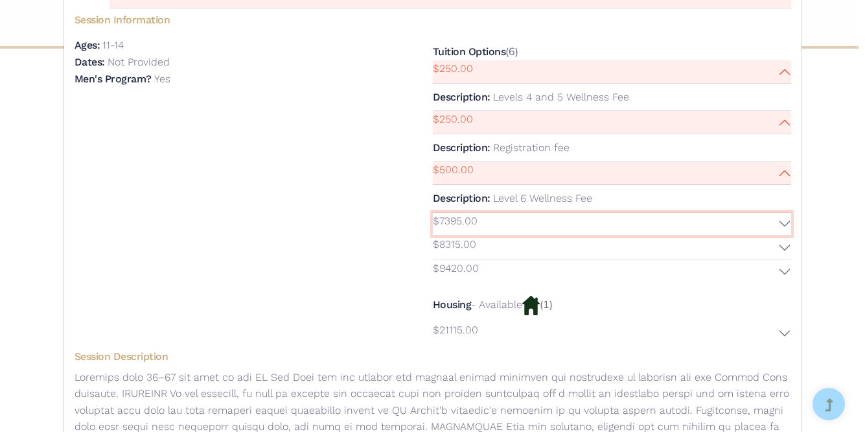
click at [558, 213] on button "$7395.00" at bounding box center [612, 224] width 358 height 23
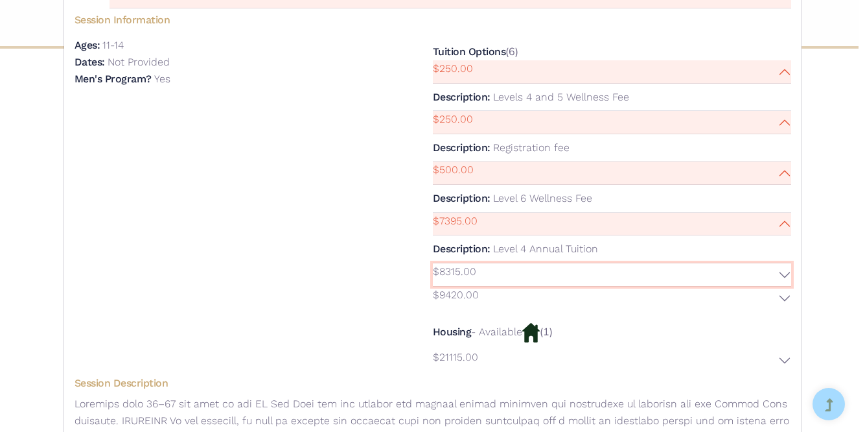
click at [561, 263] on button "$8315.00" at bounding box center [612, 274] width 358 height 23
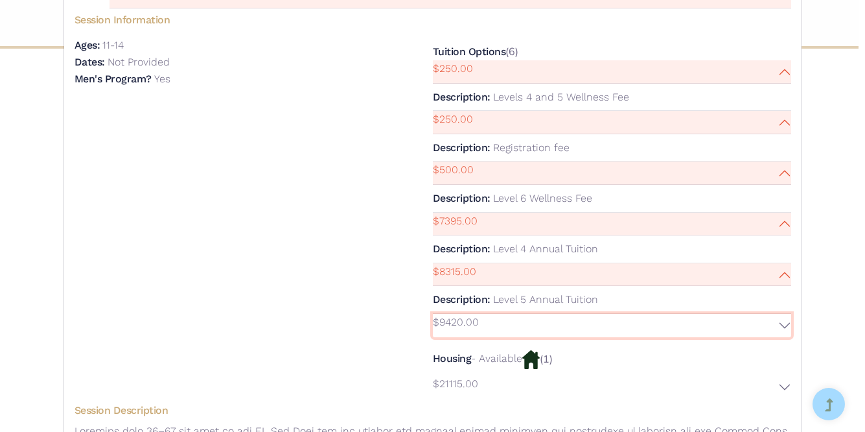
click at [584, 314] on button "$9420.00" at bounding box center [612, 325] width 358 height 23
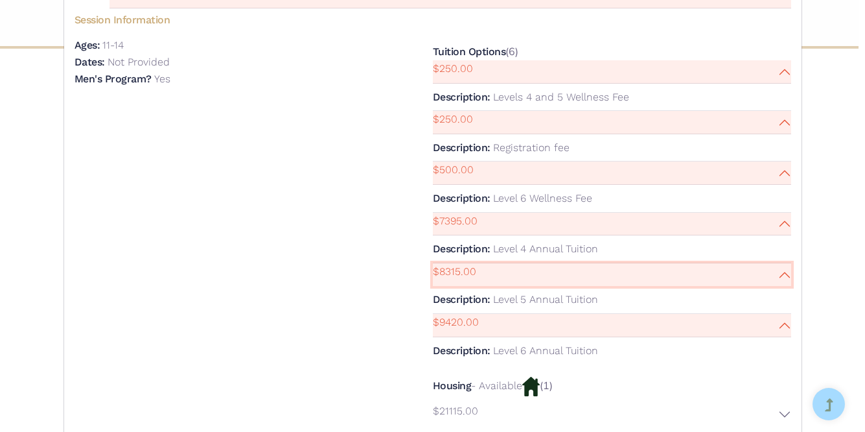
drag, startPoint x: 512, startPoint y: 252, endPoint x: 406, endPoint y: 254, distance: 106.3
click at [406, 254] on div "Session Information Ages: 11-14 Dates: Not Provided $250.00" at bounding box center [433, 216] width 717 height 417
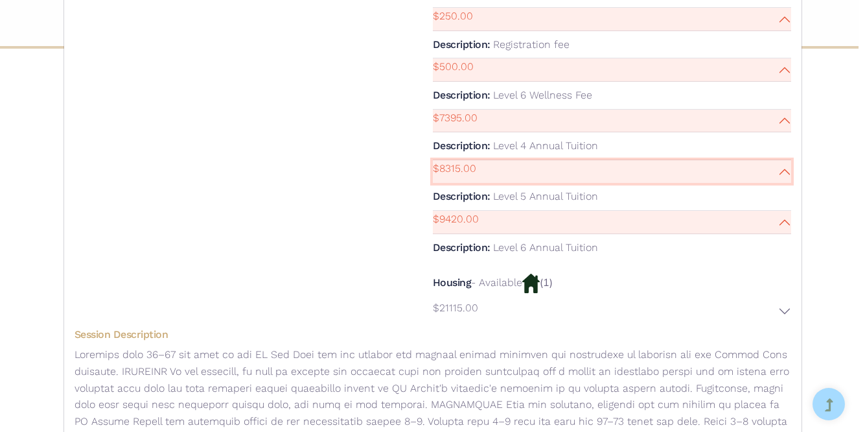
scroll to position [1121, 0]
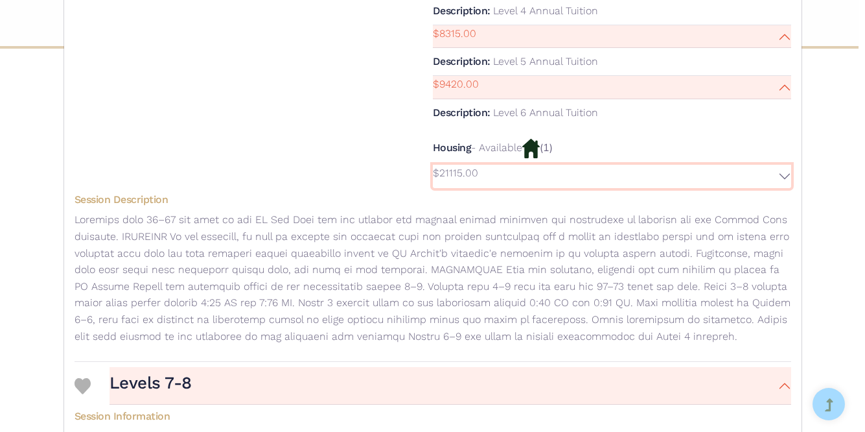
click at [467, 165] on p "$21115.00" at bounding box center [455, 173] width 45 height 17
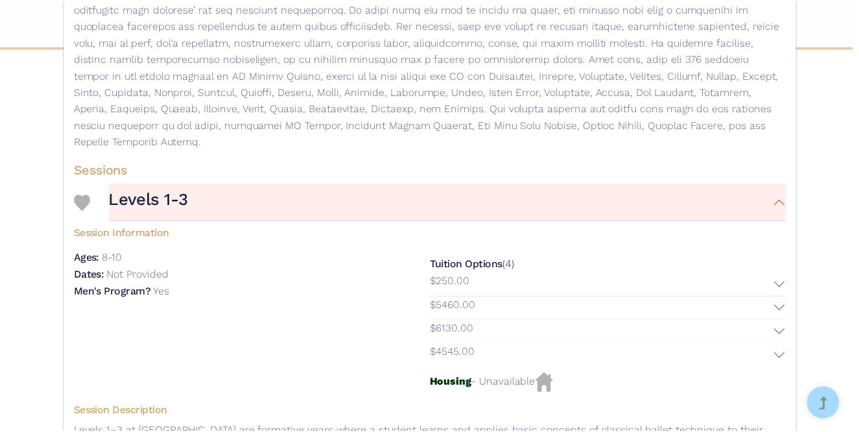
scroll to position [0, 0]
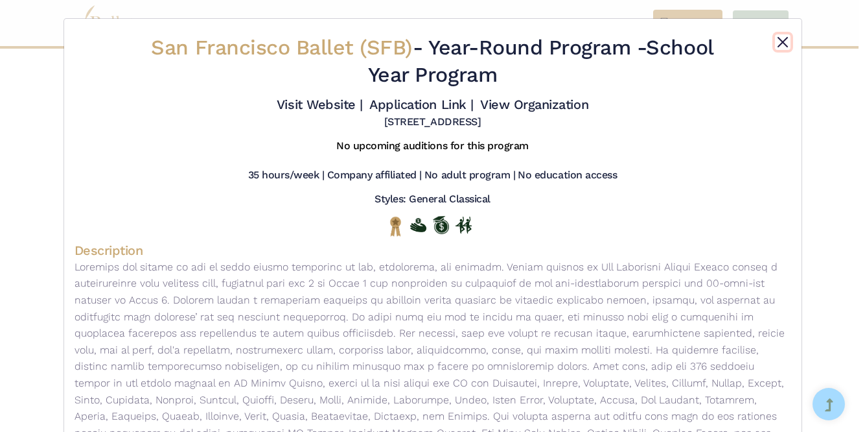
click at [779, 38] on button "Close" at bounding box center [783, 42] width 16 height 16
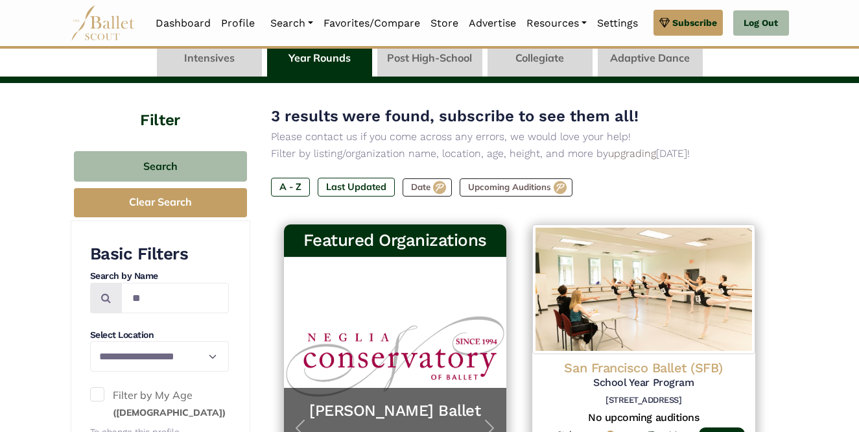
scroll to position [73, 0]
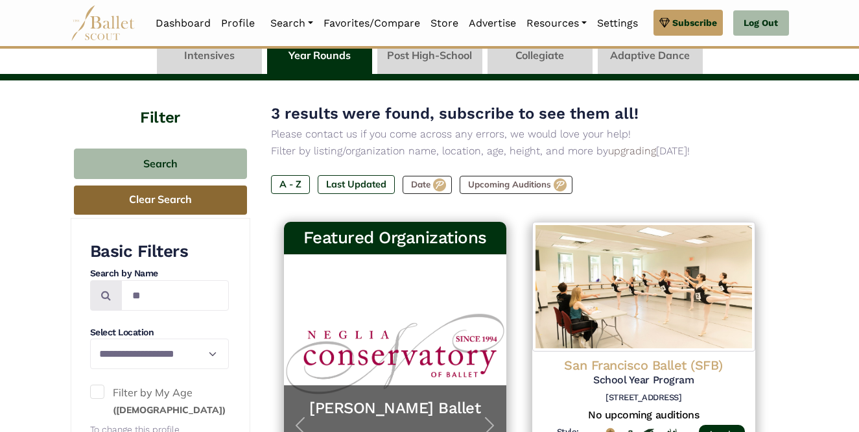
click at [157, 193] on button "Clear Search" at bounding box center [160, 199] width 173 height 29
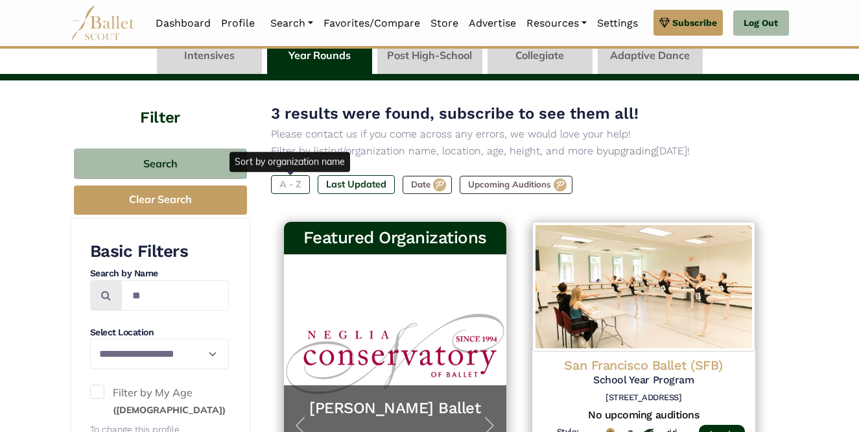
click at [291, 187] on label "A - Z" at bounding box center [290, 184] width 39 height 18
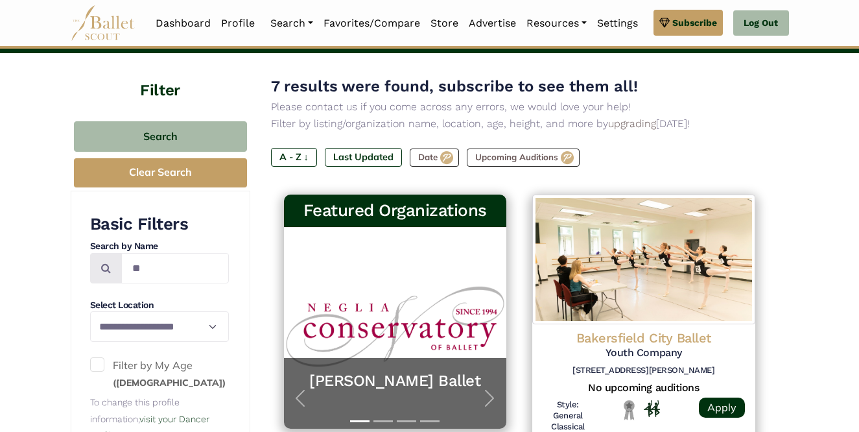
scroll to position [137, 0]
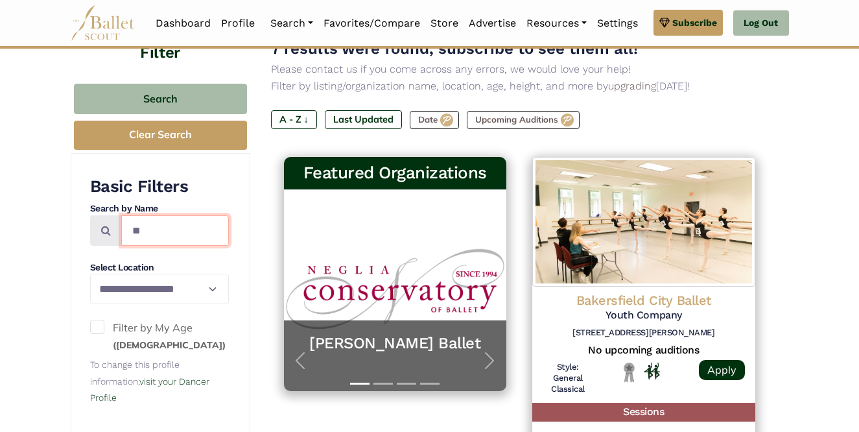
click at [172, 231] on input "**" at bounding box center [175, 230] width 108 height 30
type input "*"
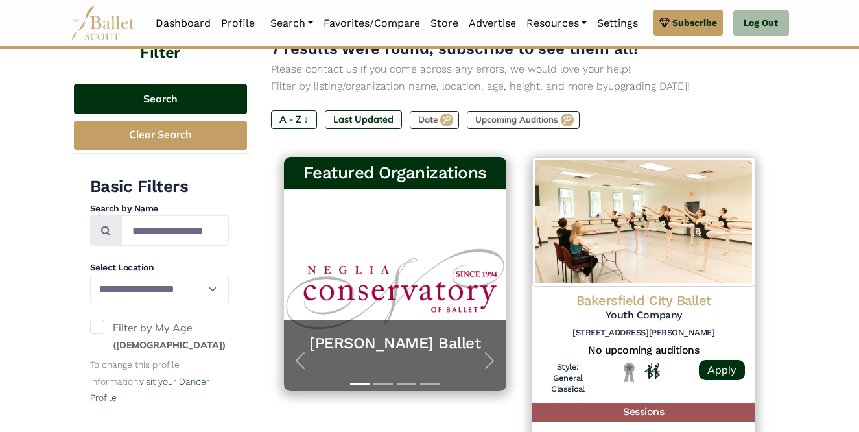
click at [177, 92] on button "Search" at bounding box center [160, 99] width 173 height 30
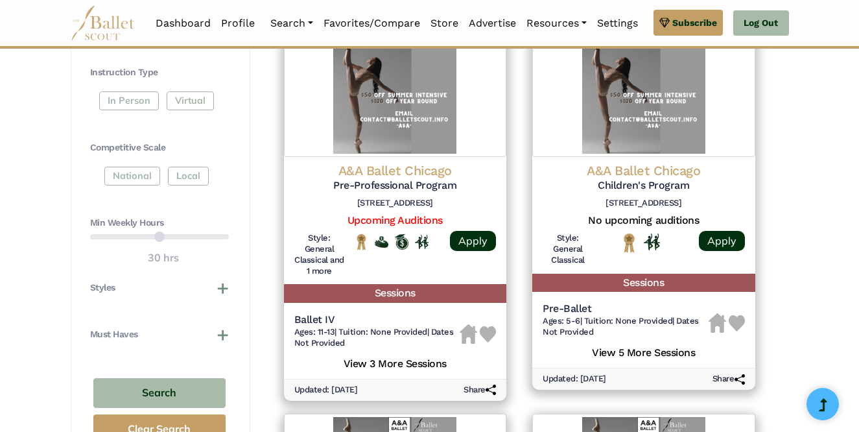
scroll to position [634, 0]
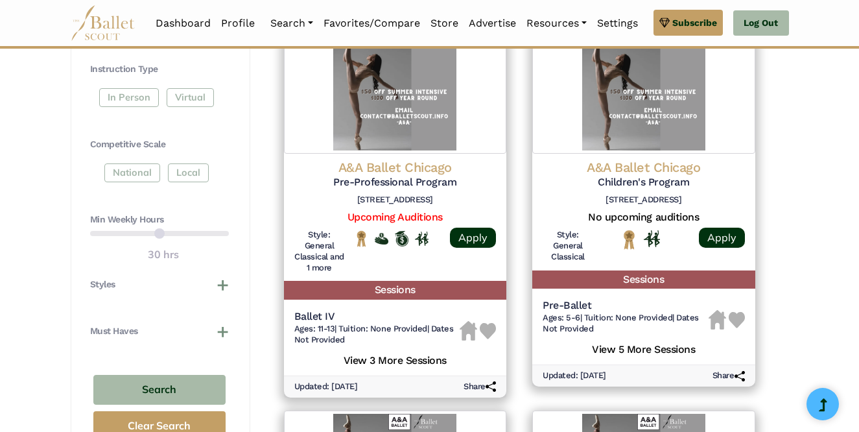
click at [203, 344] on div "Must Haves Company-Affiliated Offers Housing Options Offers Men's Program Offer…" at bounding box center [159, 338] width 139 height 26
click at [197, 336] on button "Must Haves" at bounding box center [159, 331] width 139 height 13
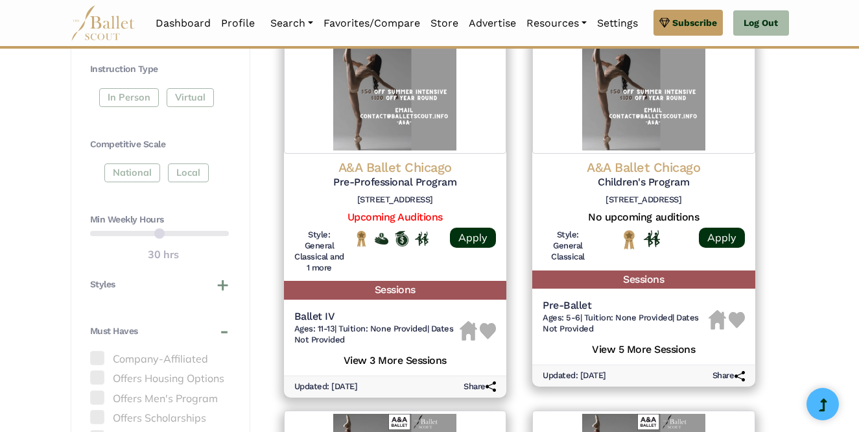
click at [201, 375] on label "Offers Housing Options" at bounding box center [159, 378] width 139 height 17
click at [202, 375] on label "Offers Housing Options" at bounding box center [159, 378] width 139 height 17
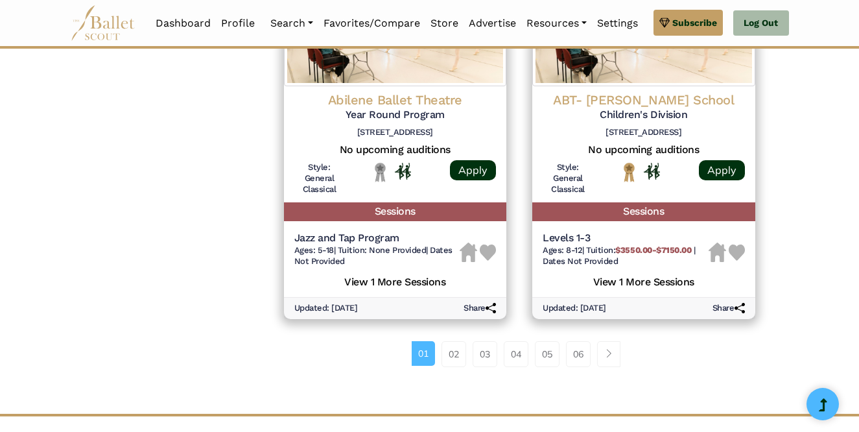
scroll to position [1859, 0]
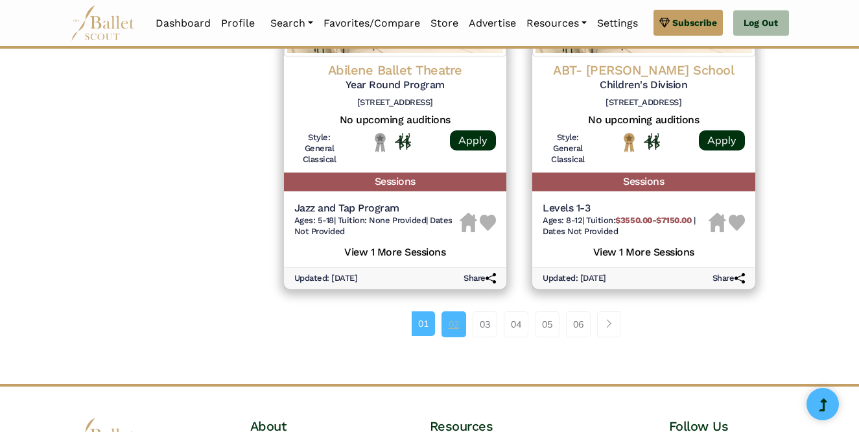
click at [460, 325] on link "02" at bounding box center [453, 324] width 25 height 26
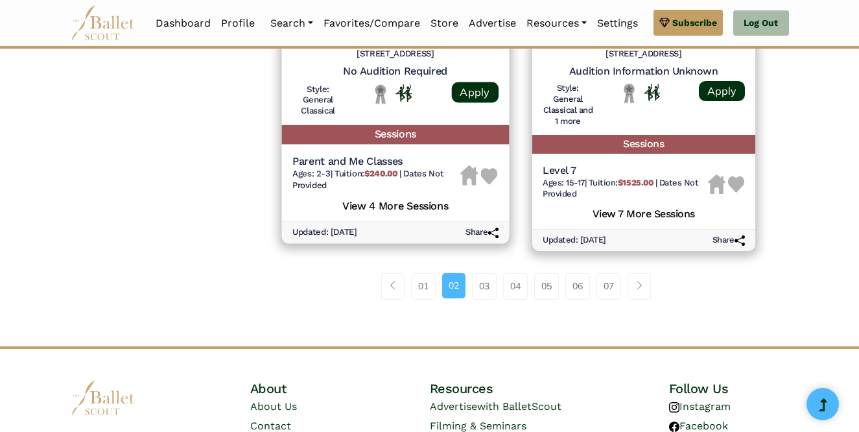
scroll to position [1942, 0]
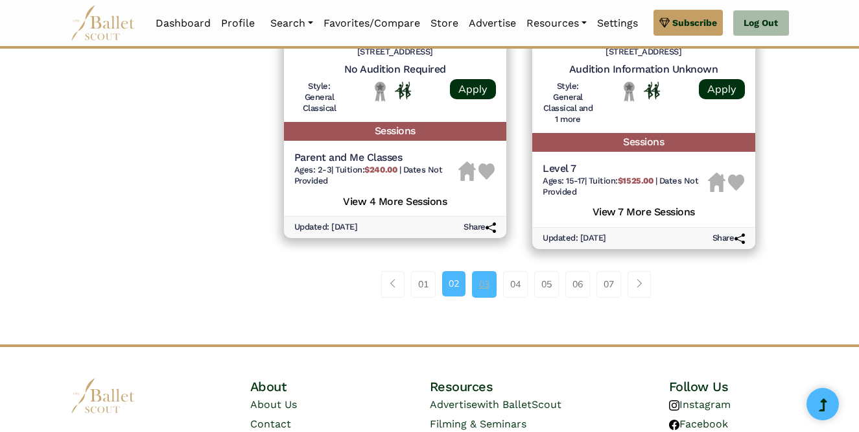
click at [489, 285] on link "03" at bounding box center [484, 284] width 25 height 26
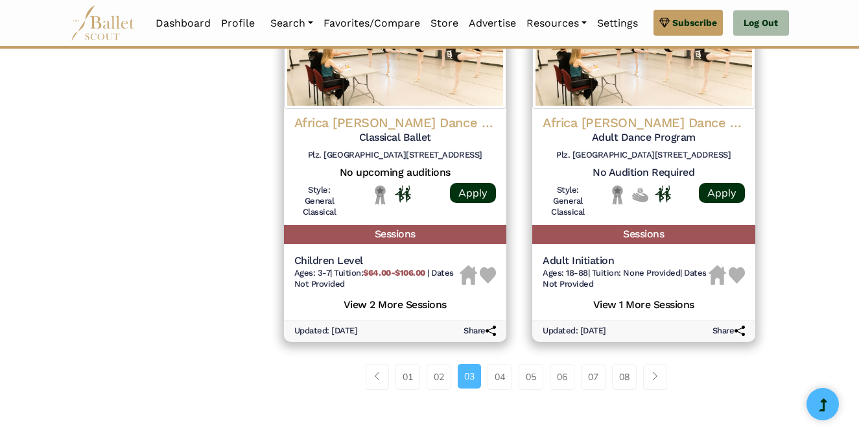
scroll to position [1807, 0]
click at [499, 370] on link "04" at bounding box center [499, 376] width 25 height 26
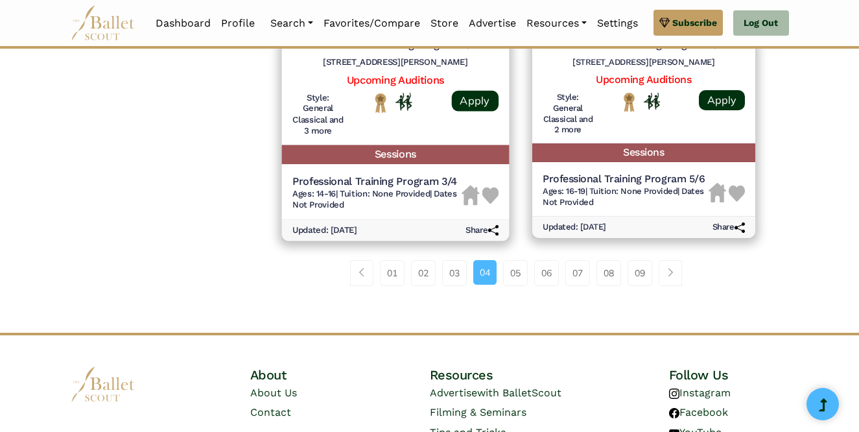
scroll to position [1910, 0]
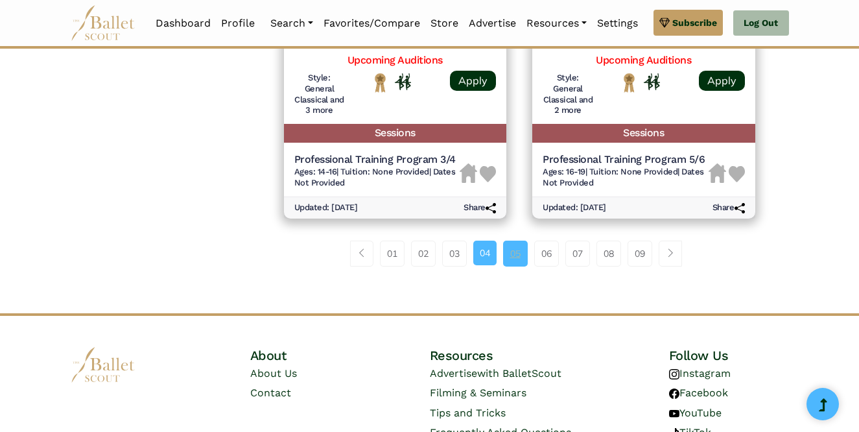
click at [517, 243] on link "05" at bounding box center [515, 254] width 25 height 26
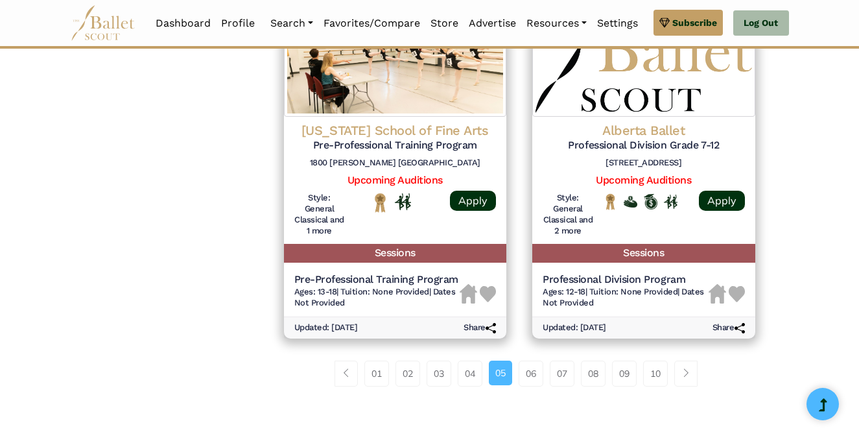
scroll to position [1822, 0]
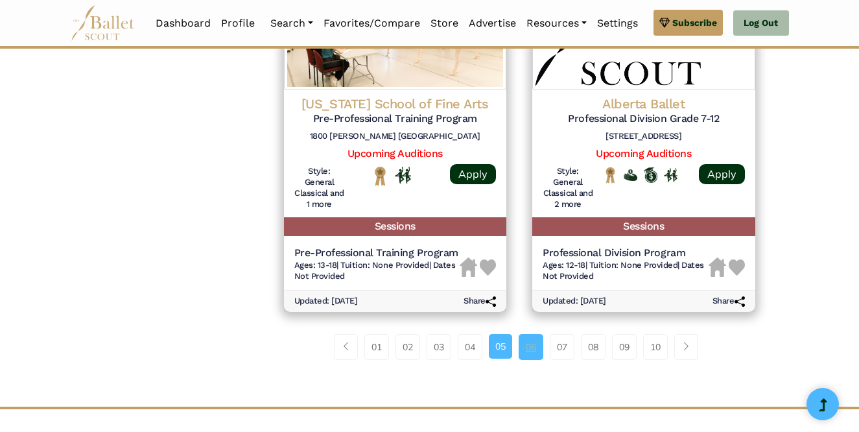
click at [536, 347] on link "06" at bounding box center [531, 347] width 25 height 26
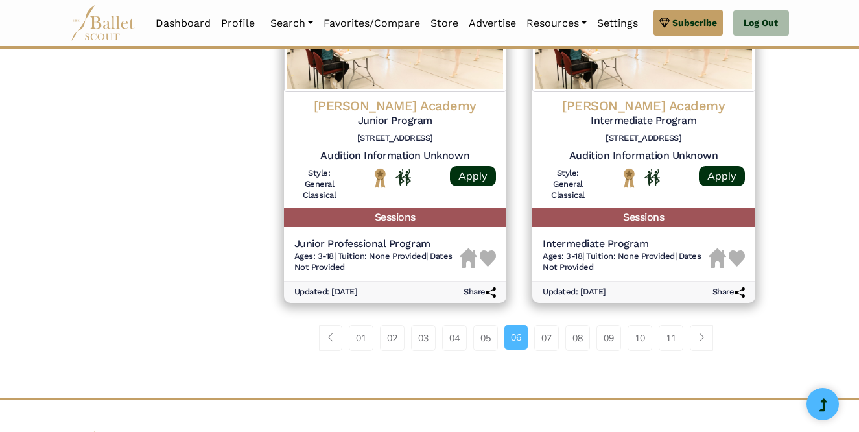
scroll to position [1824, 0]
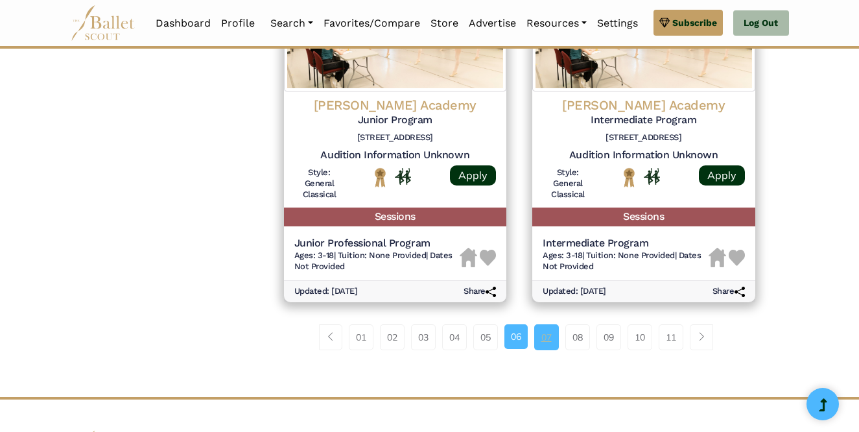
drag, startPoint x: 0, startPoint y: 0, endPoint x: 536, endPoint y: 347, distance: 638.9
click at [536, 347] on link "07" at bounding box center [546, 337] width 25 height 26
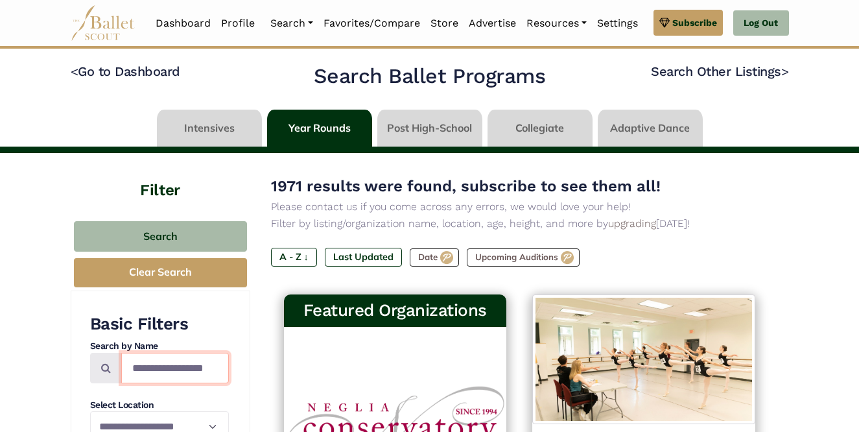
click at [183, 368] on input "Search by names..." at bounding box center [175, 368] width 108 height 30
click at [170, 368] on input "**********" at bounding box center [175, 368] width 108 height 30
click at [172, 370] on input "**********" at bounding box center [175, 368] width 108 height 30
click at [174, 368] on input "**********" at bounding box center [175, 368] width 108 height 30
type input "**********"
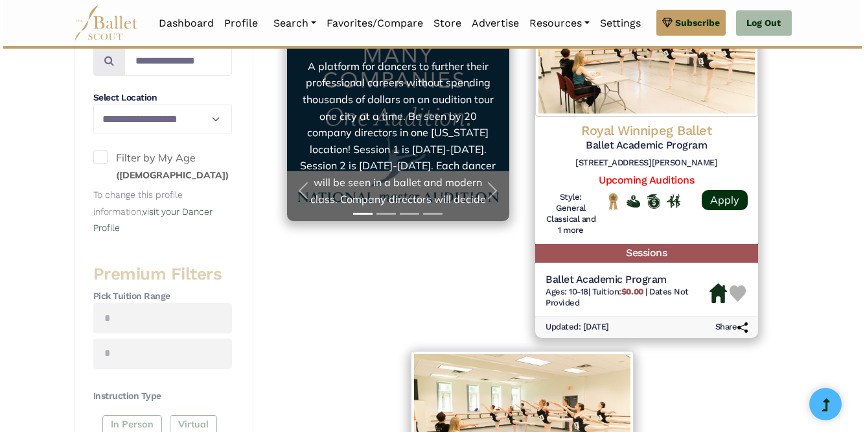
scroll to position [309, 0]
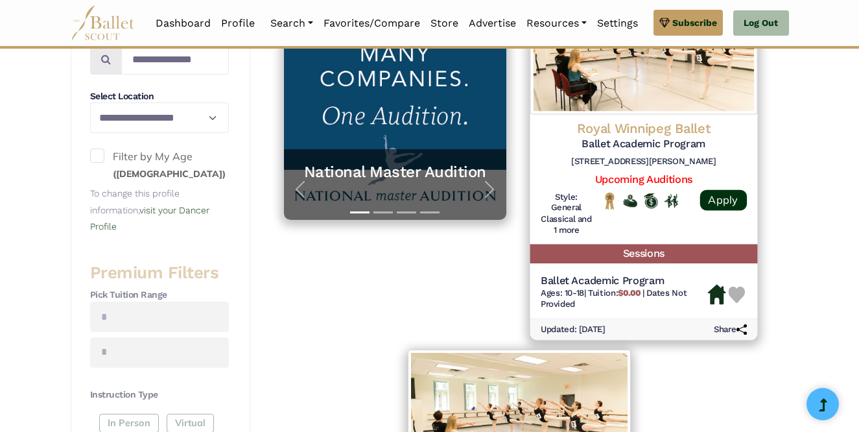
click at [590, 128] on h4 "Royal Winnipeg Ballet" at bounding box center [644, 129] width 206 height 18
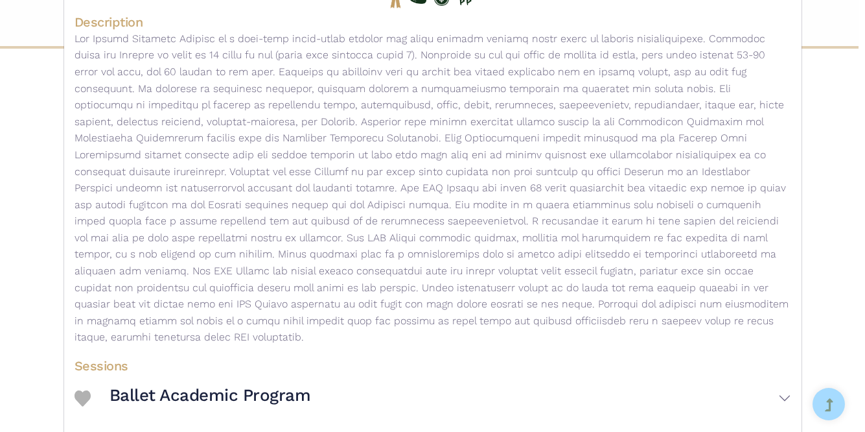
scroll to position [265, 0]
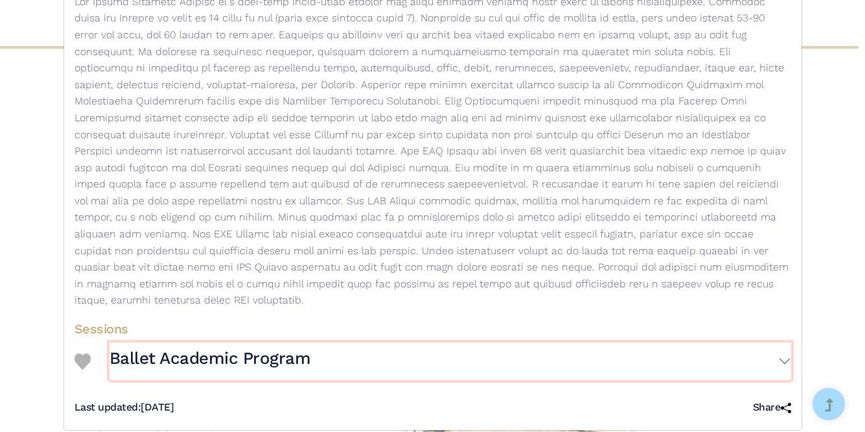
click at [449, 345] on button "Ballet Academic Program" at bounding box center [451, 361] width 682 height 38
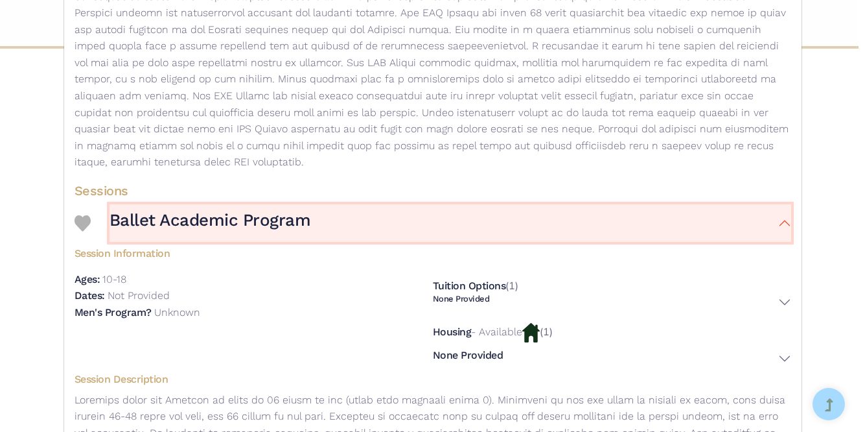
scroll to position [406, 0]
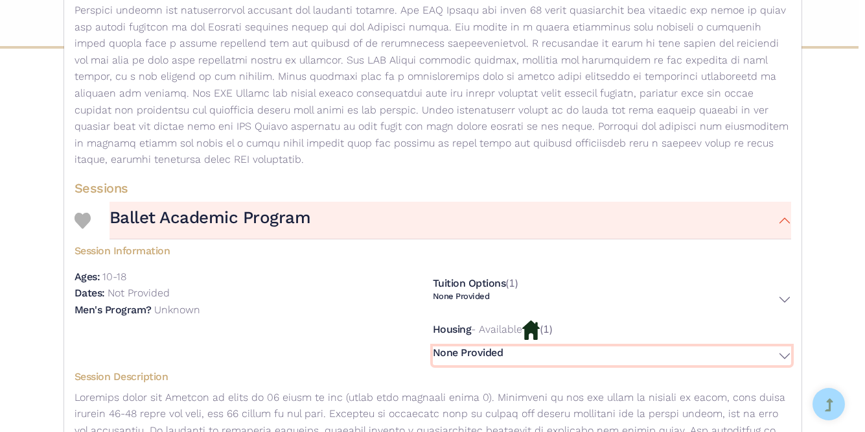
click at [451, 347] on button "None Provided" at bounding box center [612, 355] width 358 height 19
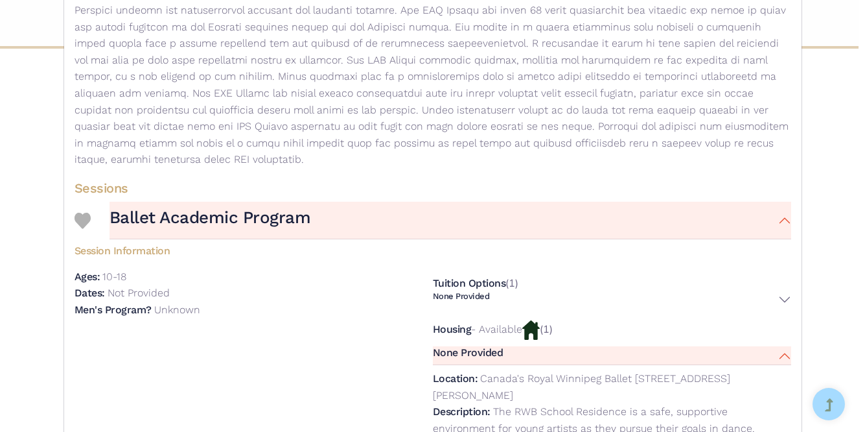
click at [473, 323] on p "- Available" at bounding box center [496, 329] width 51 height 12
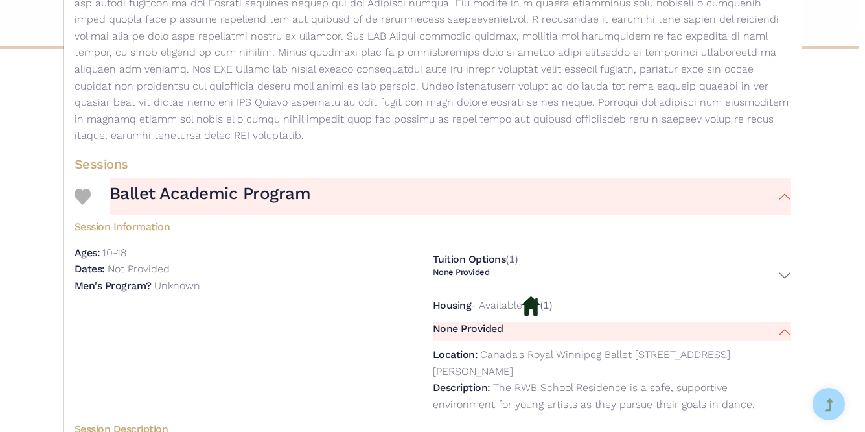
scroll to position [432, 0]
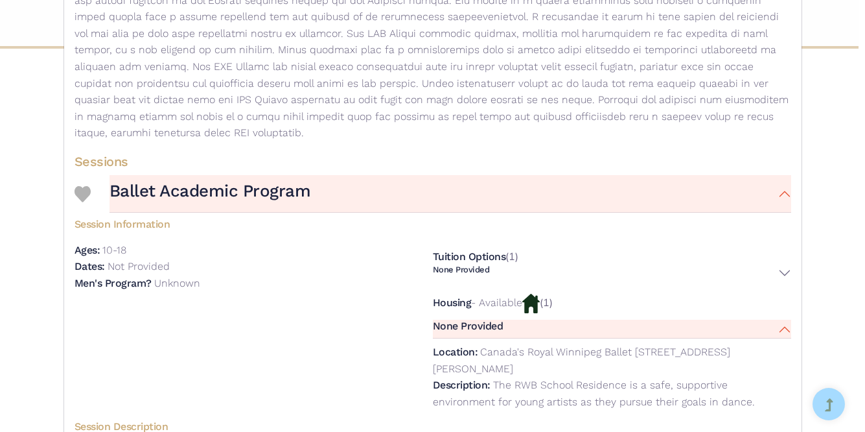
click at [478, 250] on h5 "Tuition Options" at bounding box center [469, 256] width 73 height 12
click at [541, 242] on div "Tuition Options (1) None Provided Description: Tuition Unknown" at bounding box center [612, 265] width 358 height 46
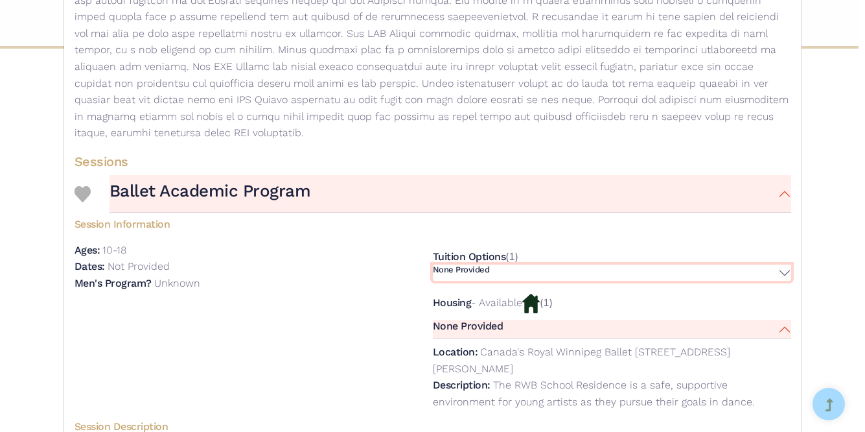
click at [781, 264] on button "None Provided" at bounding box center [612, 272] width 358 height 16
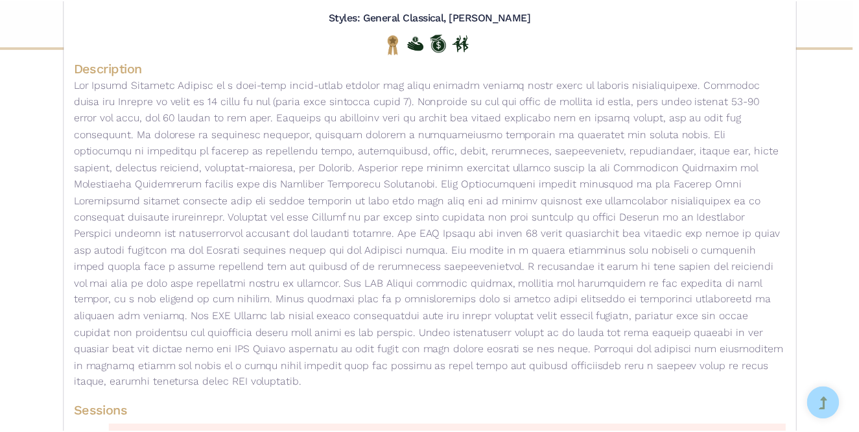
scroll to position [0, 0]
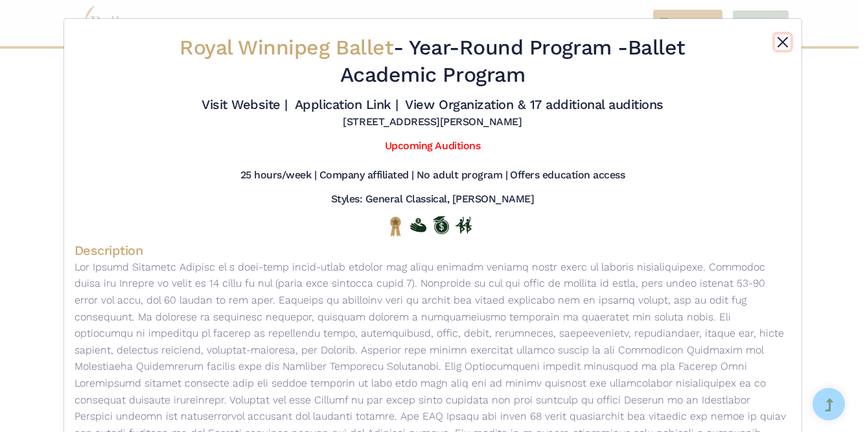
click at [777, 39] on button "Close" at bounding box center [783, 42] width 16 height 16
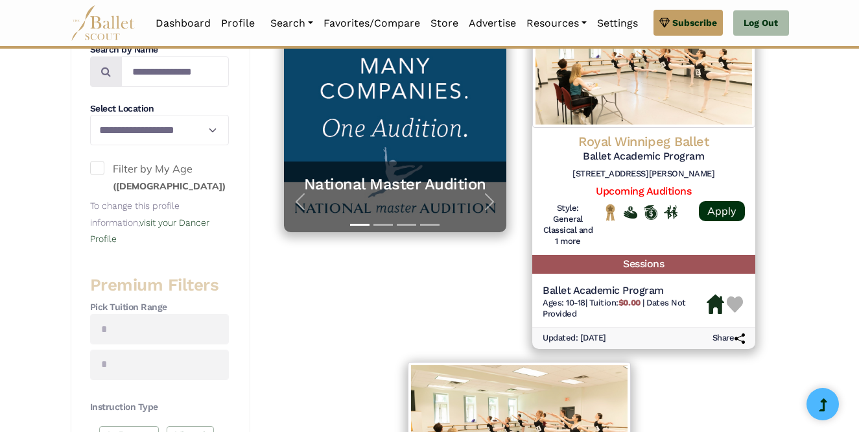
scroll to position [145, 0]
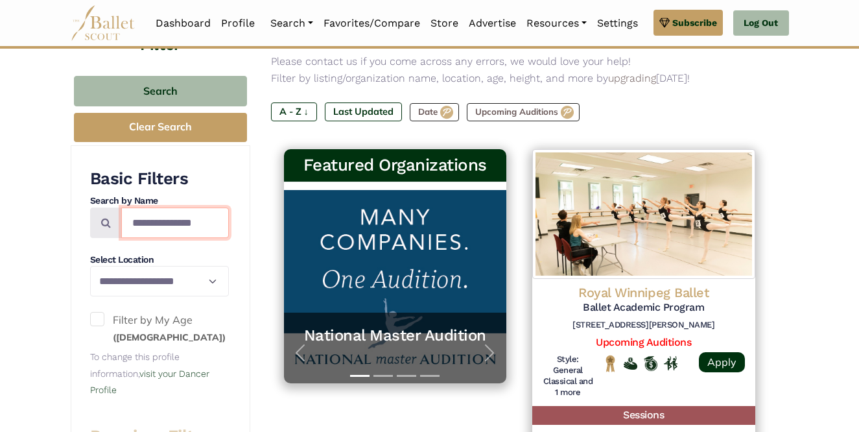
click at [170, 229] on input "**********" at bounding box center [175, 222] width 108 height 30
type input "**********"
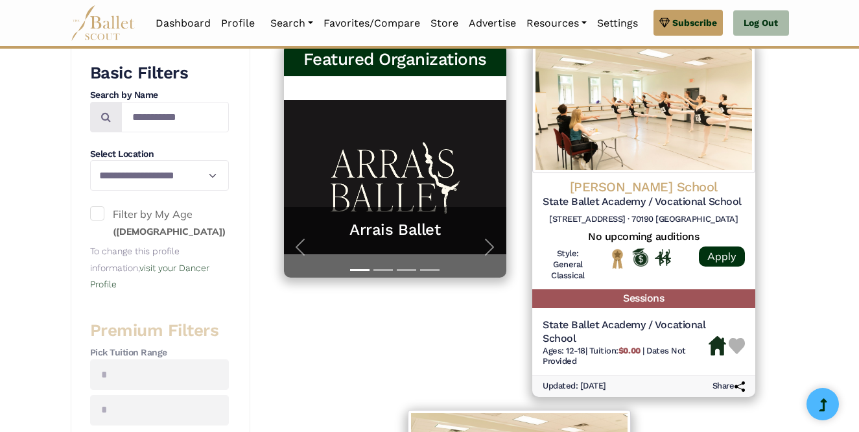
scroll to position [233, 0]
